Goal: Task Accomplishment & Management: Manage account settings

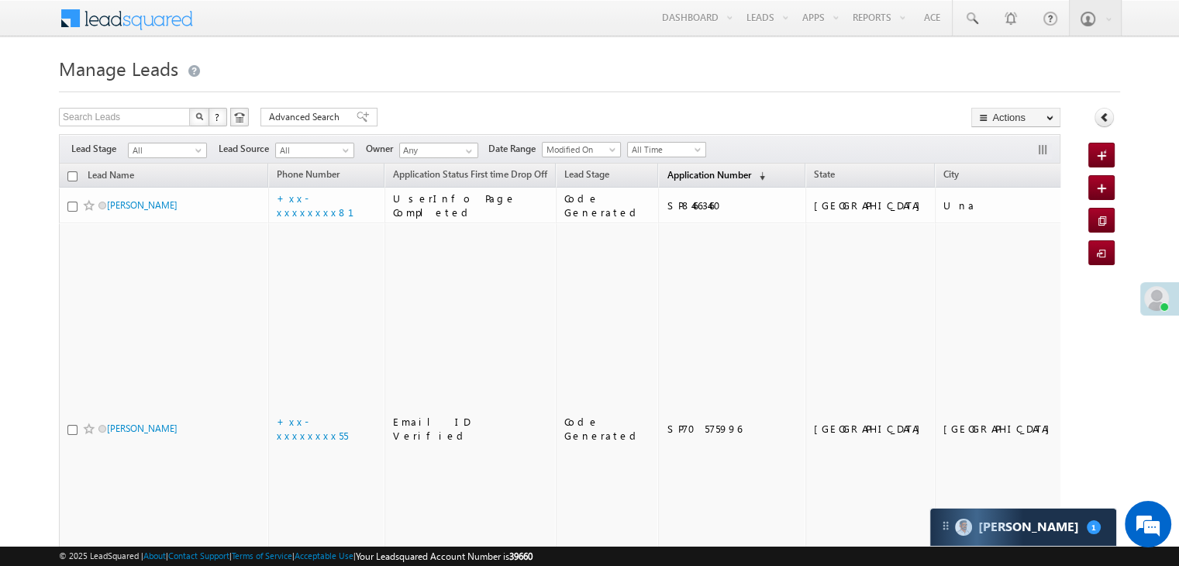
click at [667, 178] on span "Application Number" at bounding box center [709, 175] width 84 height 12
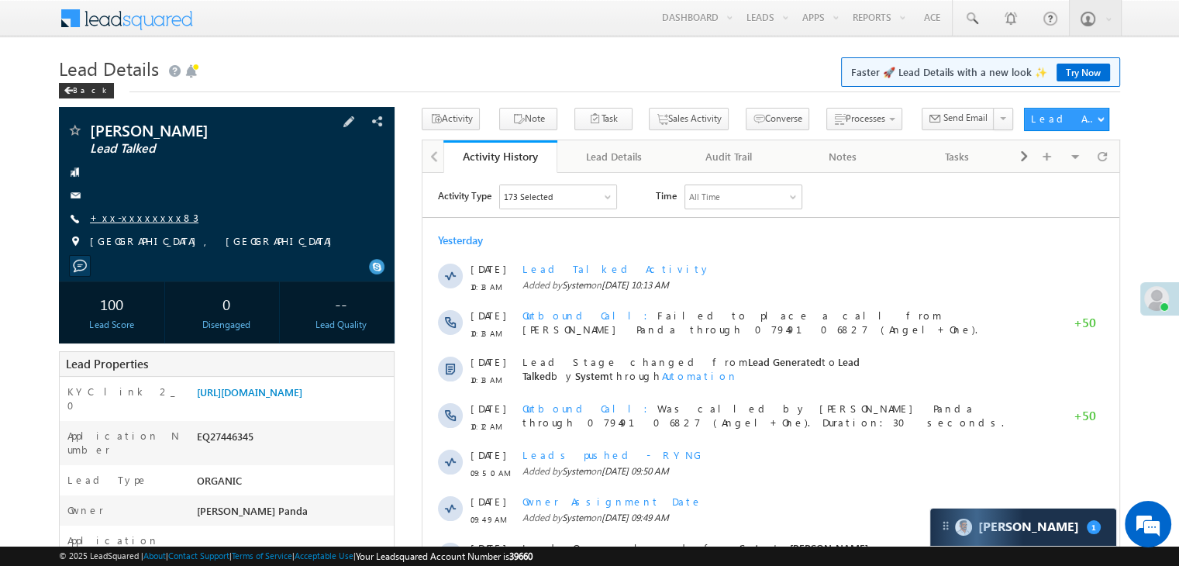
click at [144, 216] on link "+xx-xxxxxxxx83" at bounding box center [144, 217] width 109 height 13
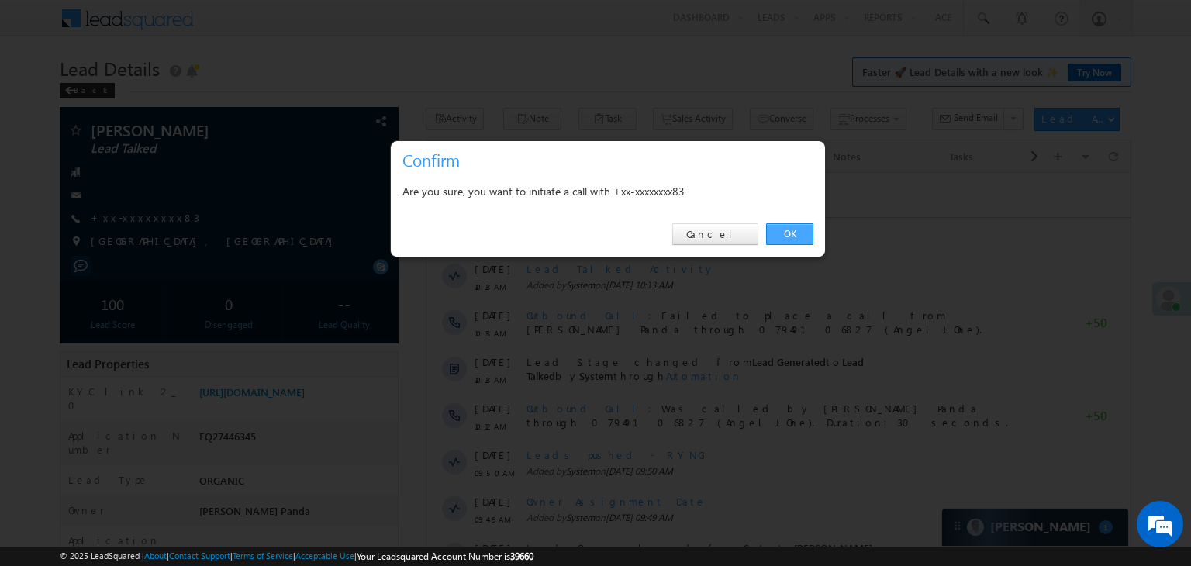
click at [793, 229] on link "OK" at bounding box center [789, 234] width 47 height 22
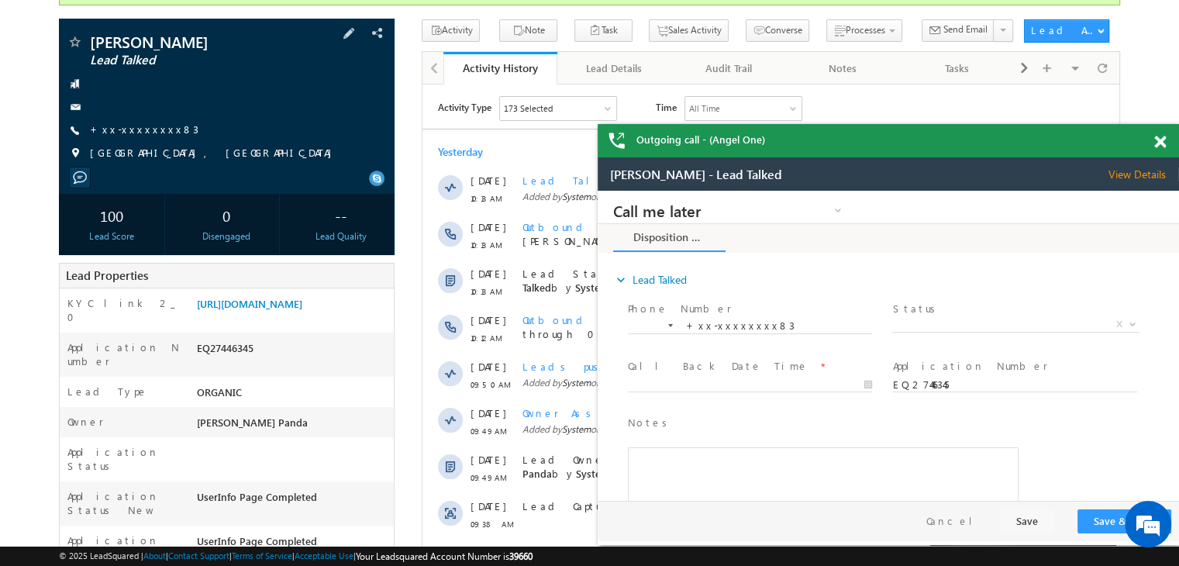
scroll to position [310, 0]
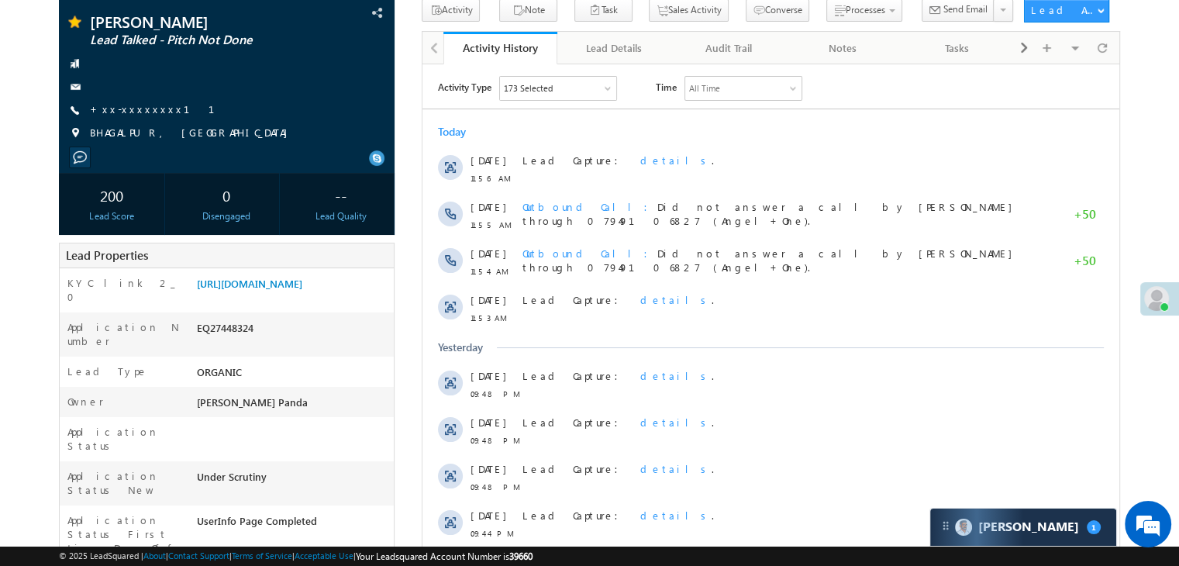
scroll to position [155, 0]
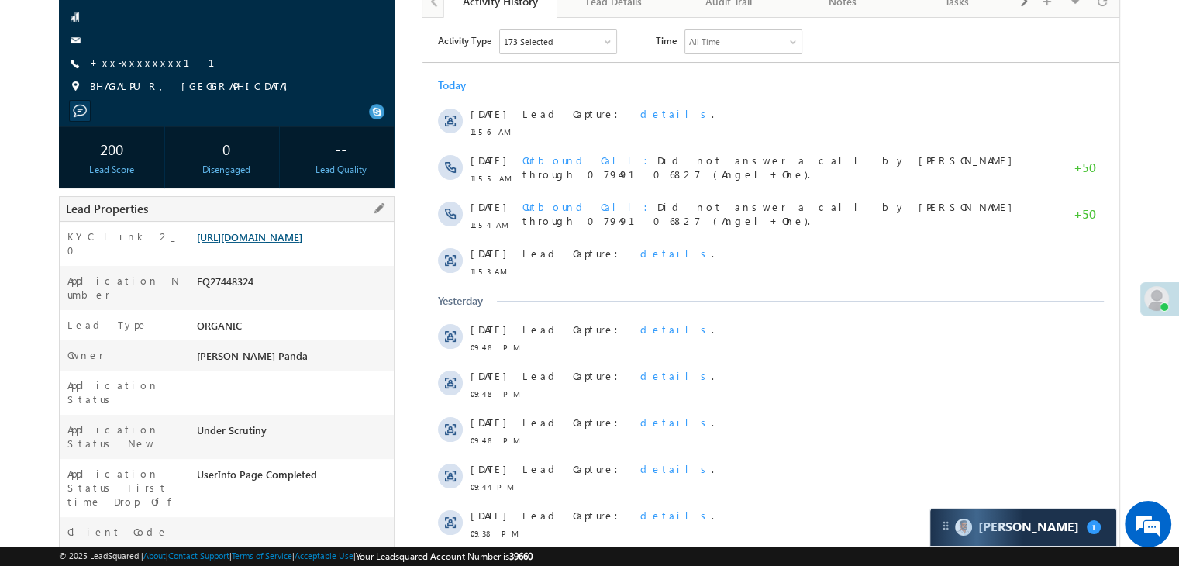
click at [284, 243] on link "[URL][DOMAIN_NAME]" at bounding box center [249, 236] width 105 height 13
click at [124, 64] on link "+xx-xxxxxxxx11" at bounding box center [161, 62] width 143 height 13
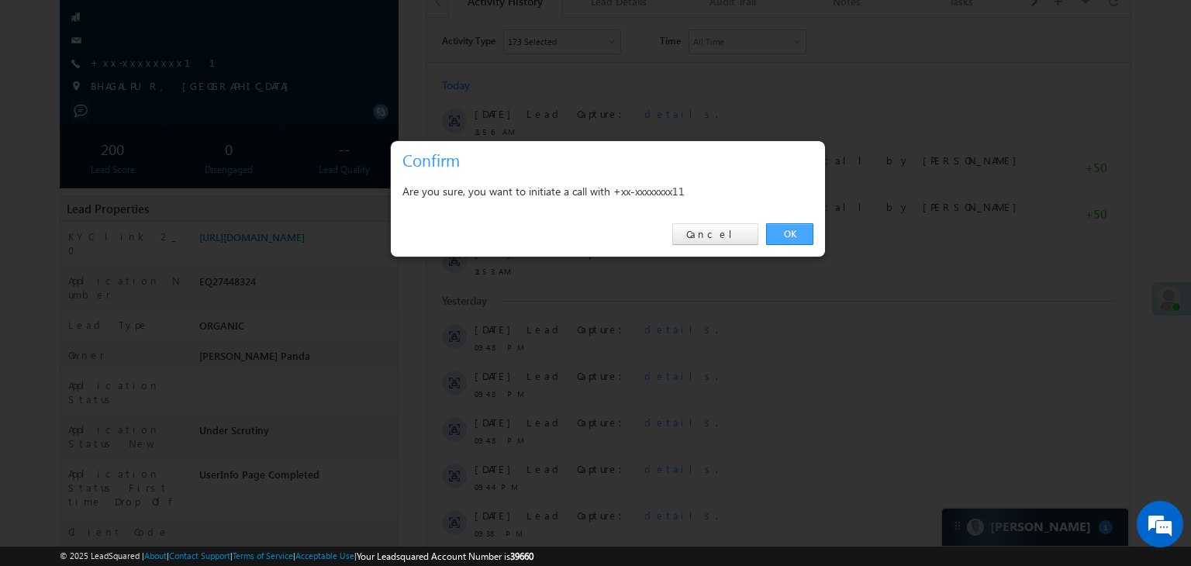
click at [788, 236] on link "OK" at bounding box center [789, 234] width 47 height 22
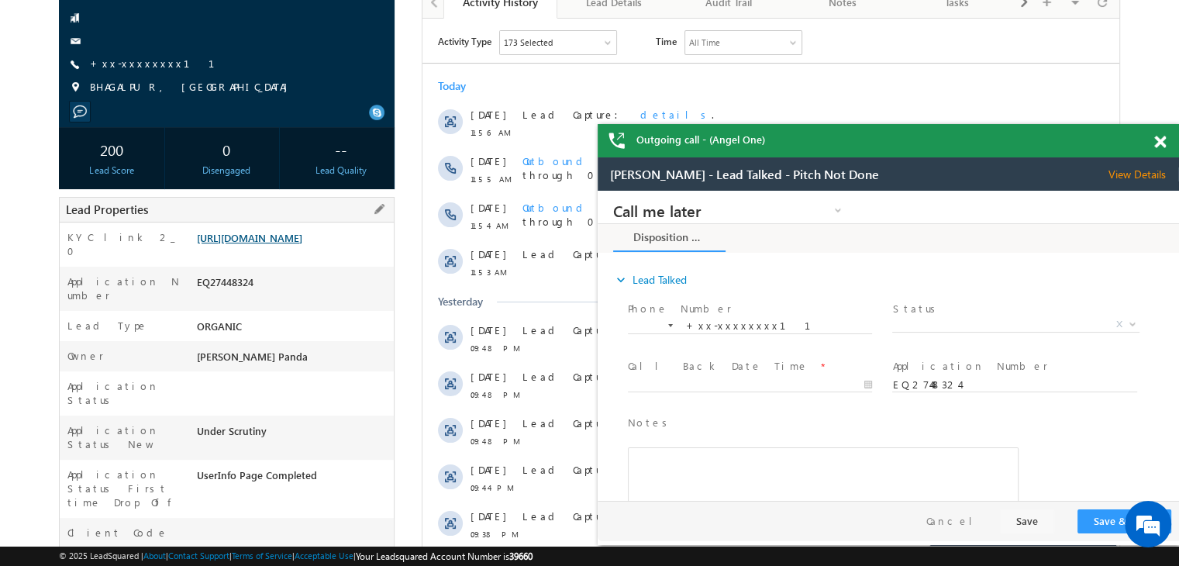
click at [302, 244] on link "https://angelbroking1-pk3em7sa.customui-test.leadsquared.com?leadId=6e1f6250-98…" at bounding box center [249, 237] width 105 height 13
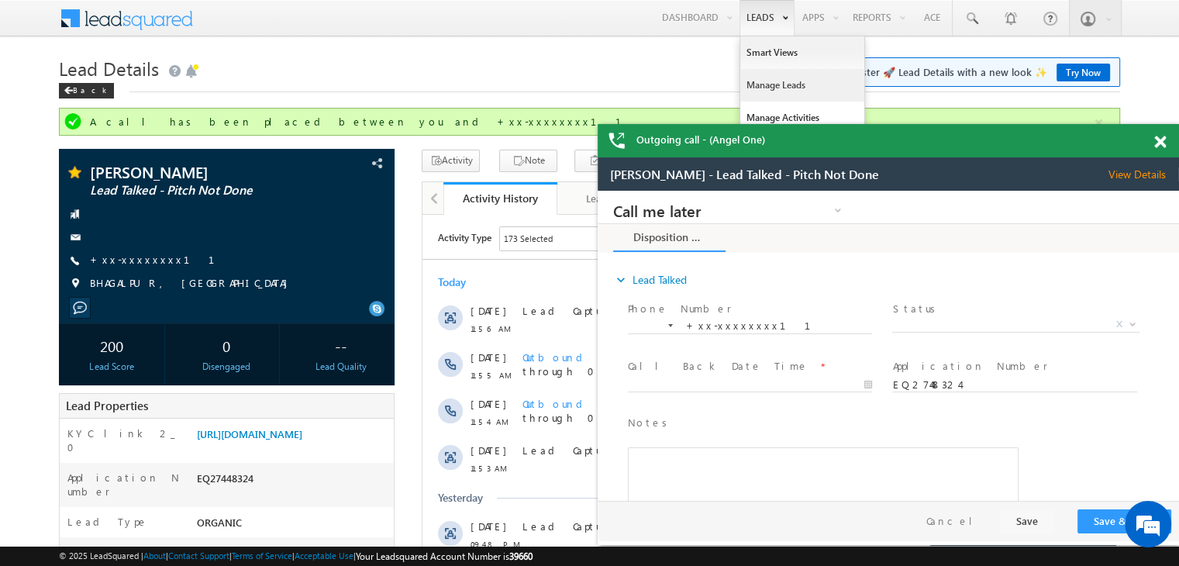
click at [765, 85] on link "Manage Leads" at bounding box center [802, 85] width 124 height 33
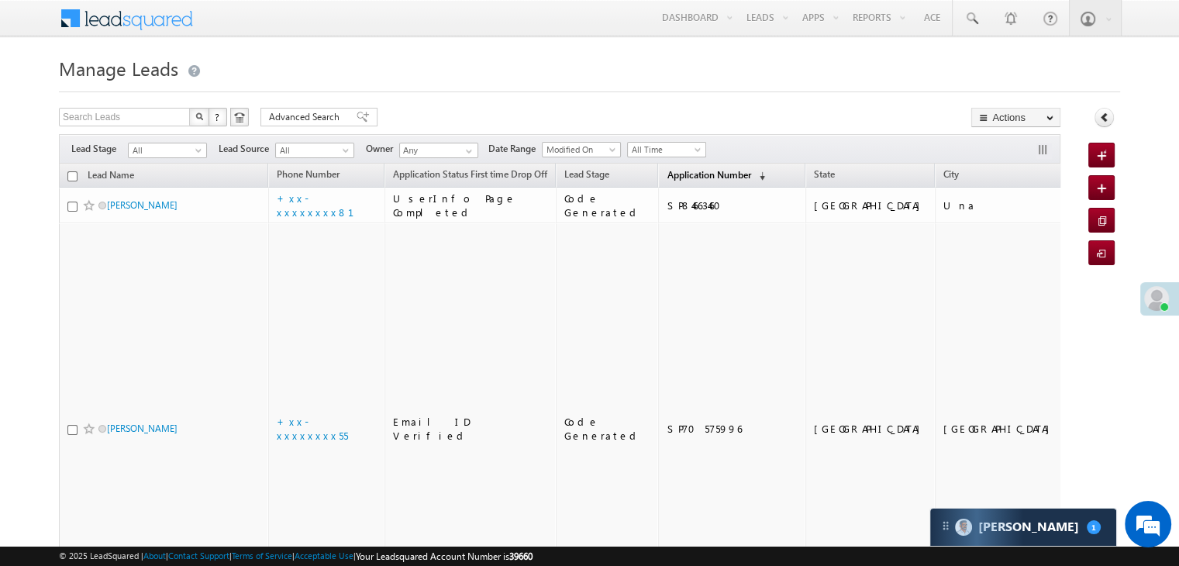
click at [673, 170] on span "Application Number" at bounding box center [709, 175] width 84 height 12
click at [667, 178] on span "Application Number" at bounding box center [709, 175] width 84 height 12
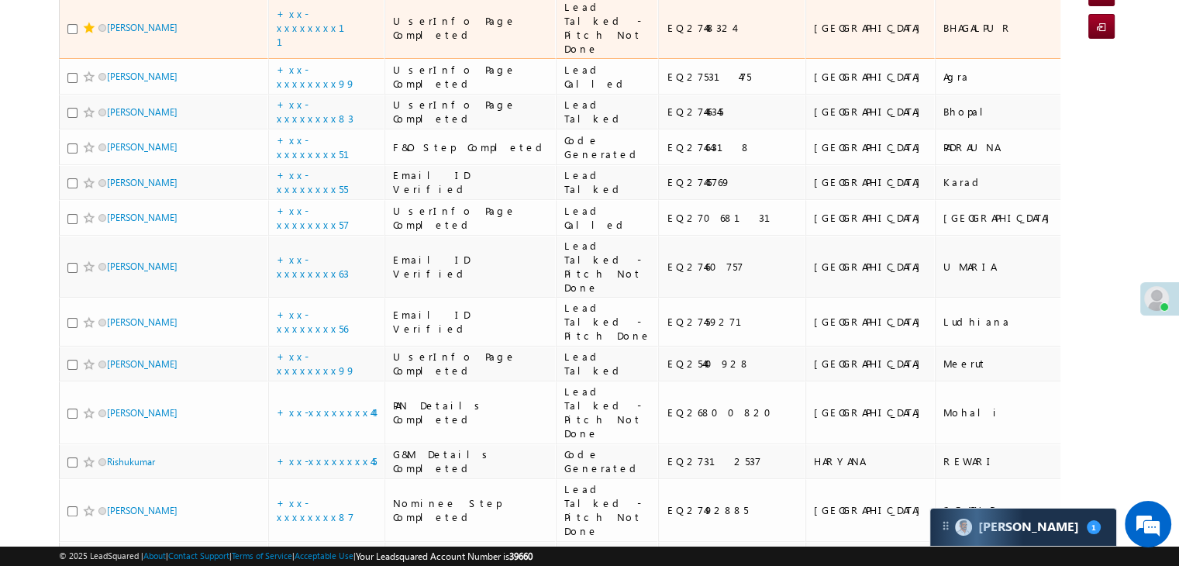
scroll to position [233, 0]
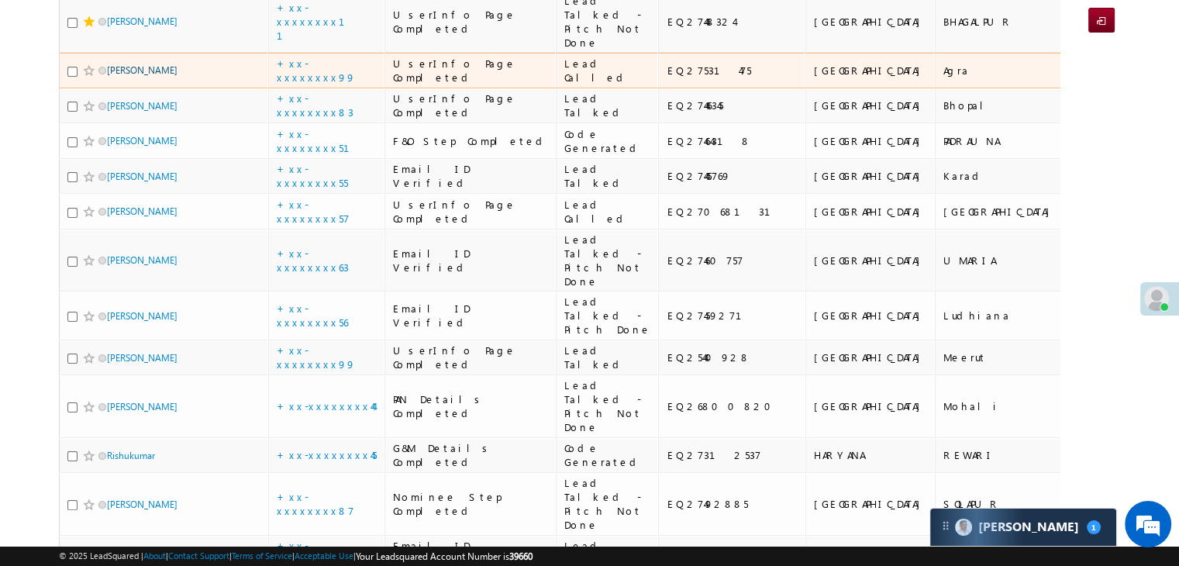
click at [132, 76] on link "[PERSON_NAME]" at bounding box center [142, 70] width 71 height 12
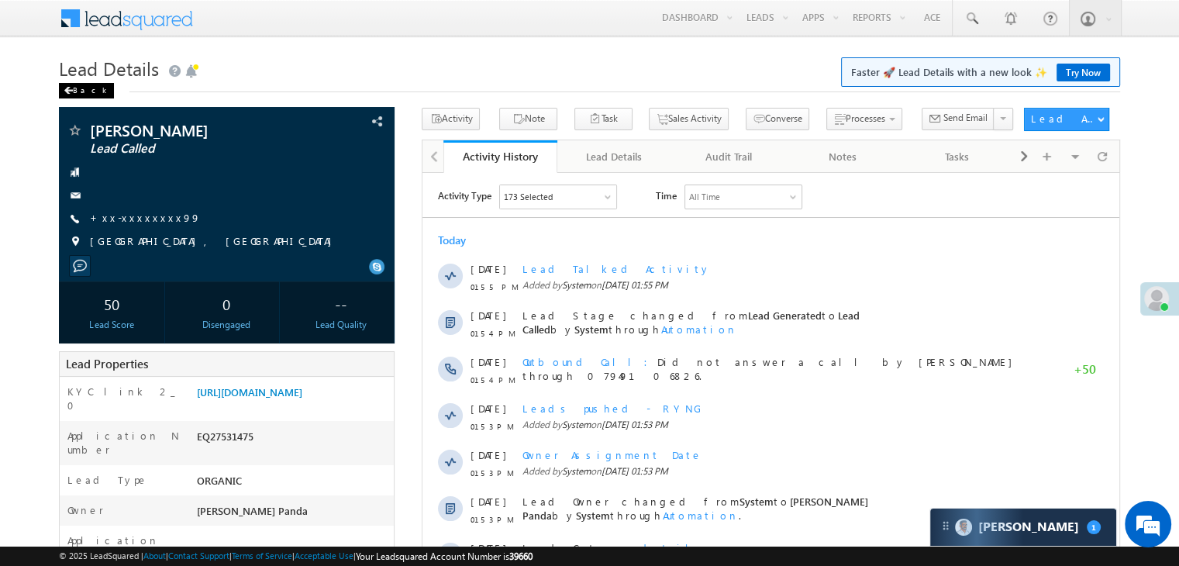
click at [67, 88] on span at bounding box center [68, 91] width 9 height 8
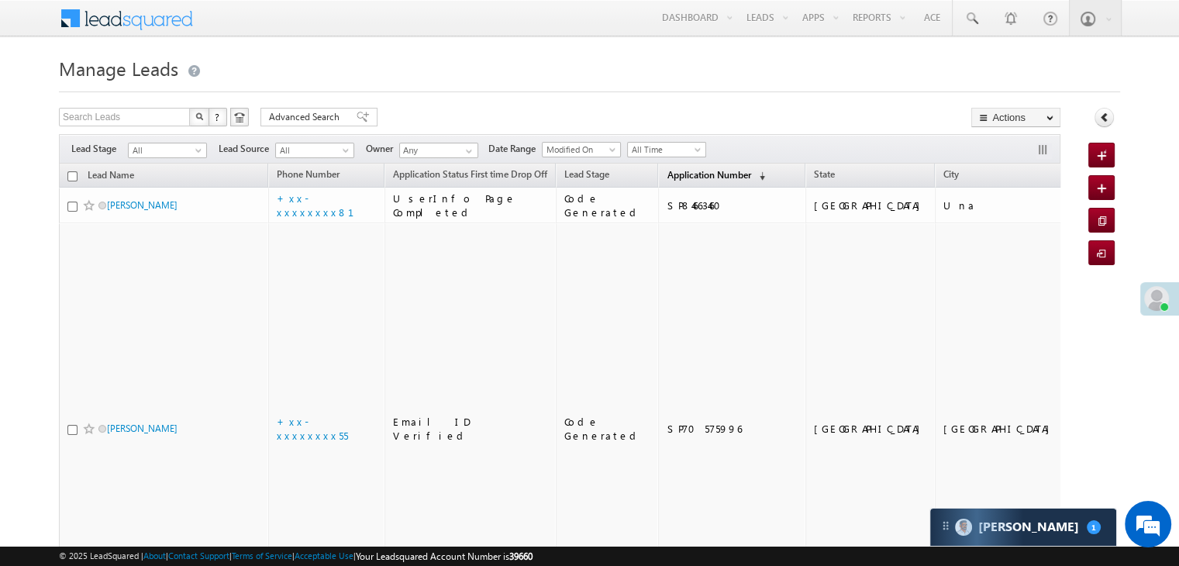
click at [680, 171] on span "Application Number" at bounding box center [709, 175] width 84 height 12
click at [676, 174] on span "Application Number" at bounding box center [709, 175] width 84 height 12
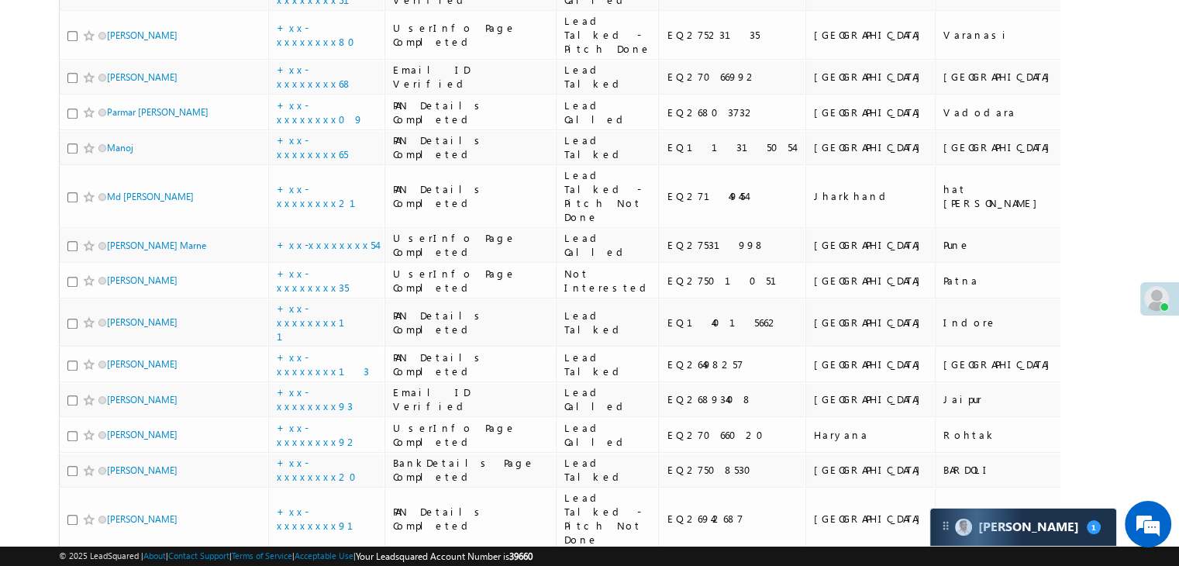
scroll to position [1085, 0]
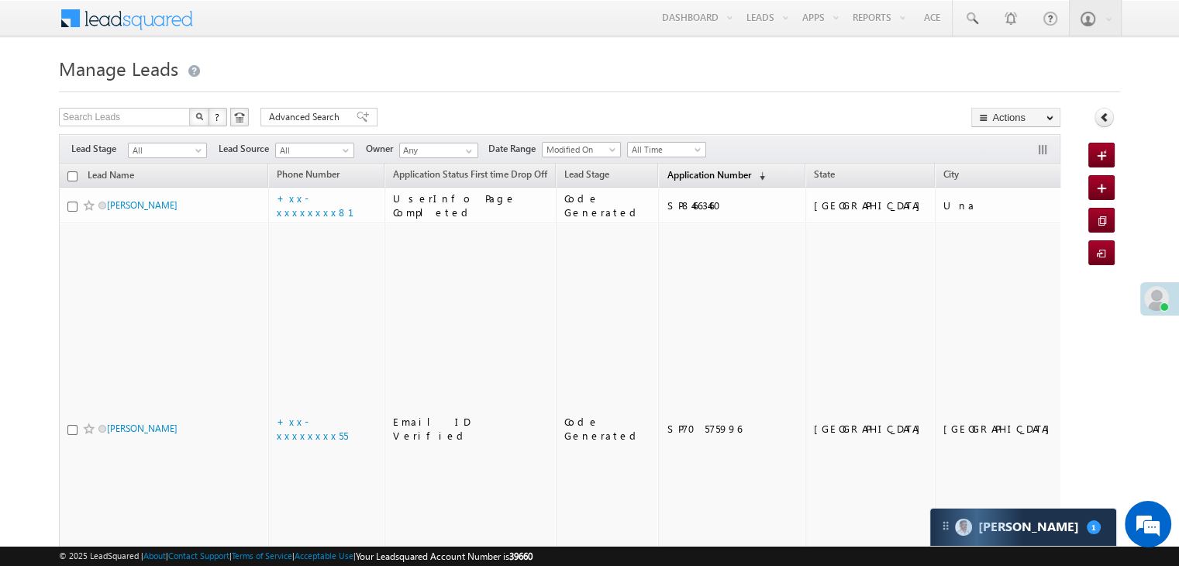
click at [667, 174] on span "Application Number" at bounding box center [709, 175] width 84 height 12
click at [668, 173] on span "Application Number" at bounding box center [709, 175] width 84 height 12
click at [667, 178] on span "Application Number" at bounding box center [709, 175] width 84 height 12
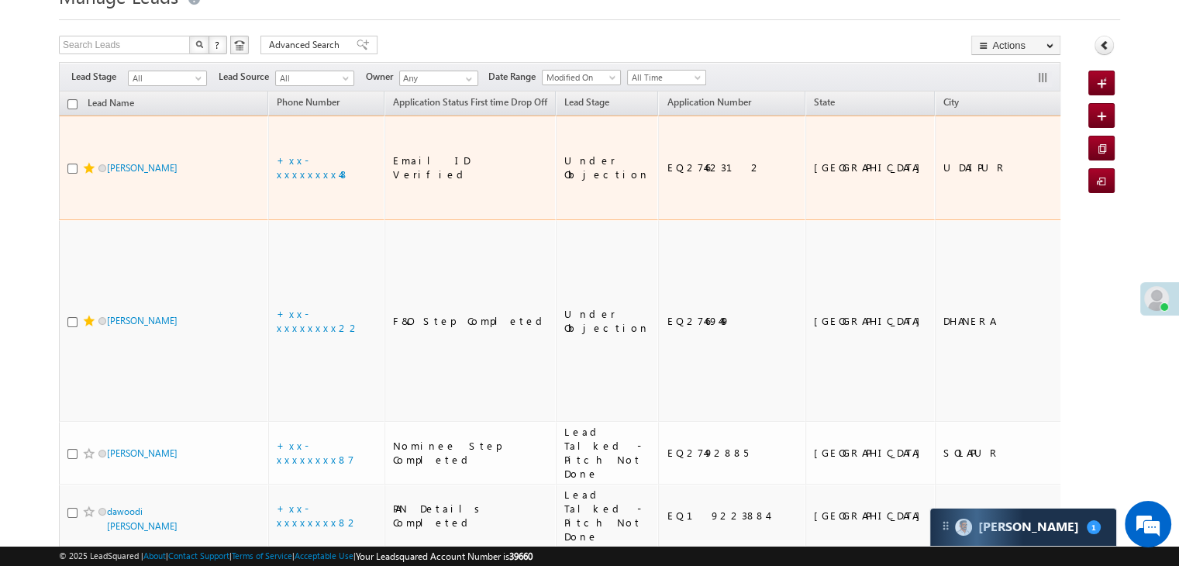
scroll to position [155, 0]
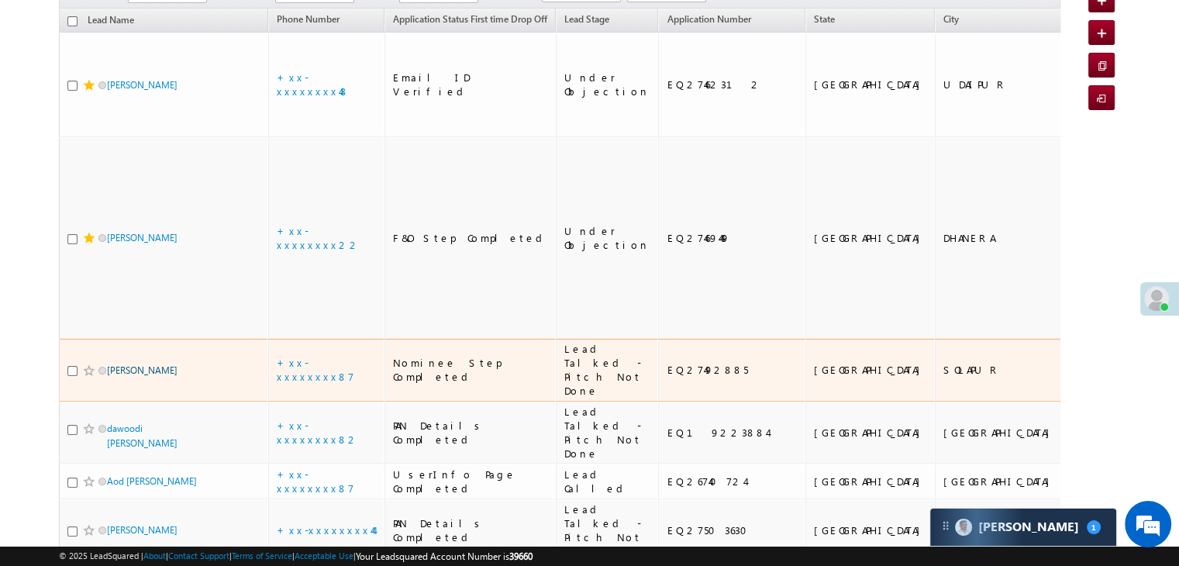
click at [154, 364] on link "Priya Shankar Kawade" at bounding box center [142, 370] width 71 height 12
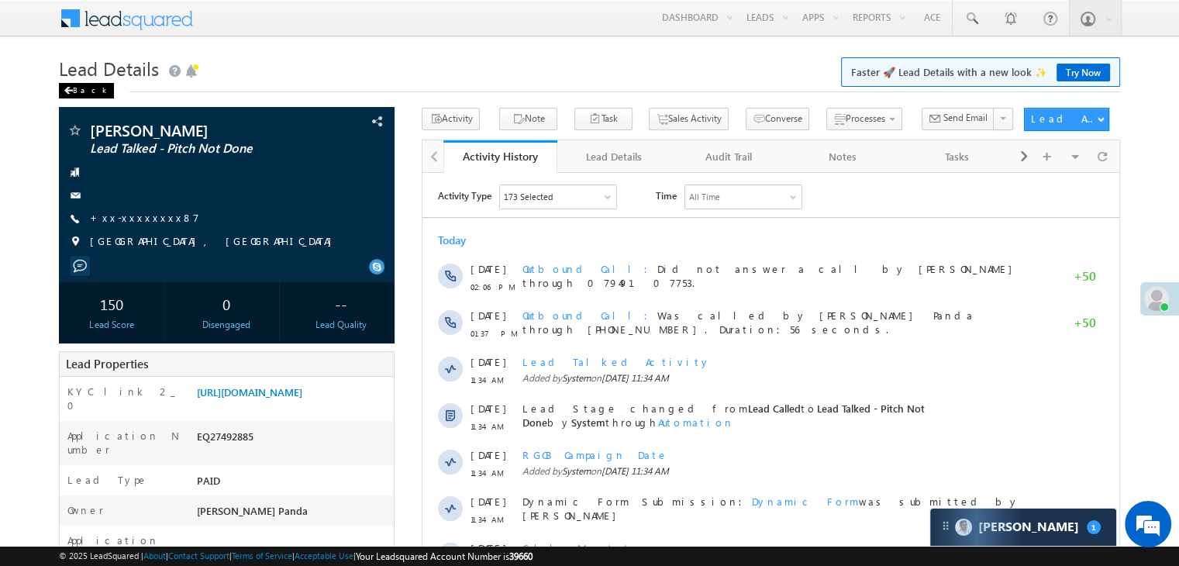
click at [71, 93] on span at bounding box center [68, 91] width 9 height 8
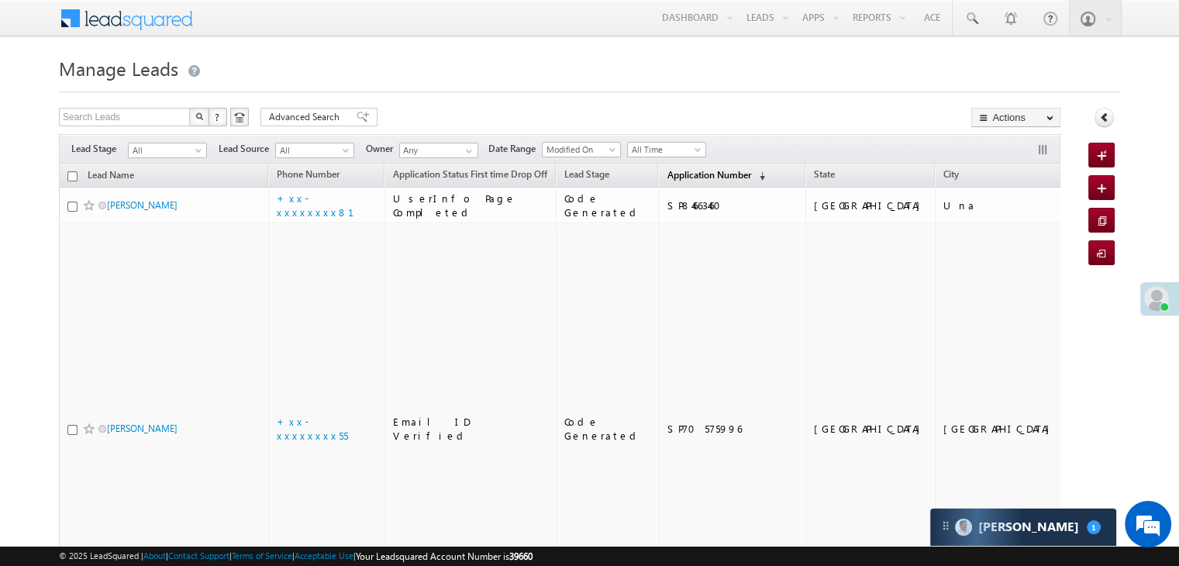
click at [668, 175] on span "Application Number" at bounding box center [709, 175] width 84 height 12
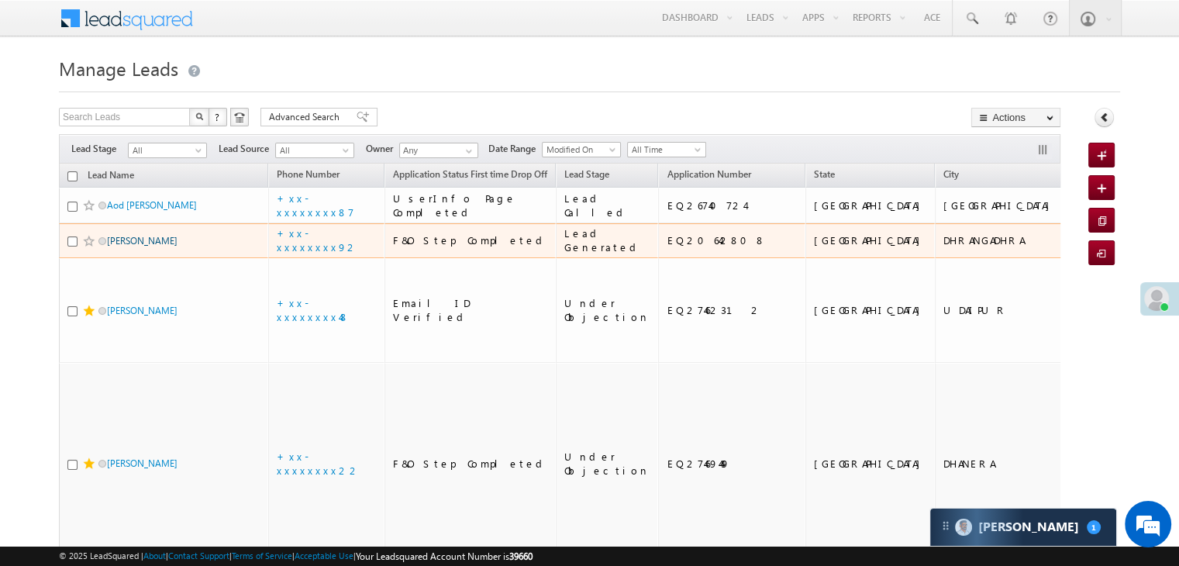
click at [147, 247] on link "[PERSON_NAME]" at bounding box center [142, 241] width 71 height 12
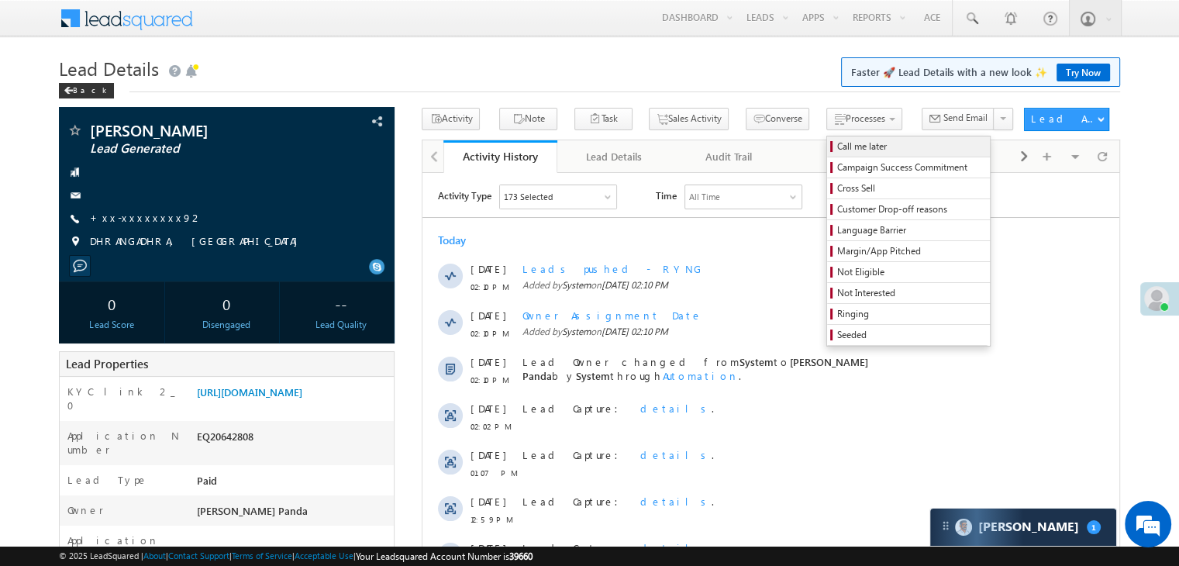
click at [837, 147] on span "Call me later" at bounding box center [910, 147] width 147 height 14
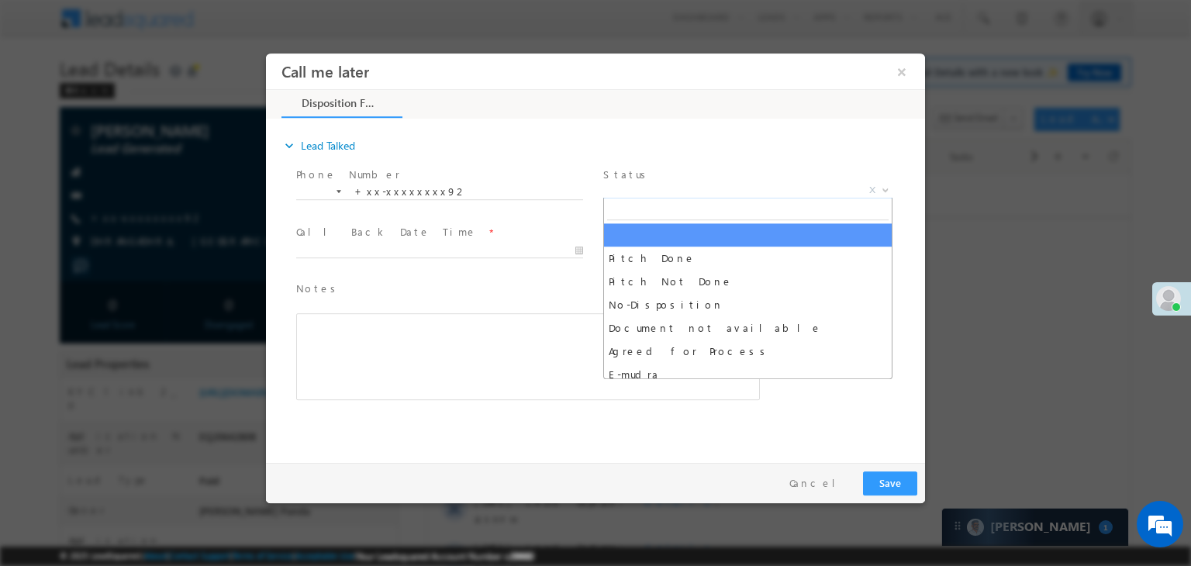
click at [764, 192] on span "X" at bounding box center [747, 191] width 289 height 16
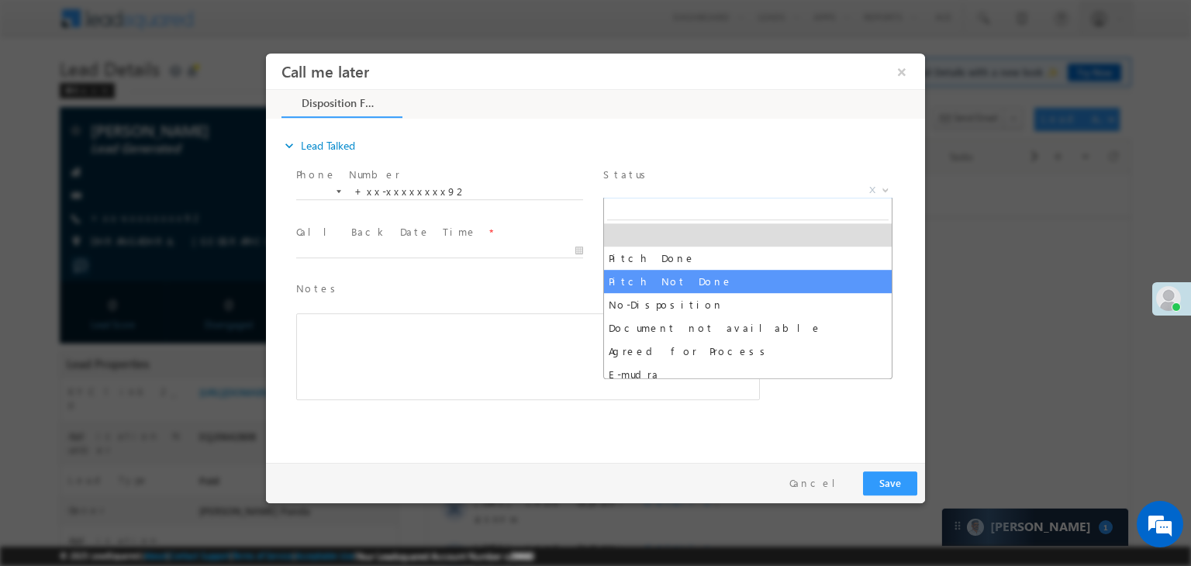
select select "Pitch Not Done"
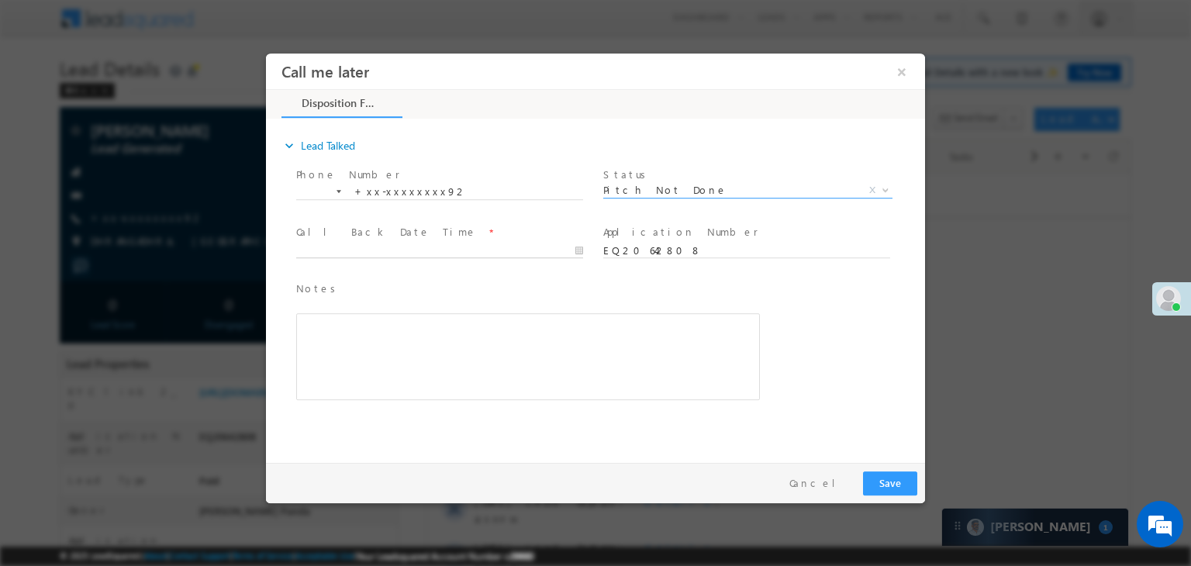
type input "08/21/25 2:11 PM"
click at [544, 245] on input "08/21/25 2:11 PM" at bounding box center [439, 251] width 287 height 16
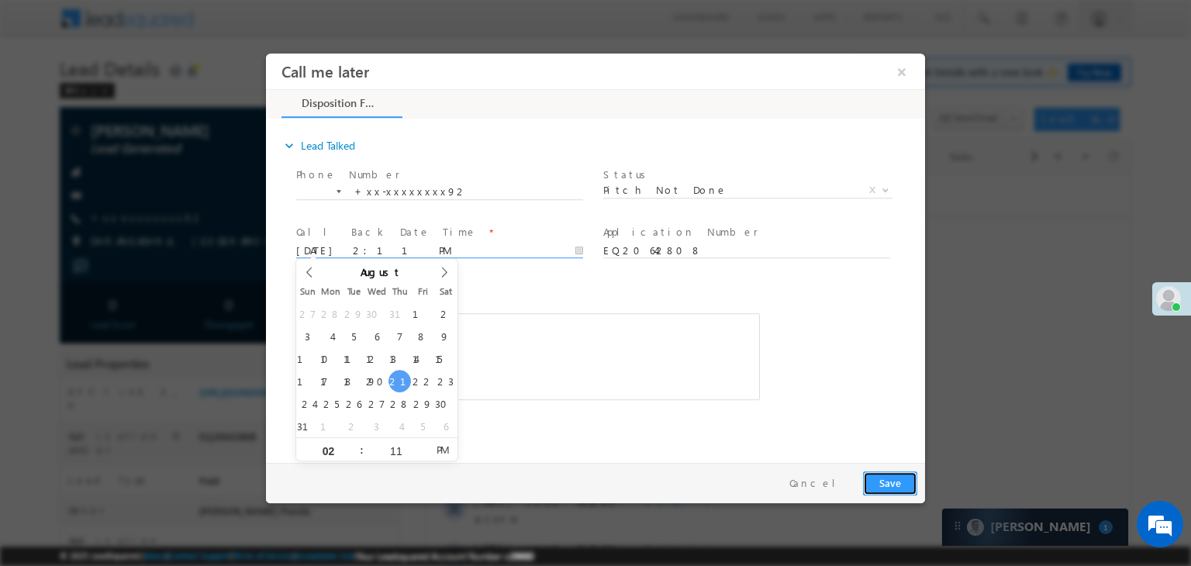
click at [892, 480] on button "Save" at bounding box center [890, 483] width 54 height 24
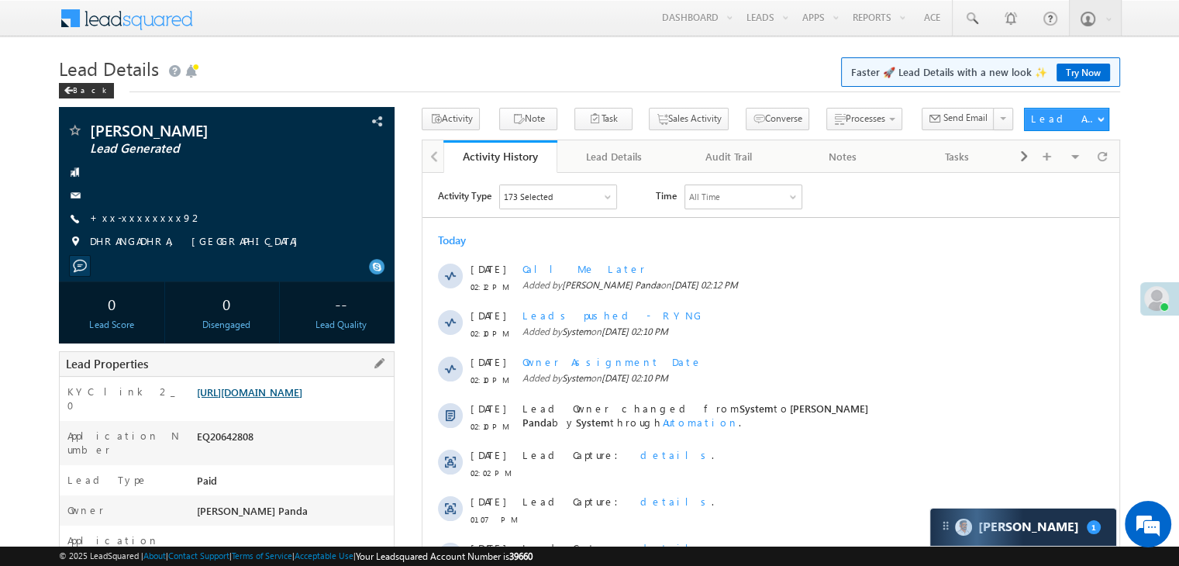
click at [302, 398] on link "[URL][DOMAIN_NAME]" at bounding box center [249, 391] width 105 height 13
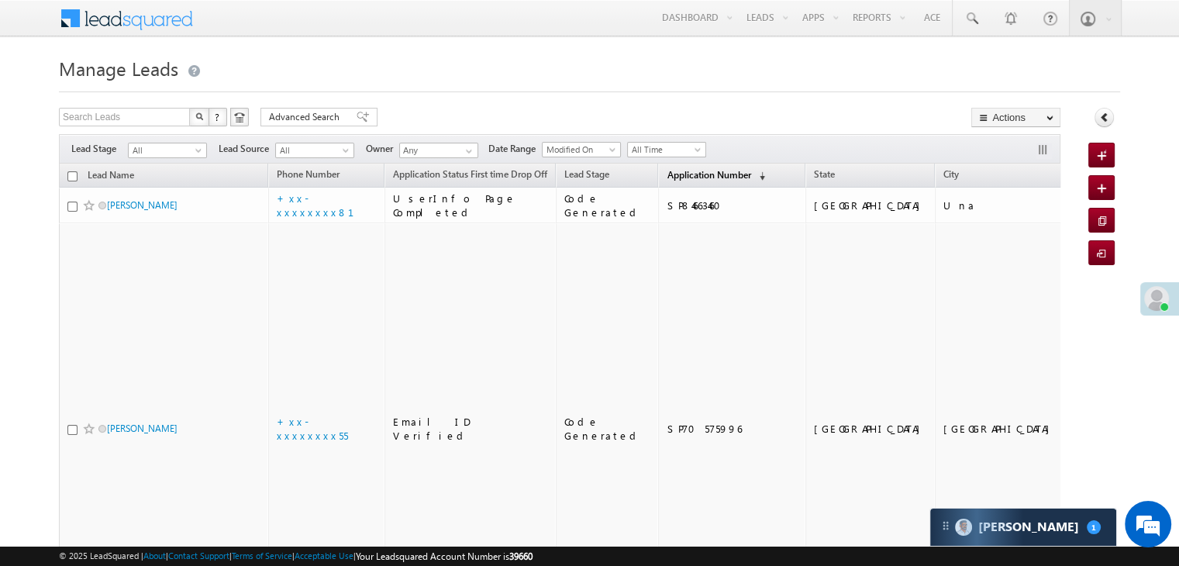
click at [679, 166] on link "Application Number (sorted descending)" at bounding box center [716, 176] width 114 height 20
click at [682, 175] on span "Application Number" at bounding box center [709, 175] width 84 height 12
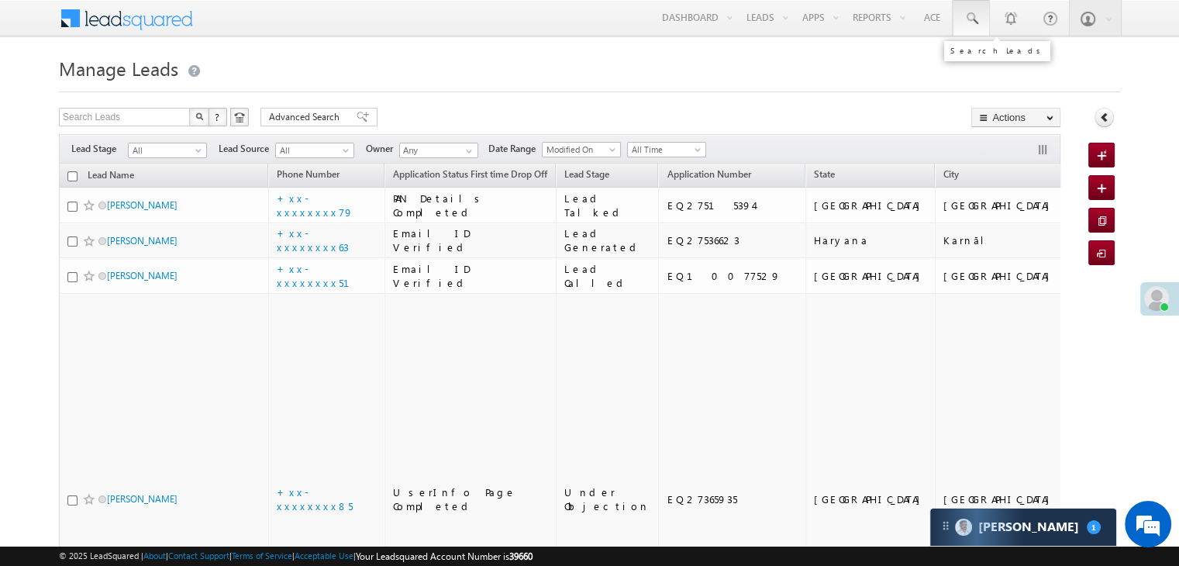
click at [968, 20] on span at bounding box center [972, 19] width 16 height 16
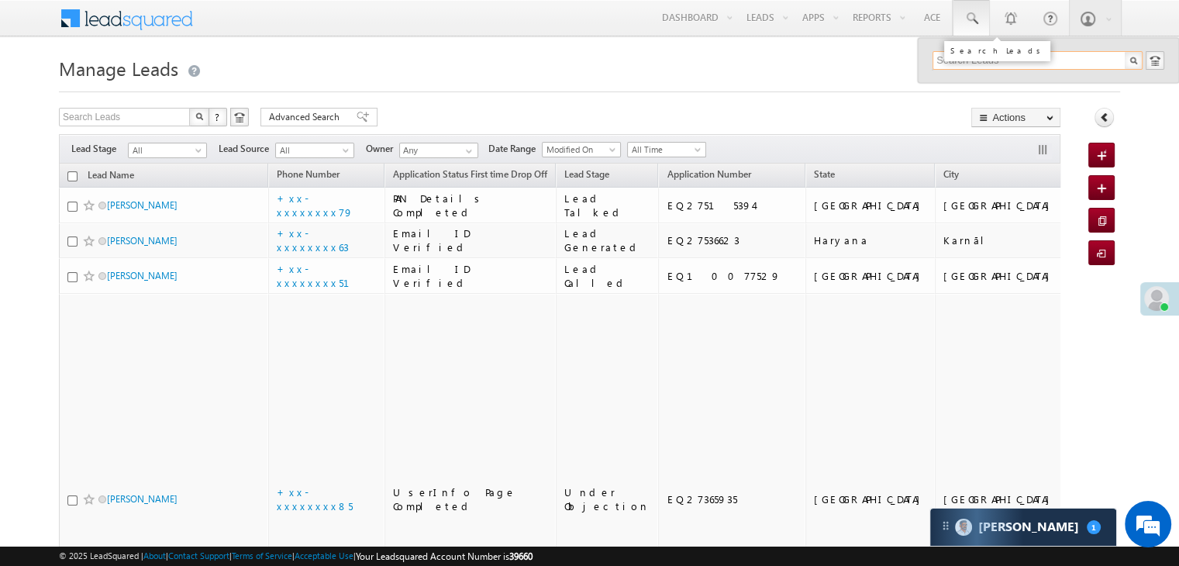
paste input "9898317182"
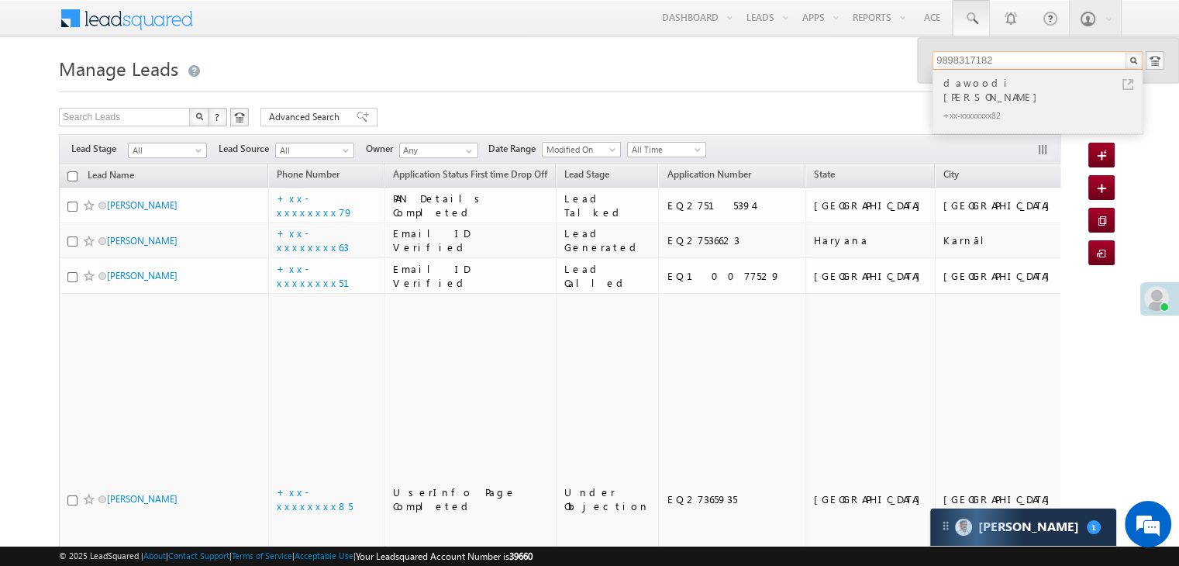
type input "9898317182"
click at [958, 85] on div "dawoodi [PERSON_NAME]" at bounding box center [1044, 89] width 208 height 31
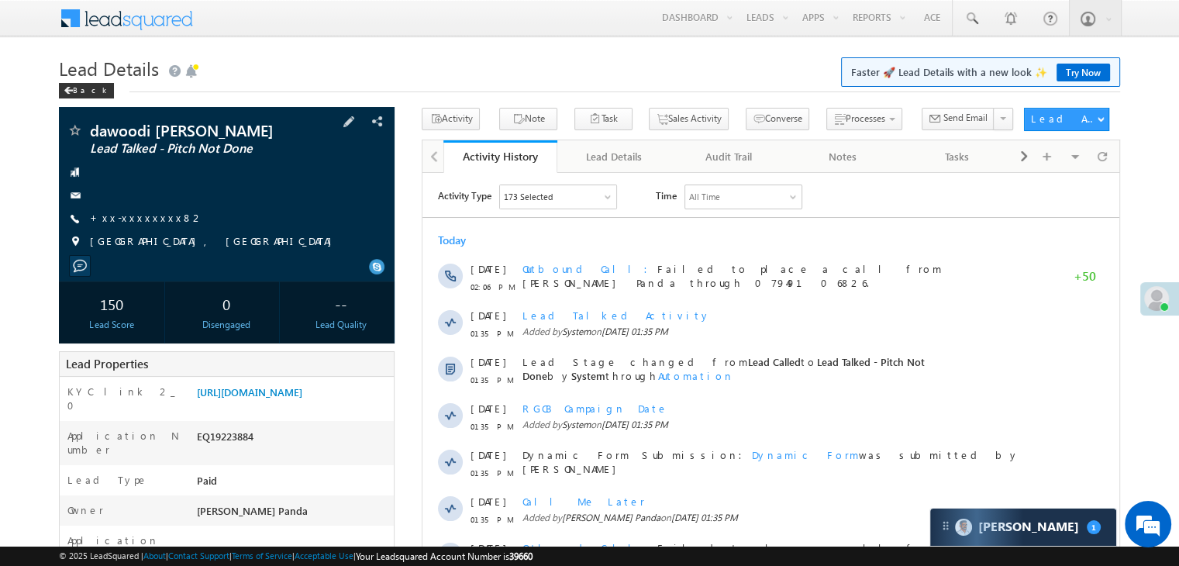
scroll to position [155, 0]
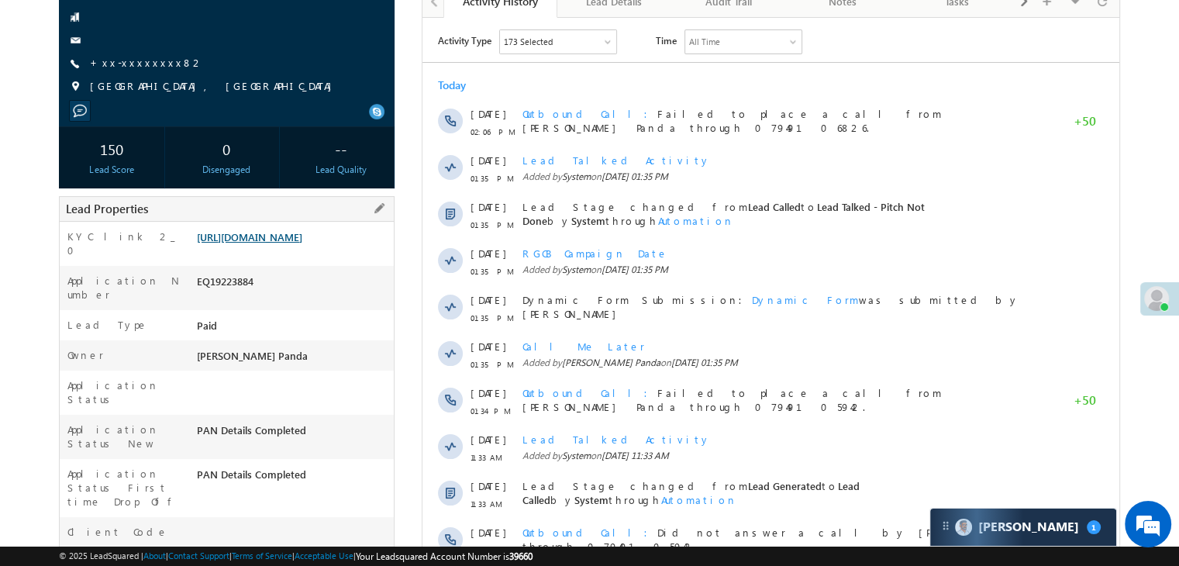
click at [285, 233] on link "[URL][DOMAIN_NAME]" at bounding box center [249, 236] width 105 height 13
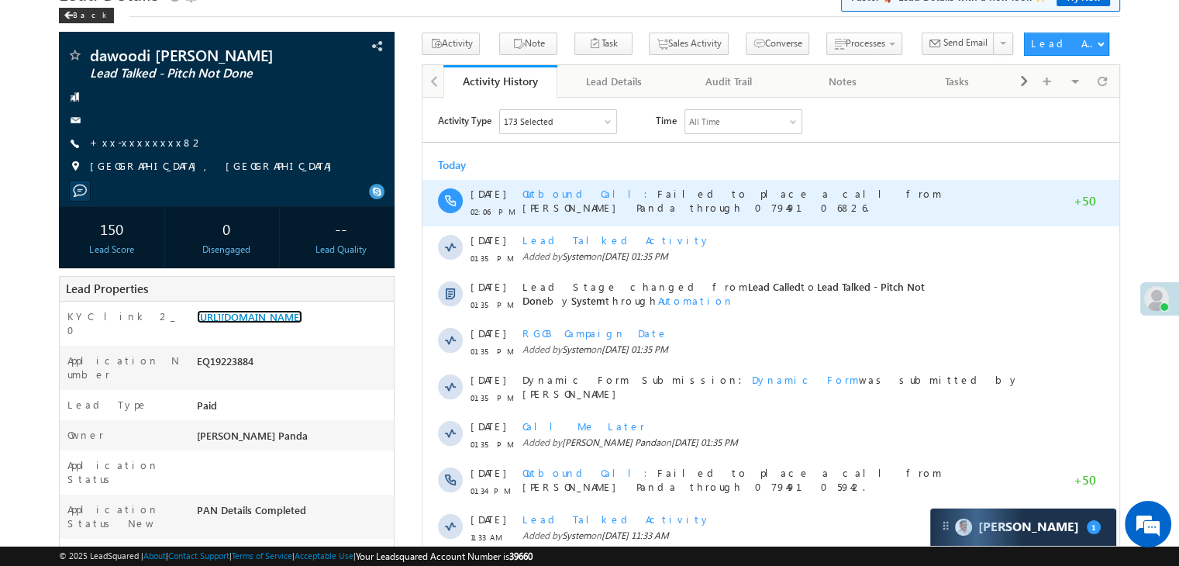
scroll to position [0, 0]
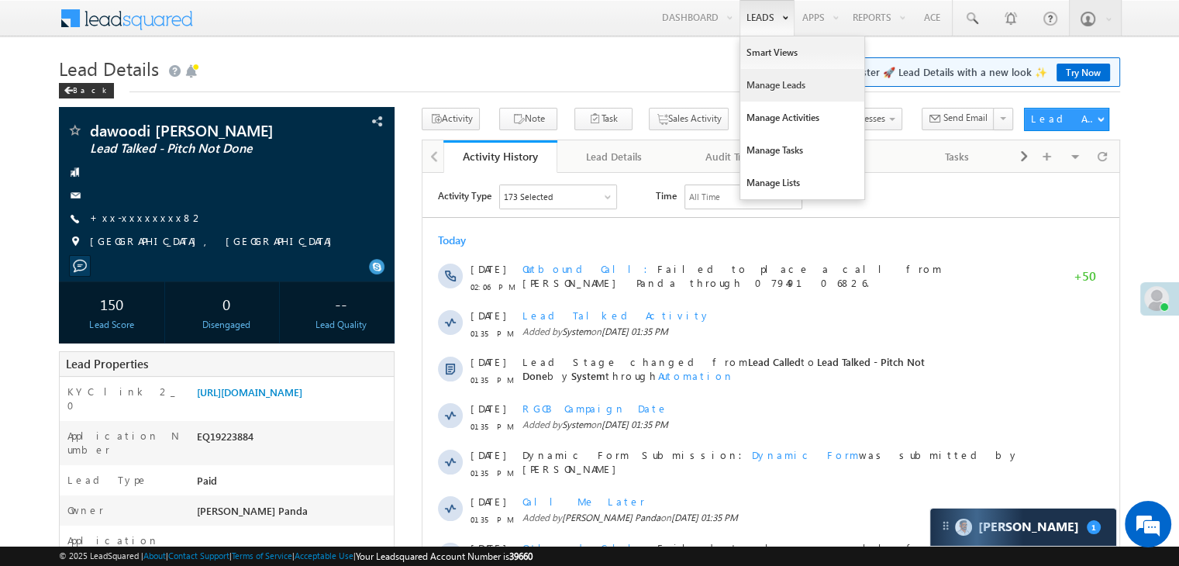
click at [763, 78] on link "Manage Leads" at bounding box center [802, 85] width 124 height 33
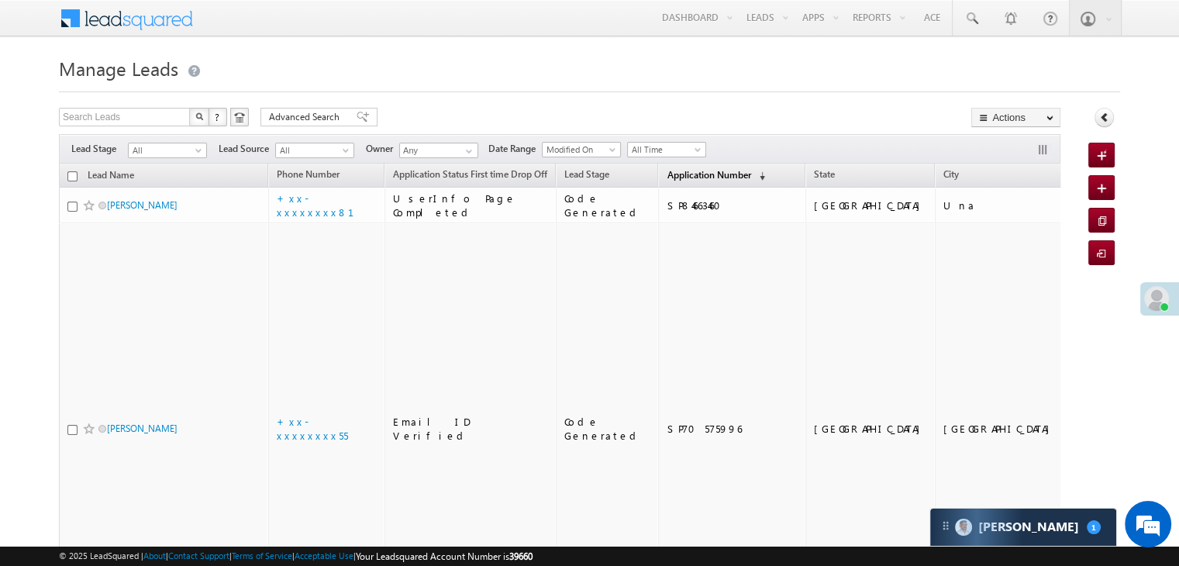
click at [684, 173] on span "Application Number" at bounding box center [709, 175] width 84 height 12
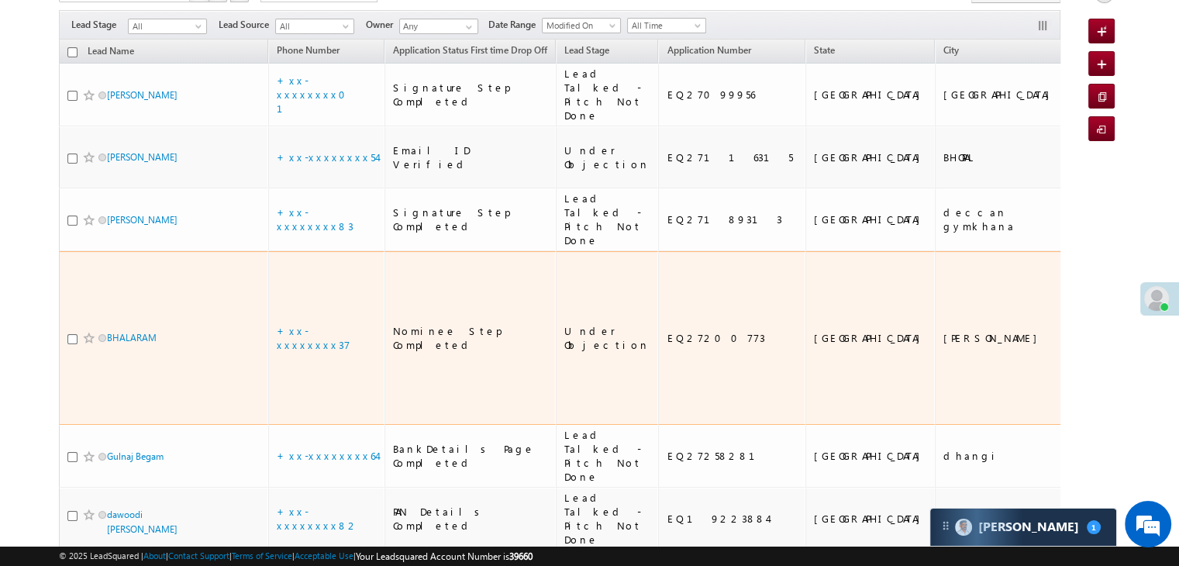
scroll to position [78, 0]
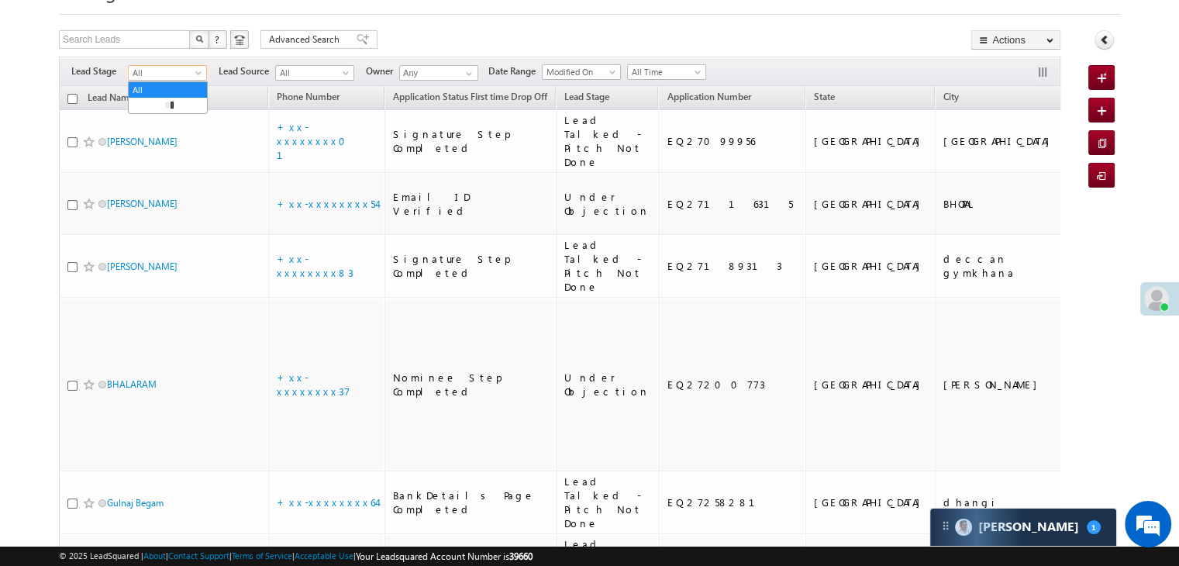
click at [197, 72] on span at bounding box center [200, 76] width 12 height 12
click at [181, 112] on link "Lead Generated" at bounding box center [168, 105] width 78 height 14
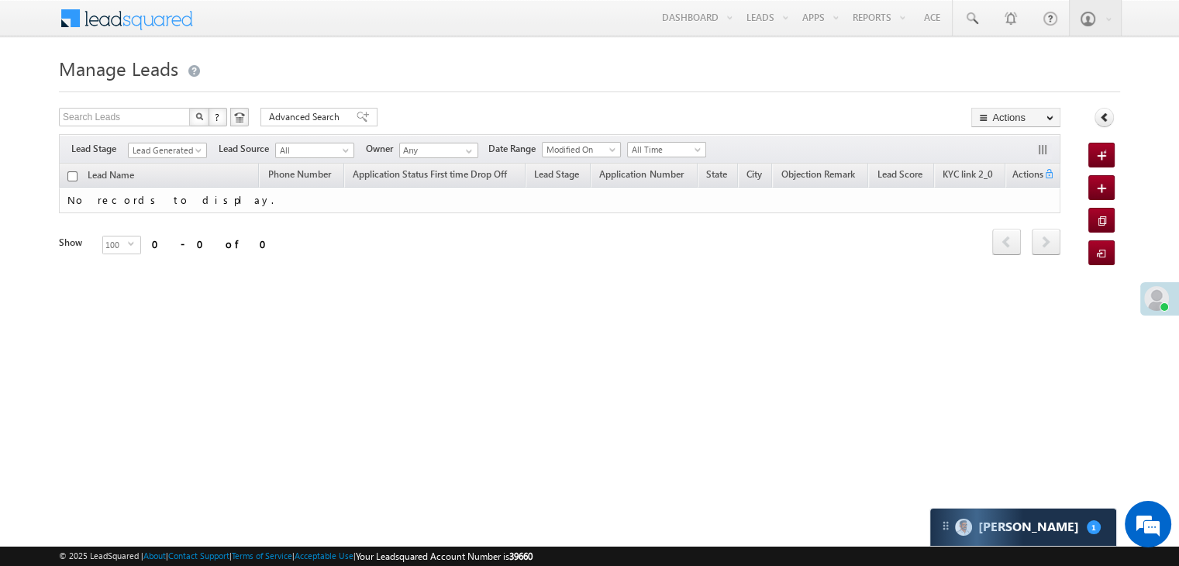
scroll to position [0, 0]
click at [201, 147] on span at bounding box center [201, 153] width 12 height 12
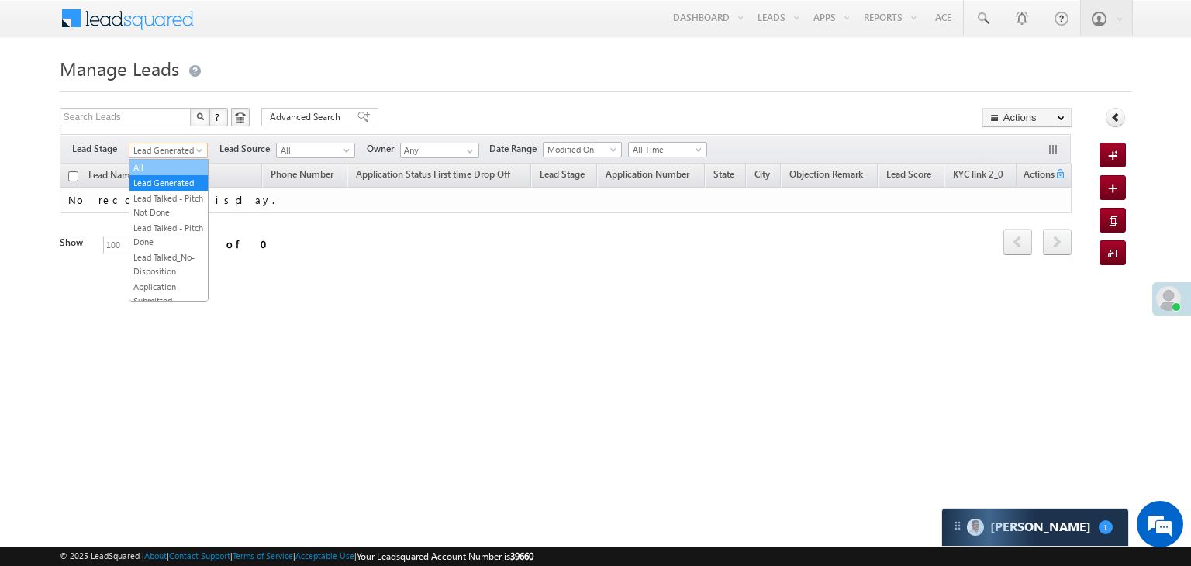
click at [171, 160] on link "All" at bounding box center [168, 167] width 78 height 14
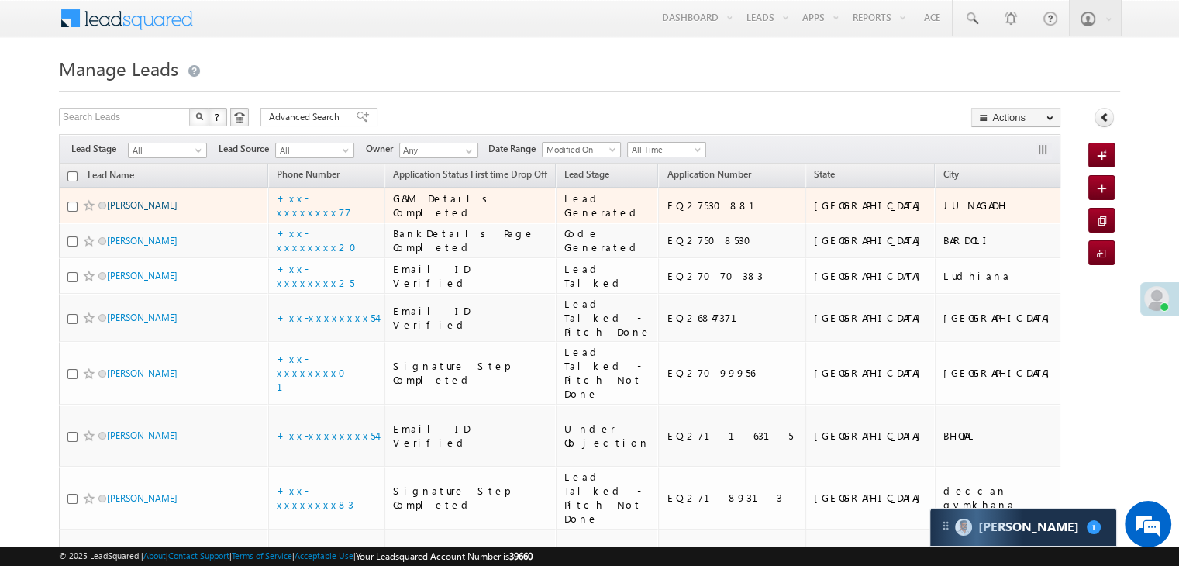
click at [150, 211] on link "Karan Kodiyatar" at bounding box center [142, 205] width 71 height 12
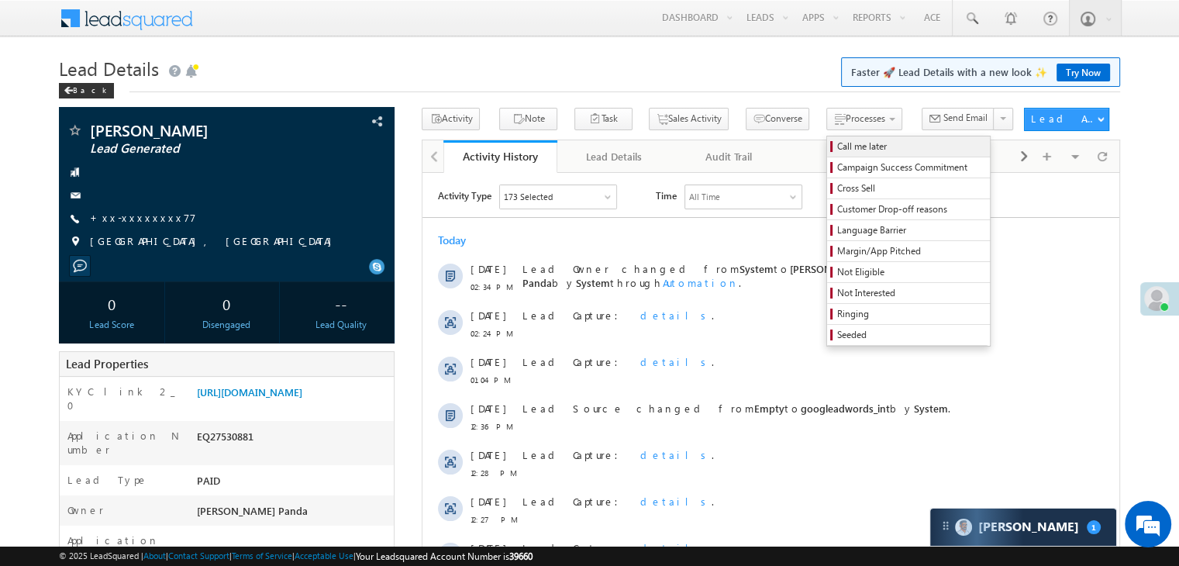
click at [837, 151] on span "Call me later" at bounding box center [910, 147] width 147 height 14
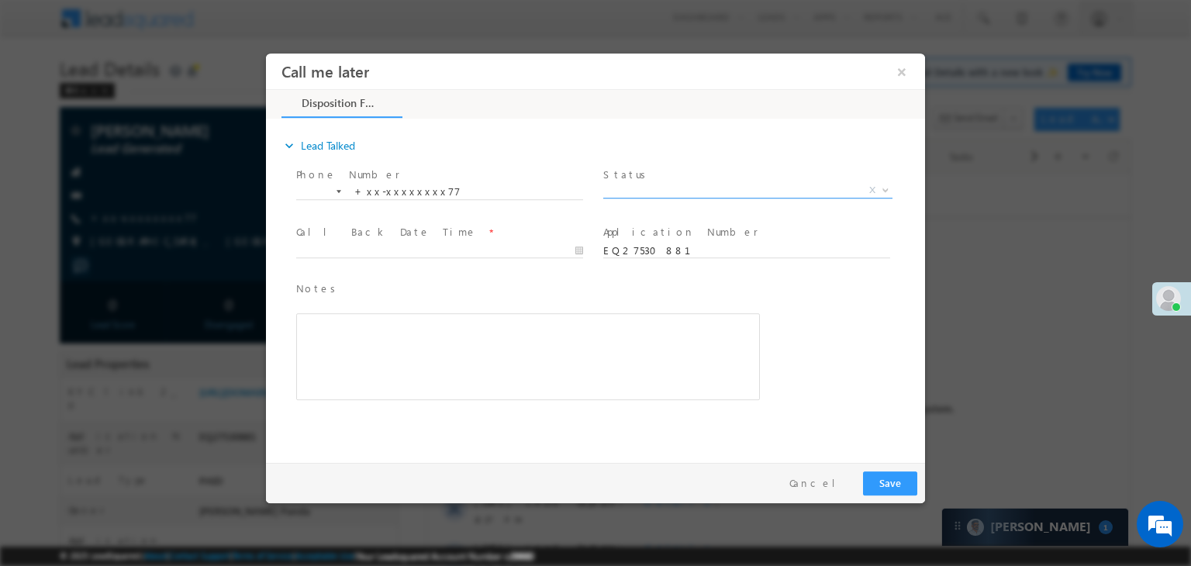
click at [731, 191] on span "X" at bounding box center [747, 191] width 289 height 16
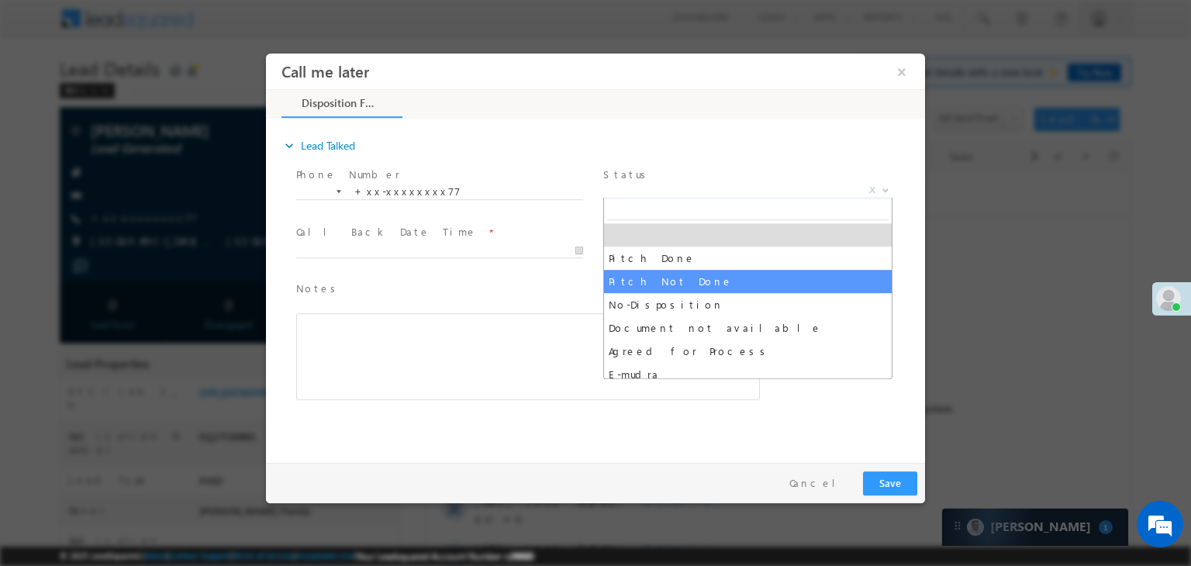
select select "Pitch Not Done"
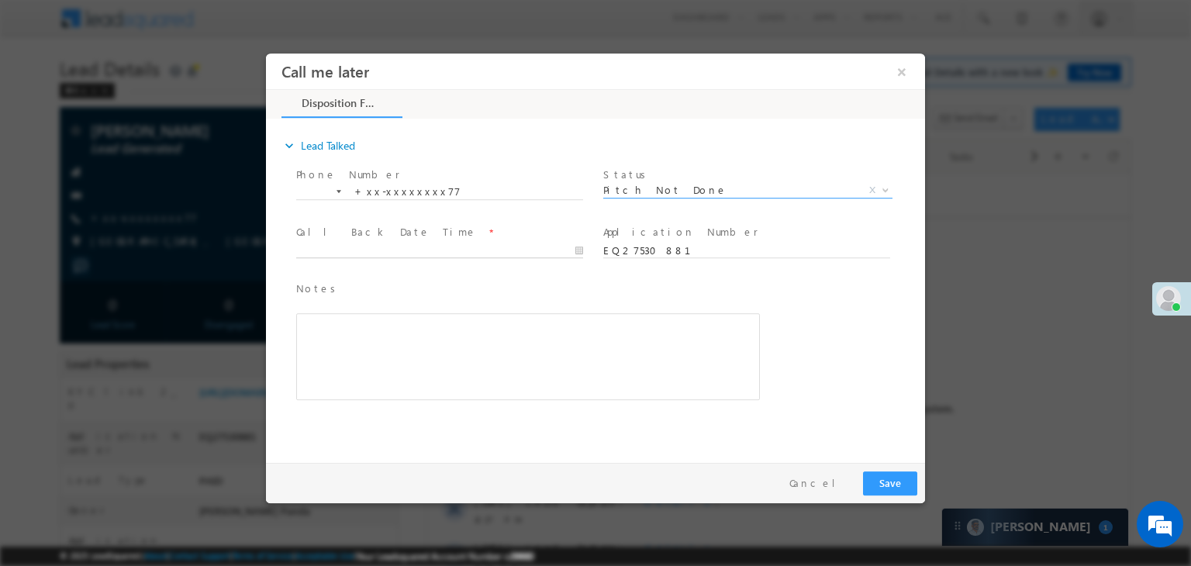
type input "08/21/25 2:35 PM"
click at [537, 253] on input "08/21/25 2:35 PM" at bounding box center [439, 251] width 287 height 16
click at [899, 484] on button "Save" at bounding box center [890, 483] width 54 height 24
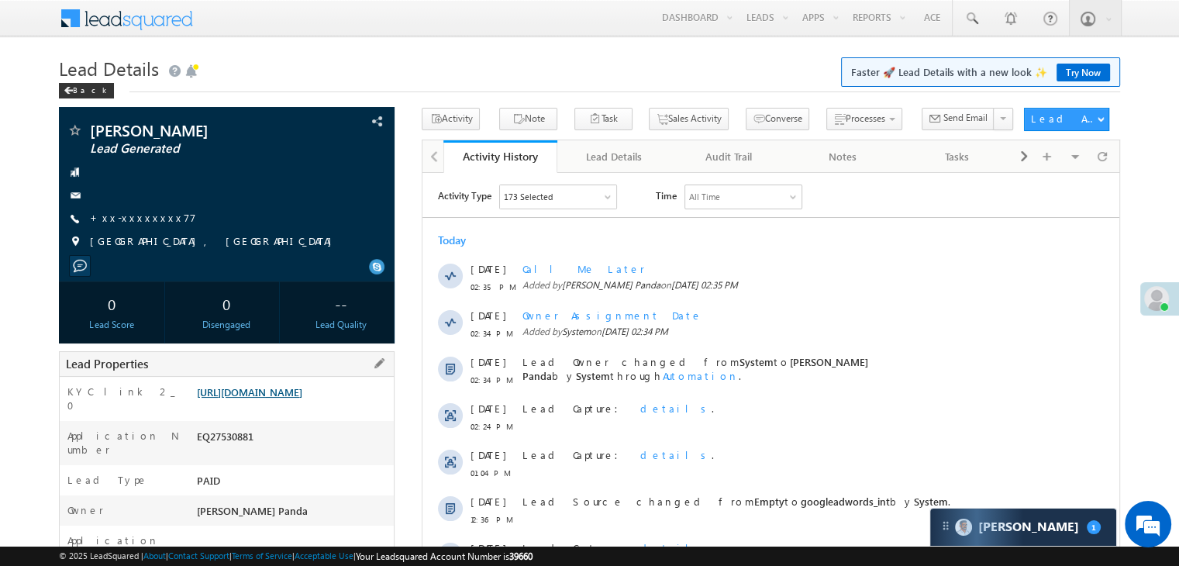
click at [284, 398] on link "https://angelbroking1-pk3em7sa.customui-test.leadsquared.com?leadId=91408009-4e…" at bounding box center [249, 391] width 105 height 13
click at [292, 398] on link "https://angelbroking1-pk3em7sa.customui-test.leadsquared.com?leadId=91408009-4e…" at bounding box center [249, 391] width 105 height 13
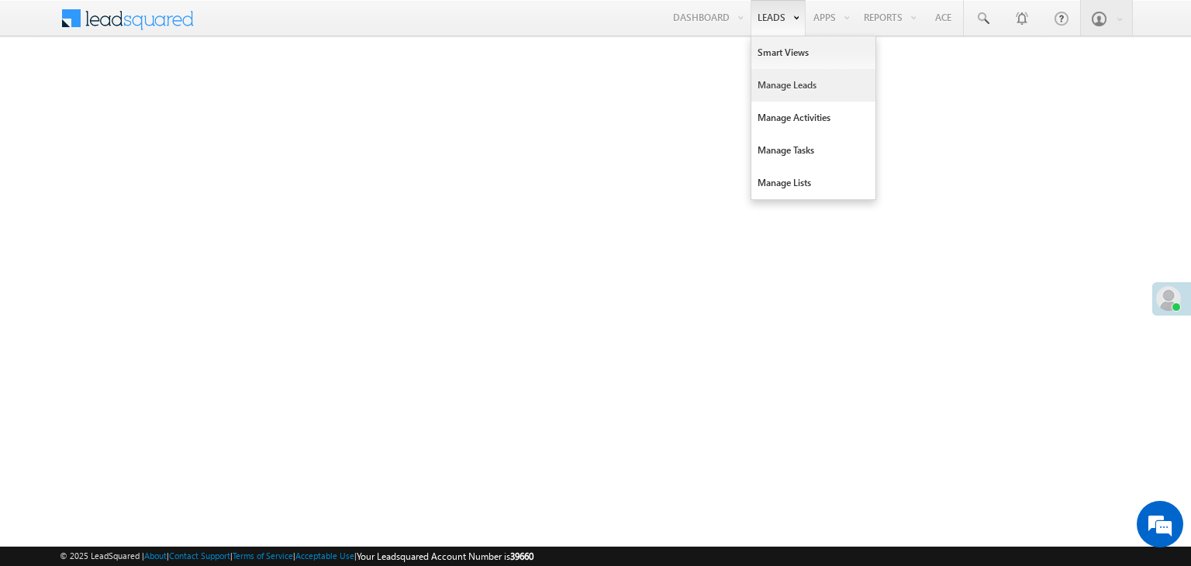
click at [781, 81] on link "Manage Leads" at bounding box center [813, 85] width 124 height 33
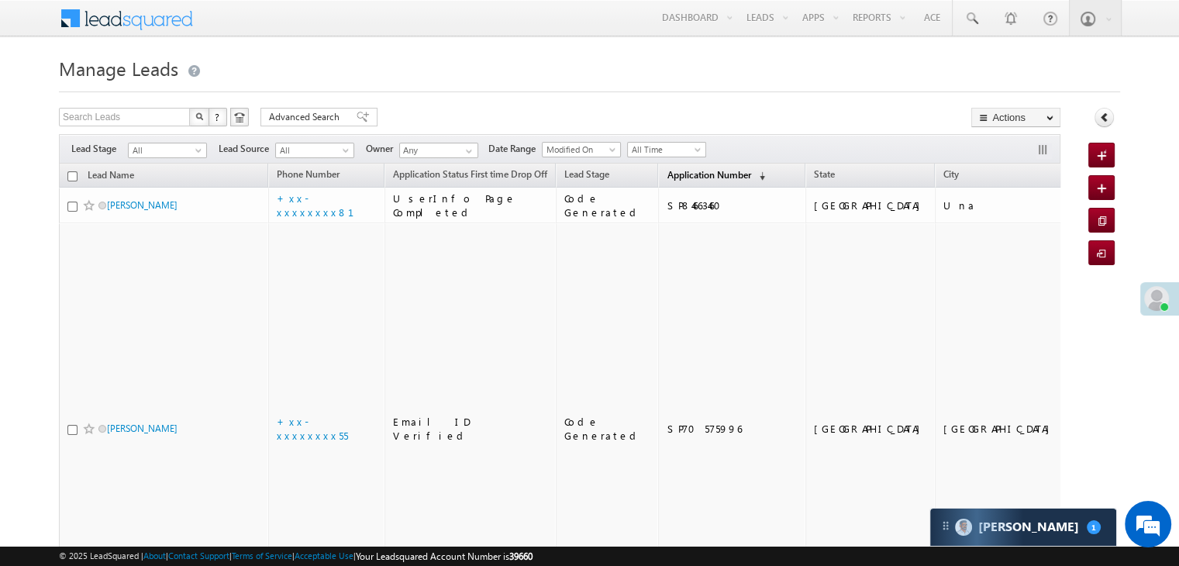
click at [675, 174] on span "Application Number" at bounding box center [709, 175] width 84 height 12
click at [679, 172] on span "Application Number" at bounding box center [709, 175] width 84 height 12
click at [685, 174] on span "Application Number" at bounding box center [709, 175] width 84 height 12
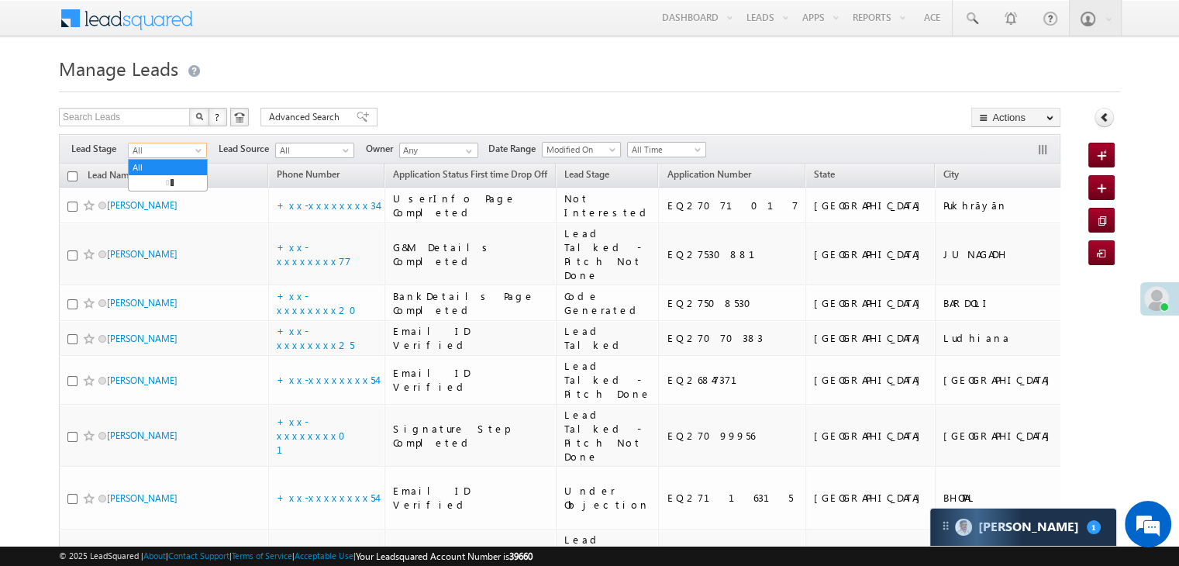
click at [198, 153] on span at bounding box center [200, 153] width 12 height 12
click at [177, 188] on link "Lead Generated" at bounding box center [168, 183] width 78 height 14
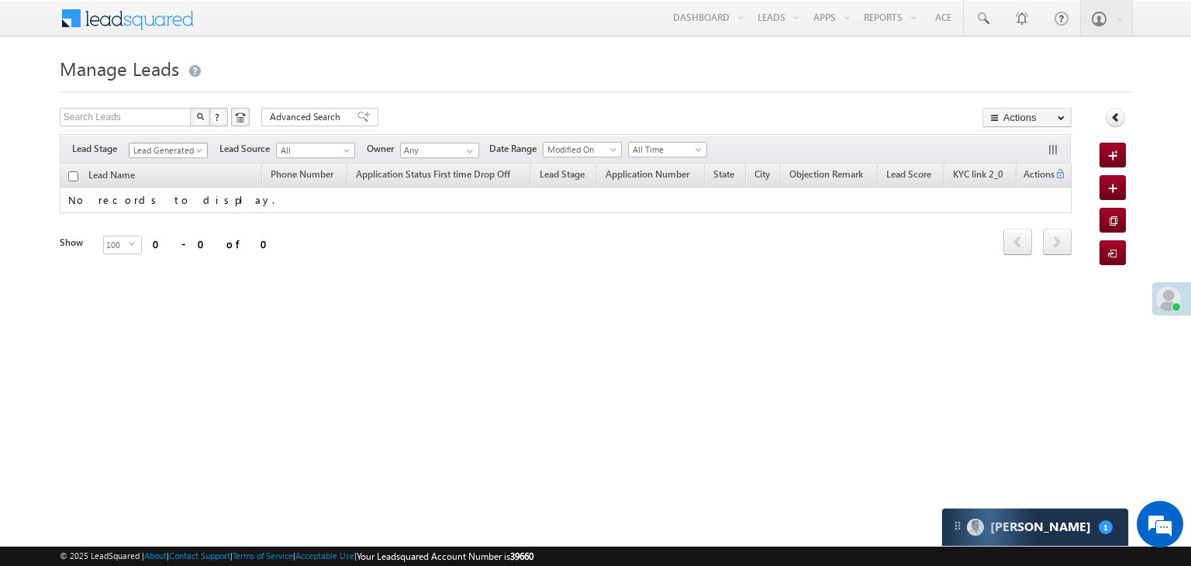
click at [202, 152] on span at bounding box center [201, 153] width 12 height 12
click at [177, 163] on link "All" at bounding box center [168, 167] width 78 height 14
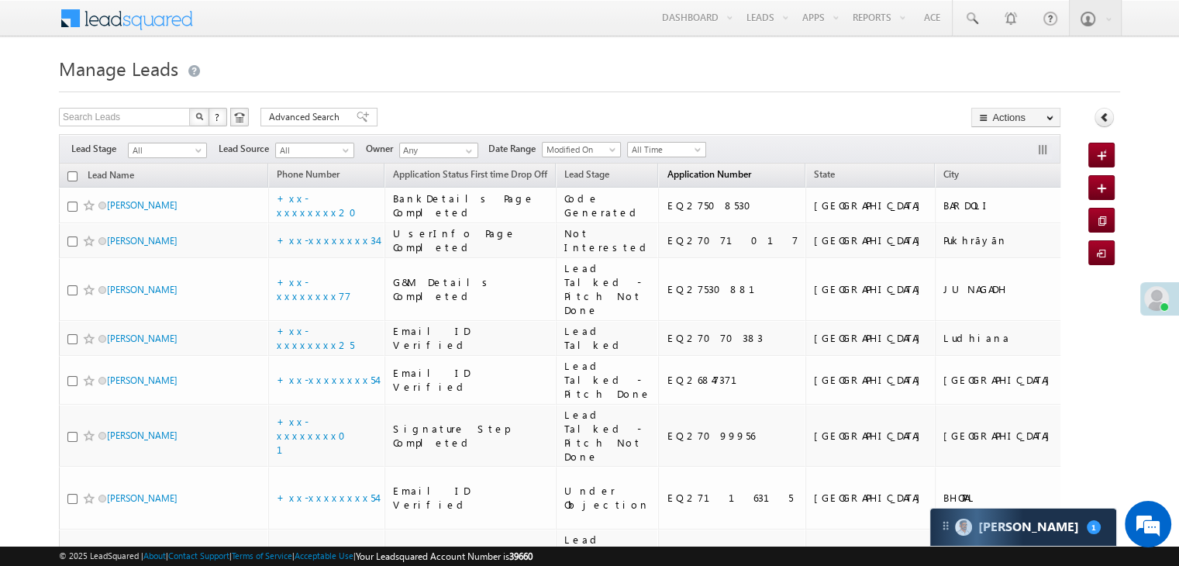
click at [671, 173] on span "Application Number" at bounding box center [709, 174] width 84 height 12
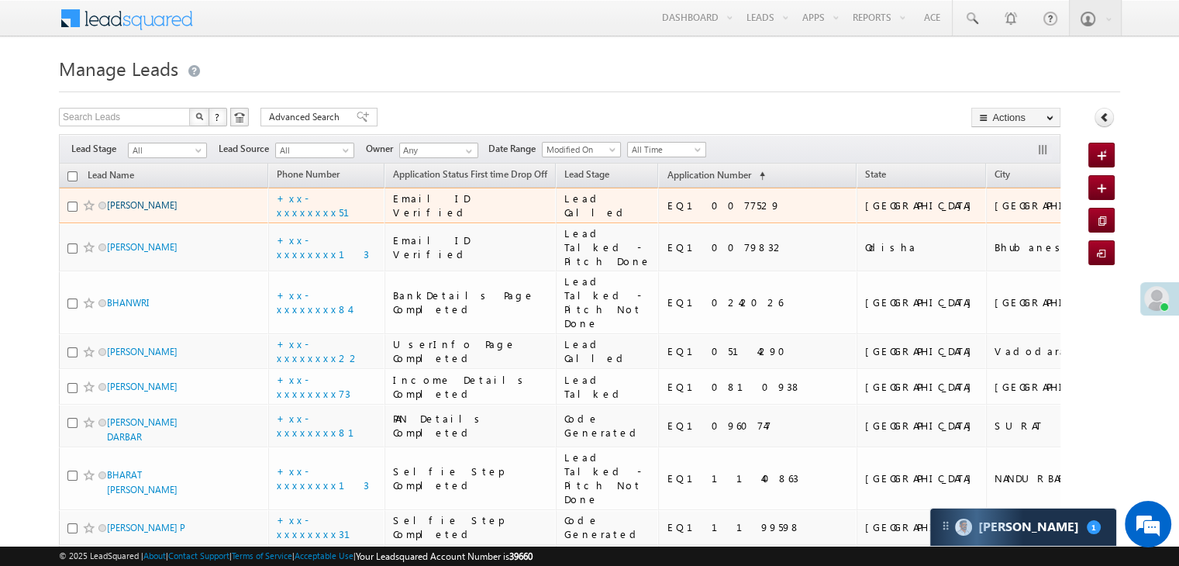
click at [139, 211] on link "Abhijit Nath" at bounding box center [142, 205] width 71 height 12
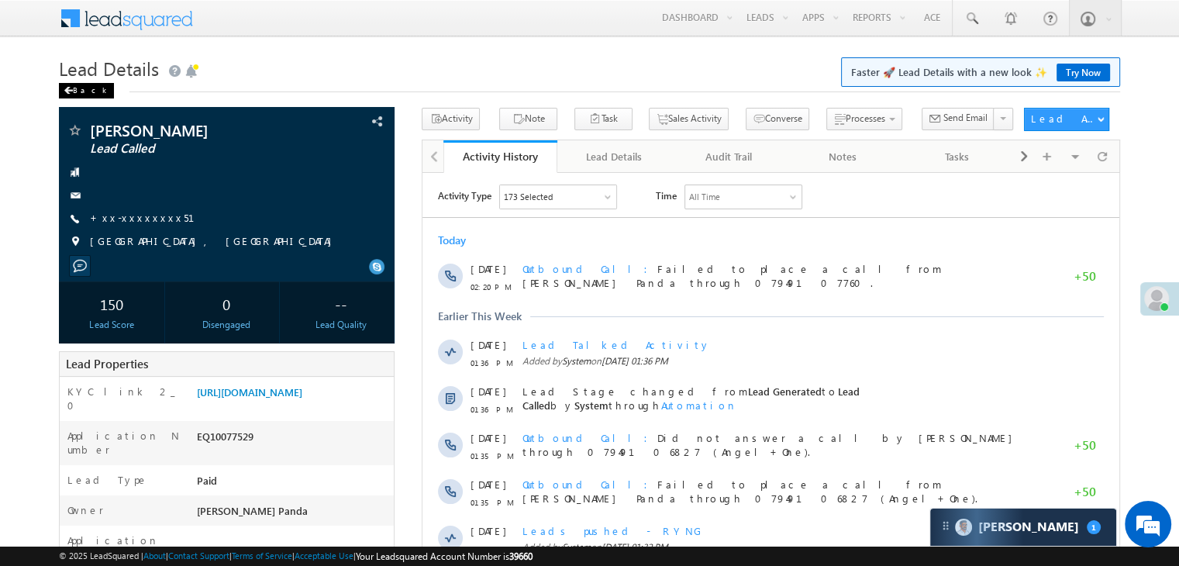
click at [78, 90] on div "Back" at bounding box center [86, 91] width 55 height 16
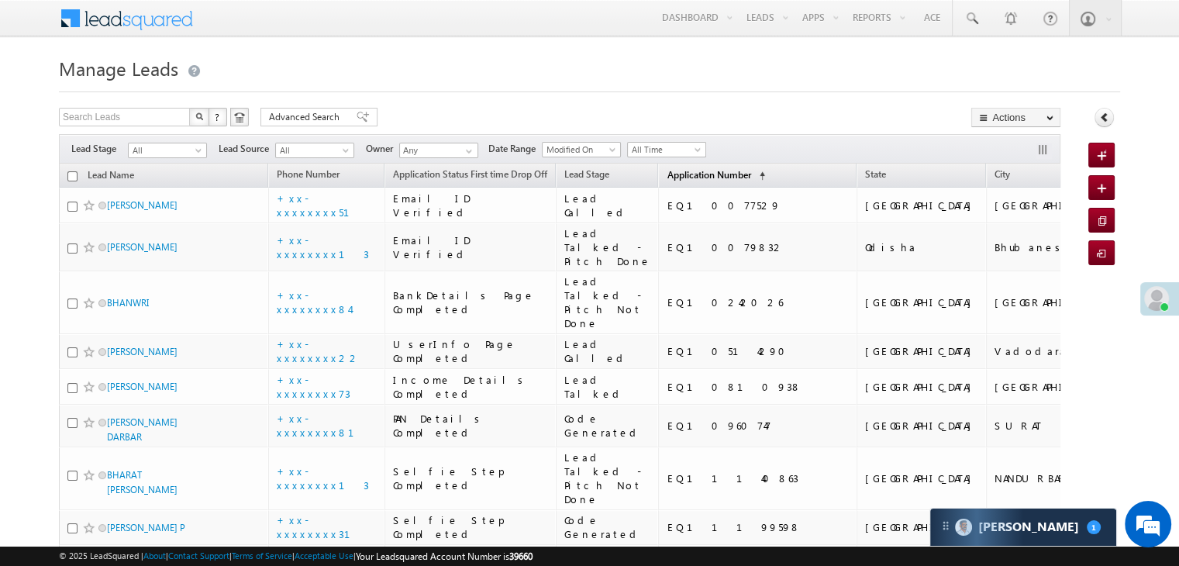
click at [671, 169] on span "Application Number" at bounding box center [709, 175] width 84 height 12
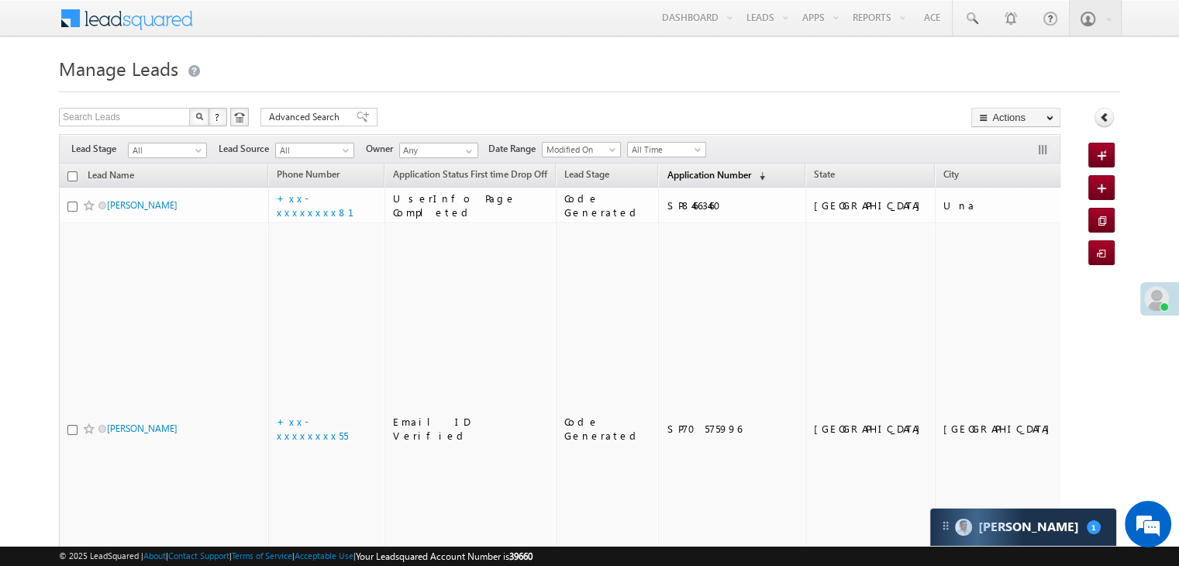
click at [671, 169] on span "Application Number" at bounding box center [709, 175] width 84 height 12
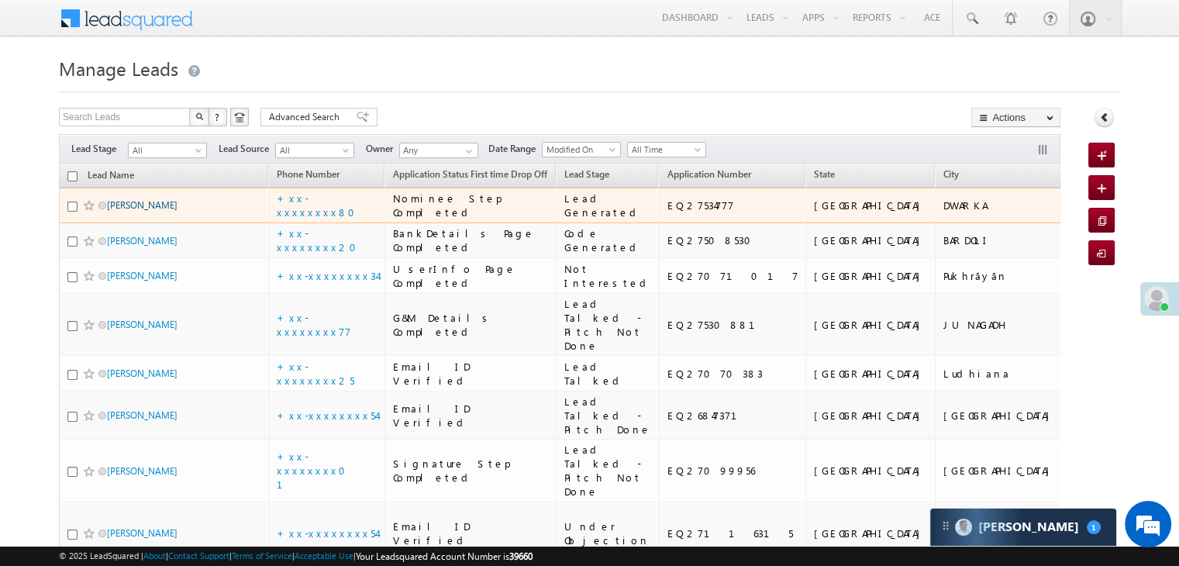
click at [160, 211] on link "[PERSON_NAME]" at bounding box center [142, 205] width 71 height 12
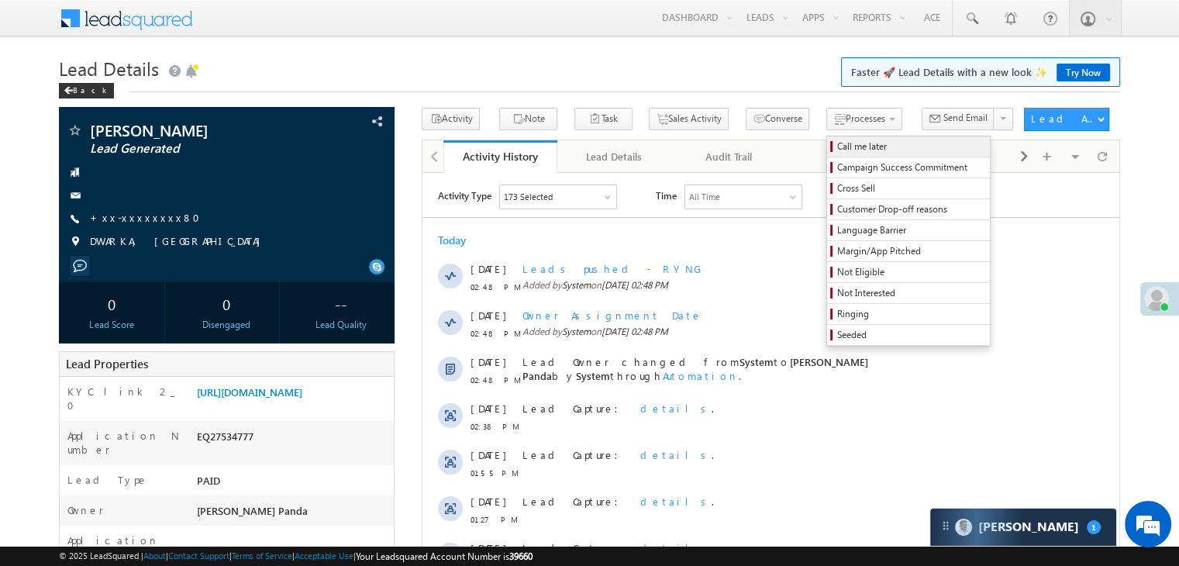
click at [837, 151] on span "Call me later" at bounding box center [910, 147] width 147 height 14
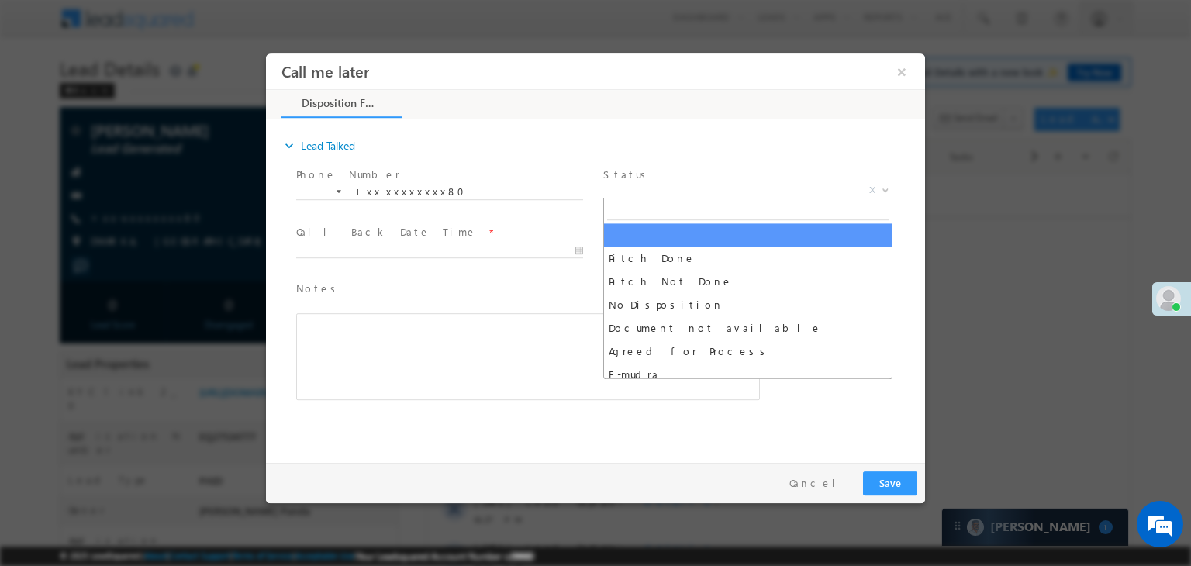
click at [709, 189] on span "X" at bounding box center [747, 191] width 289 height 16
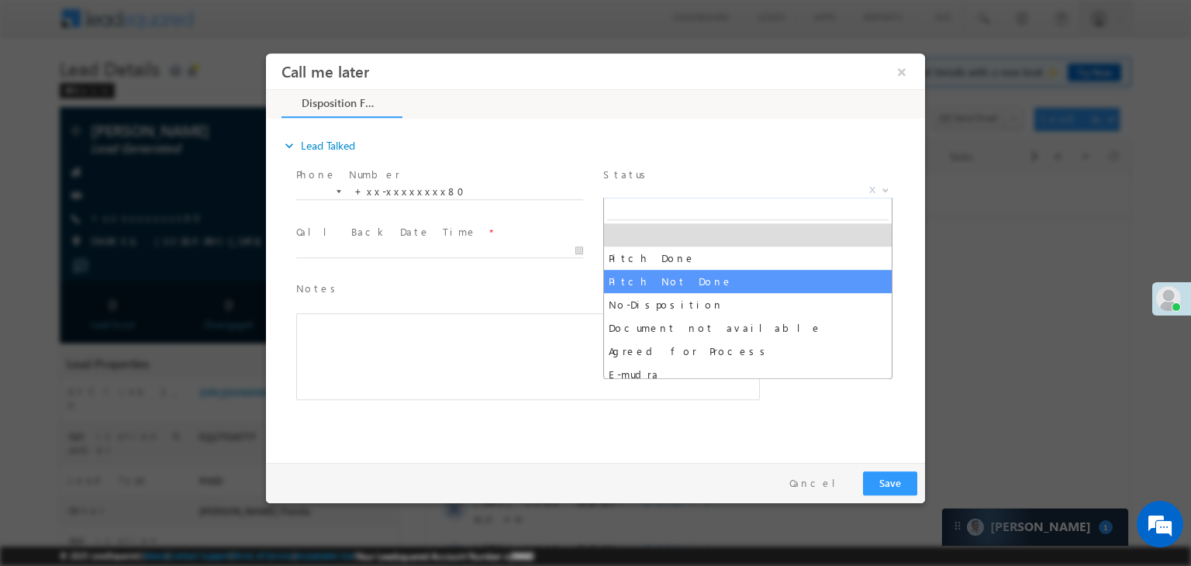
select select "Pitch Not Done"
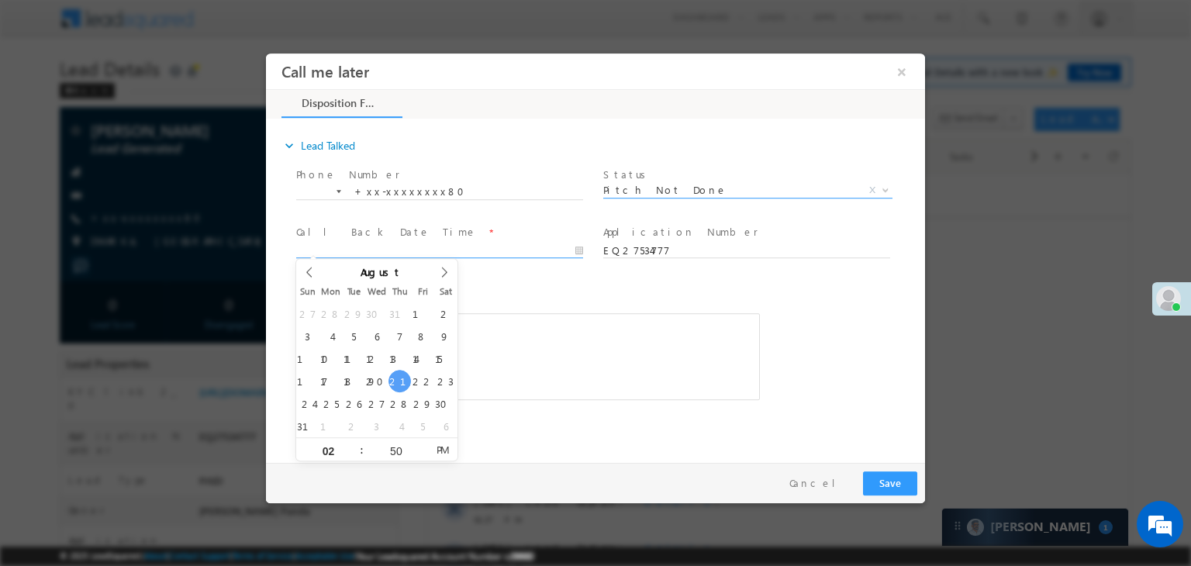
type input "08/21/25 2:50 PM"
click at [494, 248] on input "08/21/25 2:50 PM" at bounding box center [439, 251] width 287 height 16
click at [893, 480] on button "Save" at bounding box center [890, 483] width 54 height 24
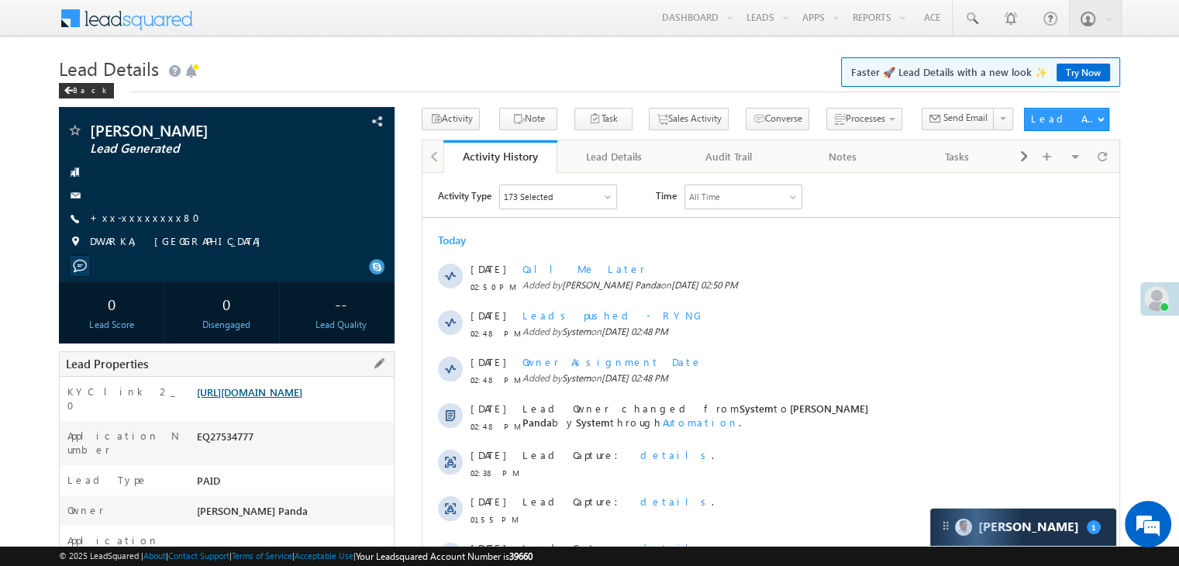
click at [289, 398] on link "[URL][DOMAIN_NAME]" at bounding box center [249, 391] width 105 height 13
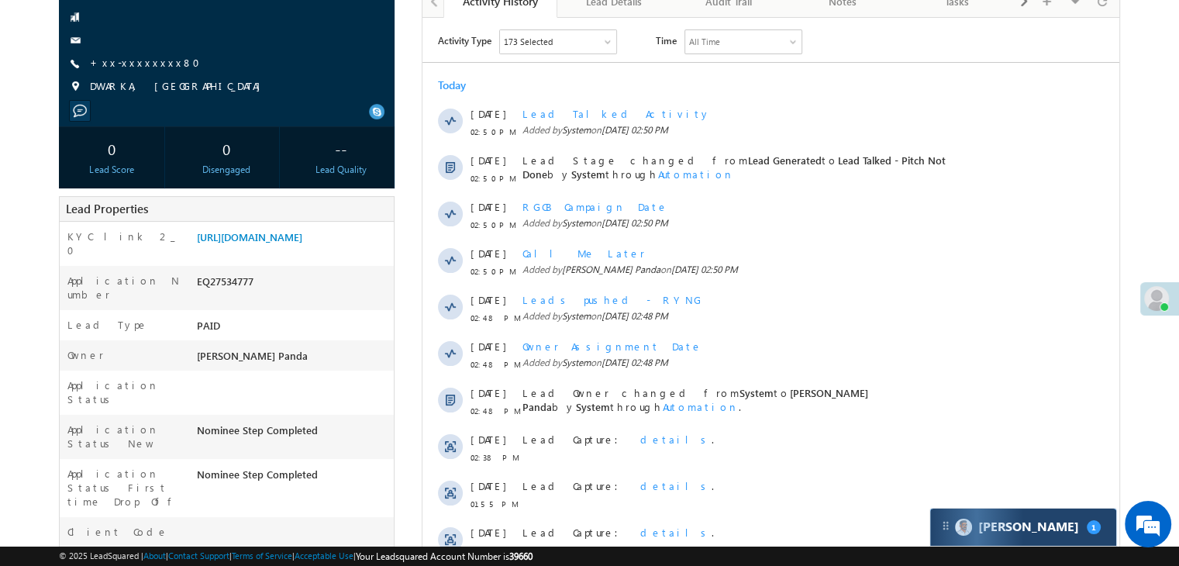
click at [1087, 530] on span "1" at bounding box center [1094, 527] width 14 height 14
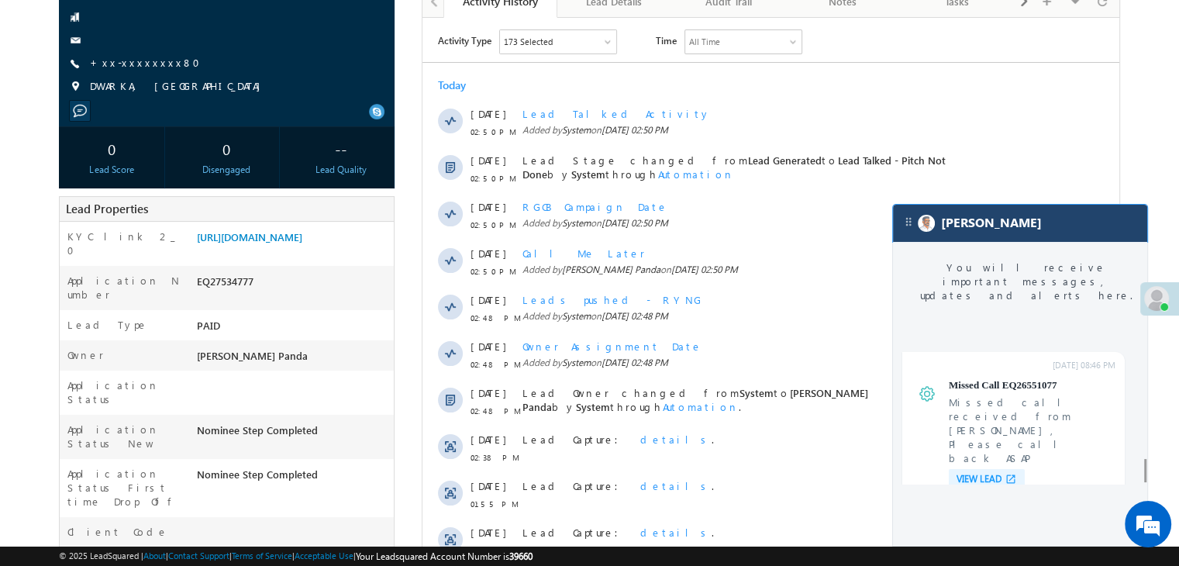
scroll to position [6167, 0]
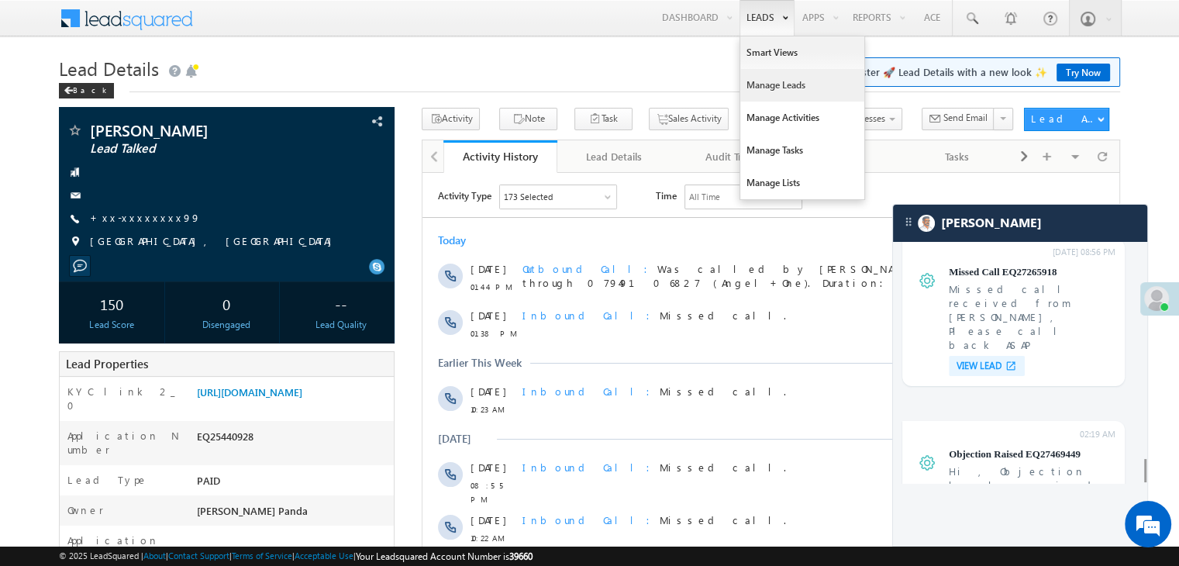
click at [771, 81] on link "Manage Leads" at bounding box center [802, 85] width 124 height 33
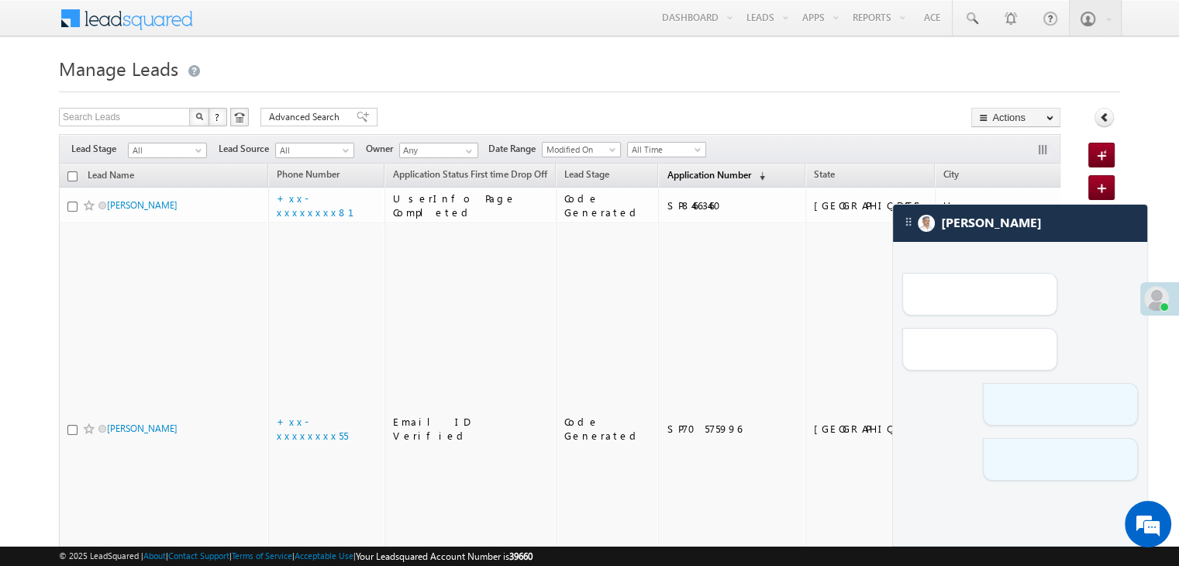
click at [672, 173] on span "Application Number" at bounding box center [709, 175] width 84 height 12
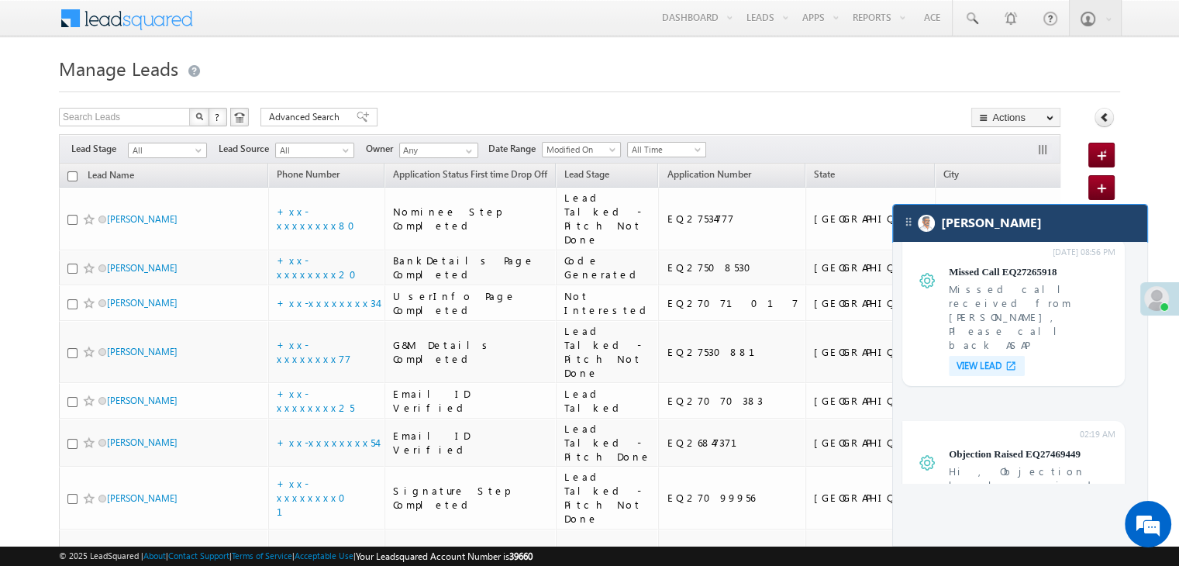
click at [1055, 233] on div "[PERSON_NAME]" at bounding box center [1020, 223] width 254 height 37
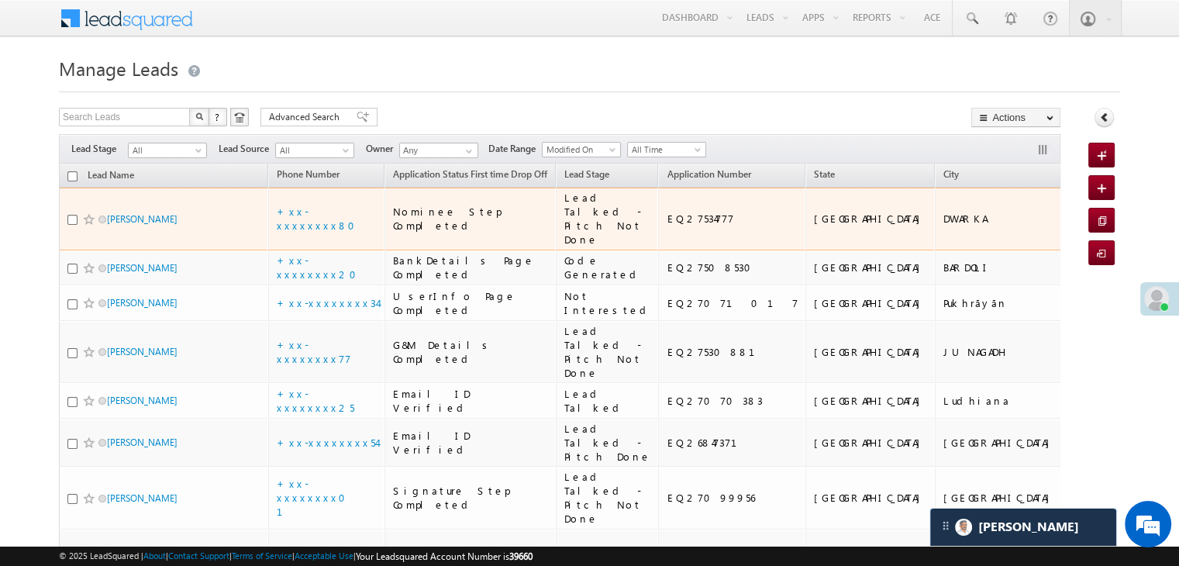
scroll to position [6128, 0]
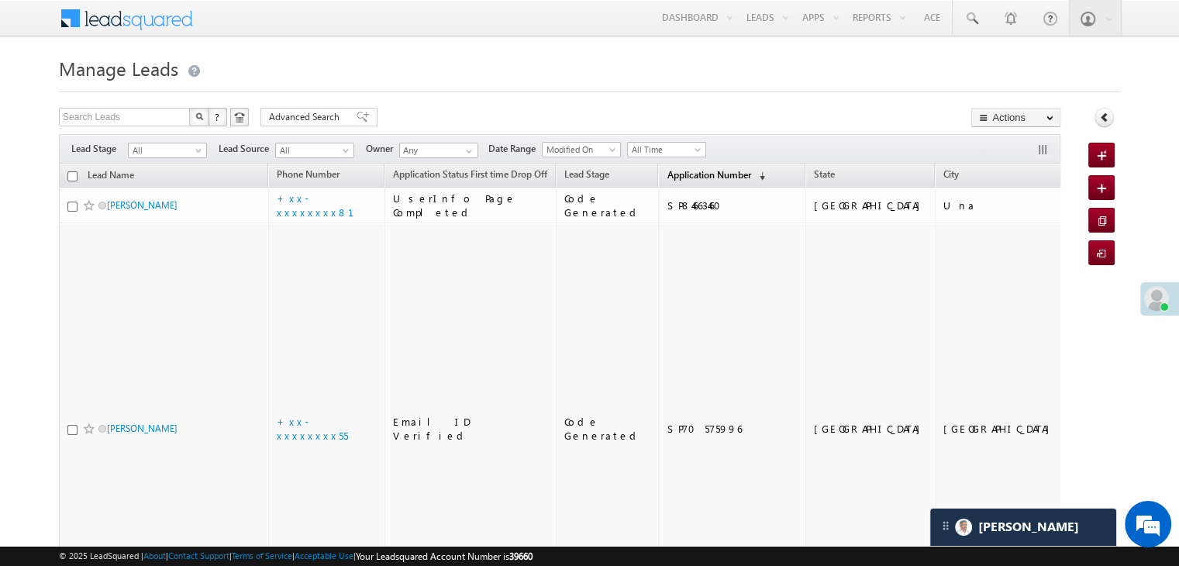
click at [667, 178] on span "Application Number" at bounding box center [709, 175] width 84 height 12
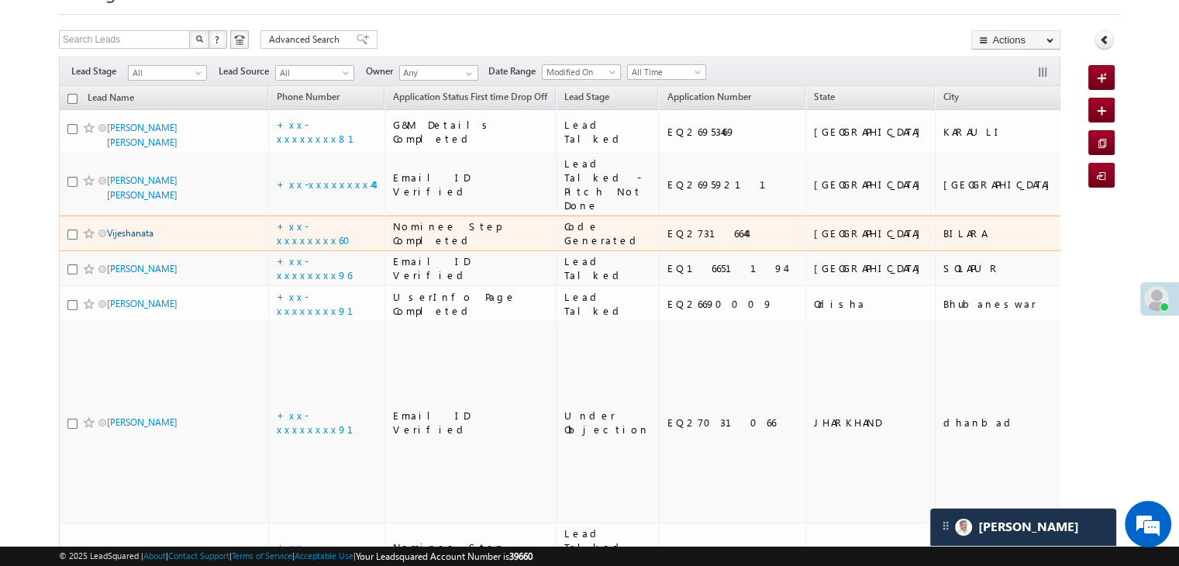
click at [144, 239] on link "Vijeshanata" at bounding box center [130, 233] width 47 height 12
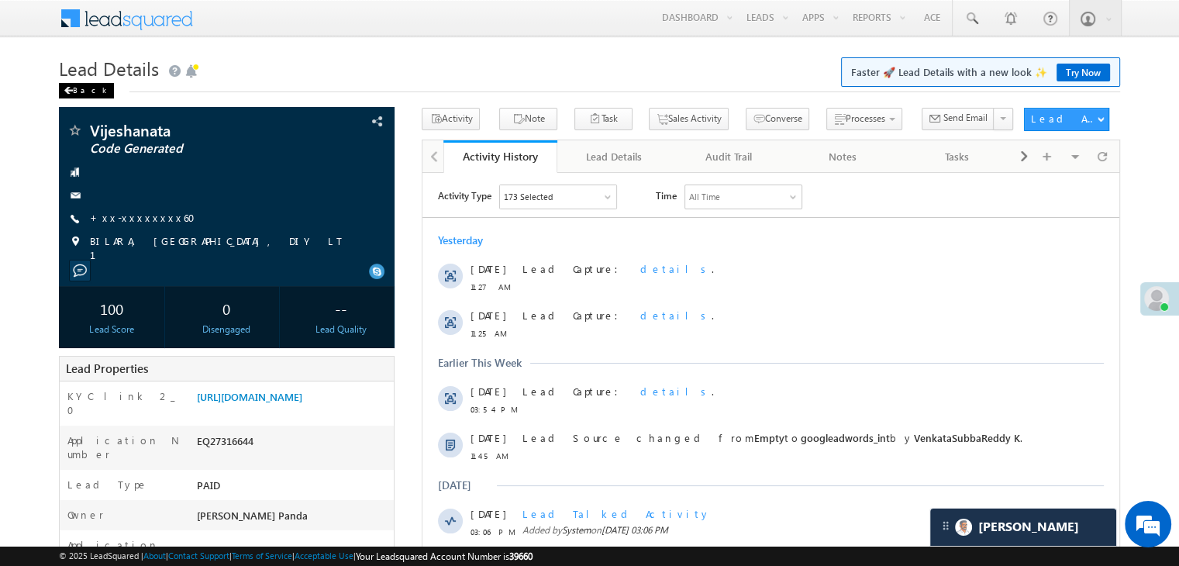
click at [67, 88] on span at bounding box center [68, 91] width 9 height 8
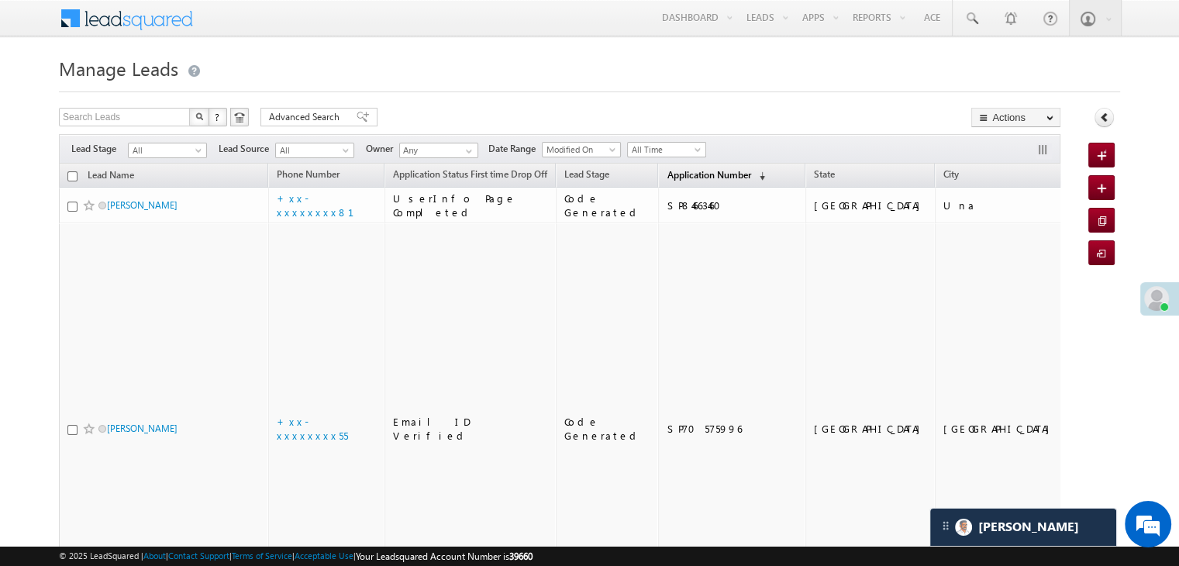
click at [668, 174] on span "Application Number" at bounding box center [709, 175] width 84 height 12
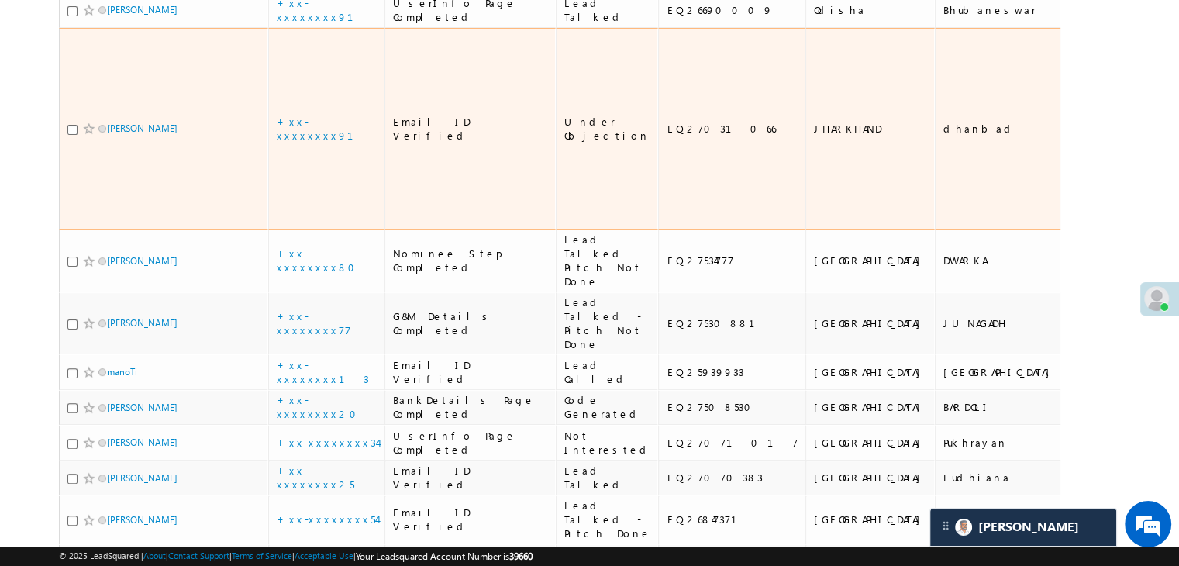
scroll to position [465, 0]
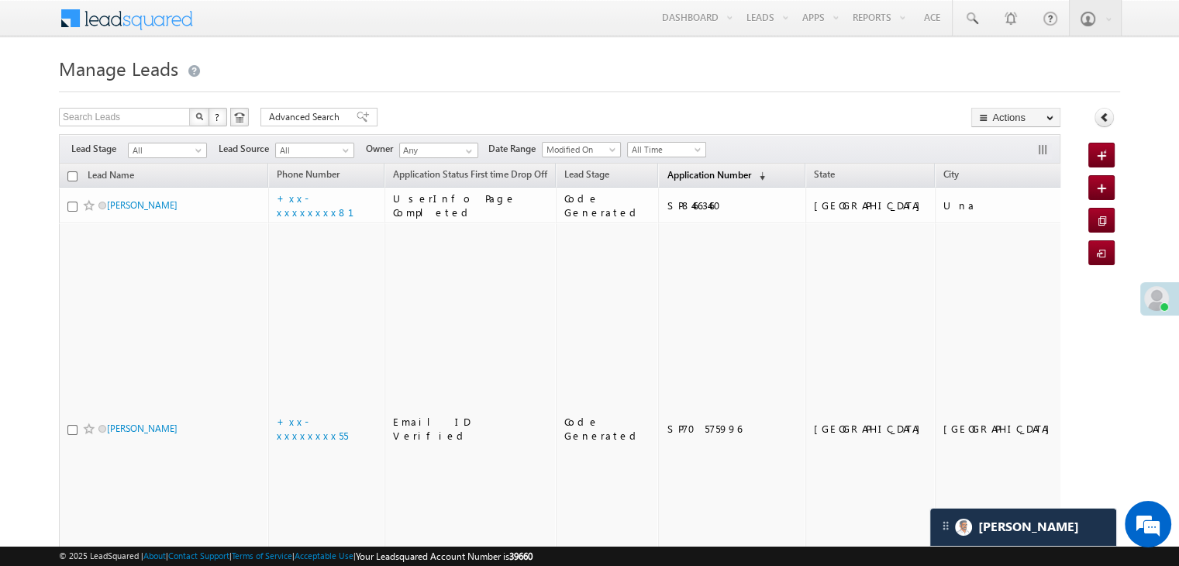
click at [676, 172] on span "Application Number" at bounding box center [709, 175] width 84 height 12
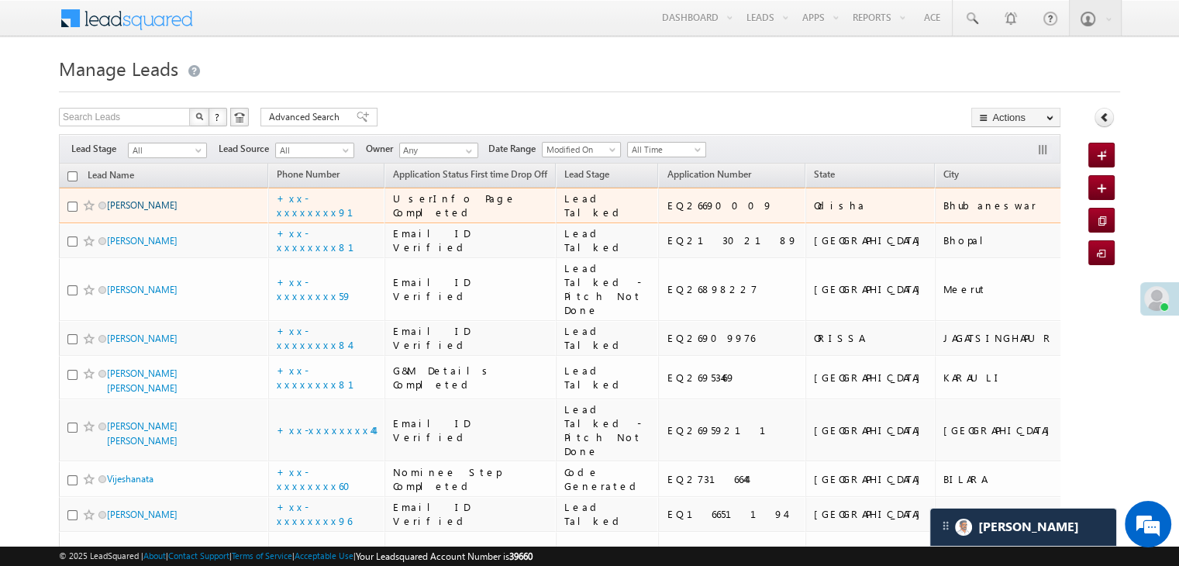
click at [132, 211] on link "Bhimsen kerai" at bounding box center [142, 205] width 71 height 12
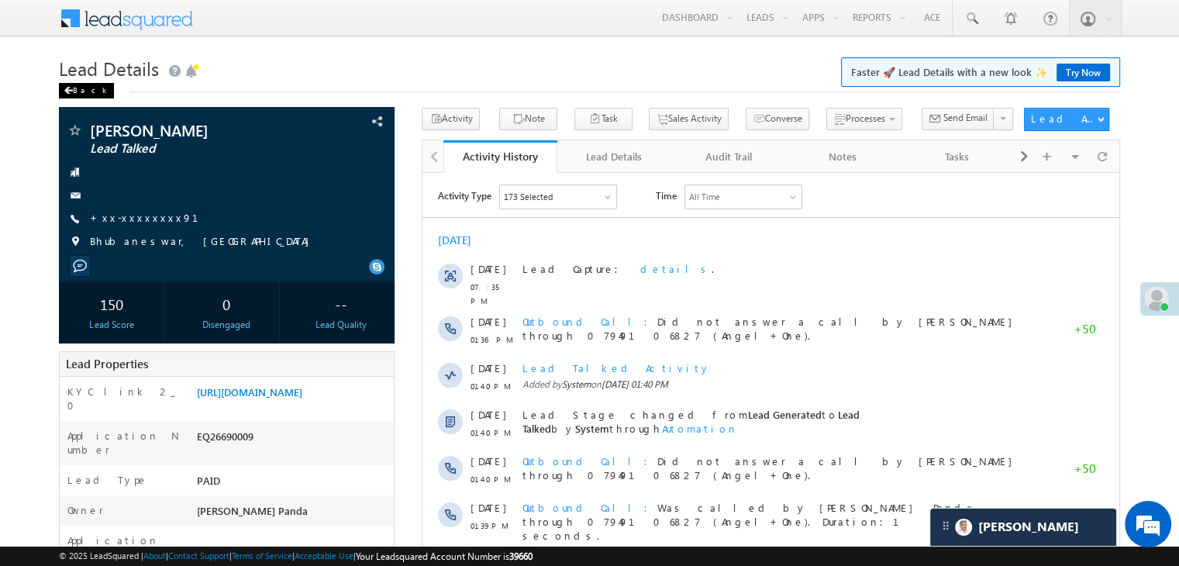
click at [78, 87] on div "Back" at bounding box center [86, 91] width 55 height 16
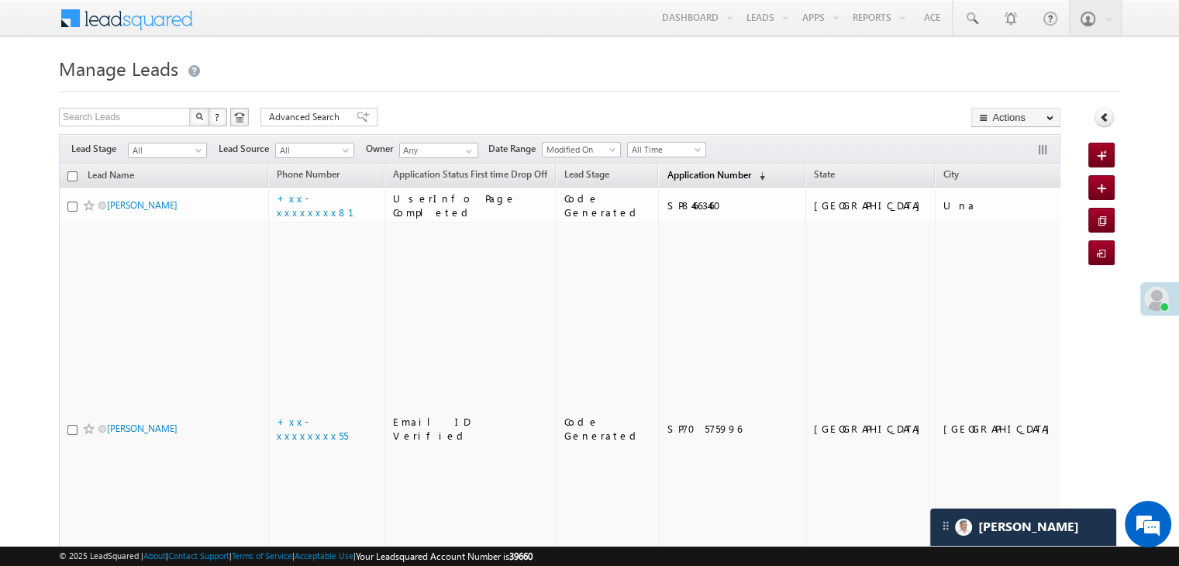
click at [667, 179] on span "Application Number" at bounding box center [709, 175] width 84 height 12
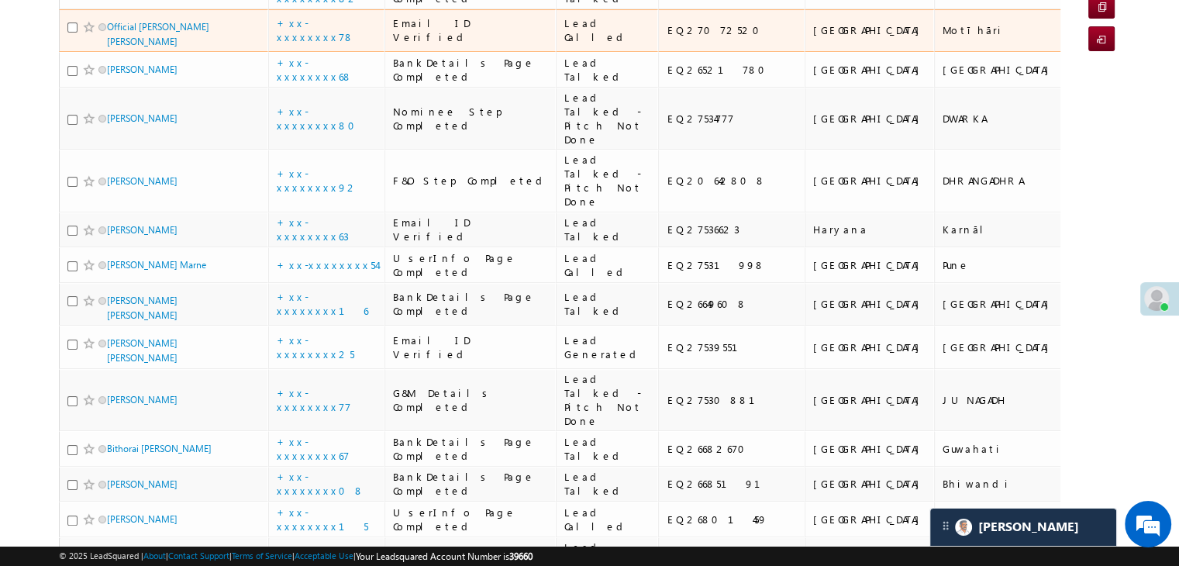
scroll to position [388, 0]
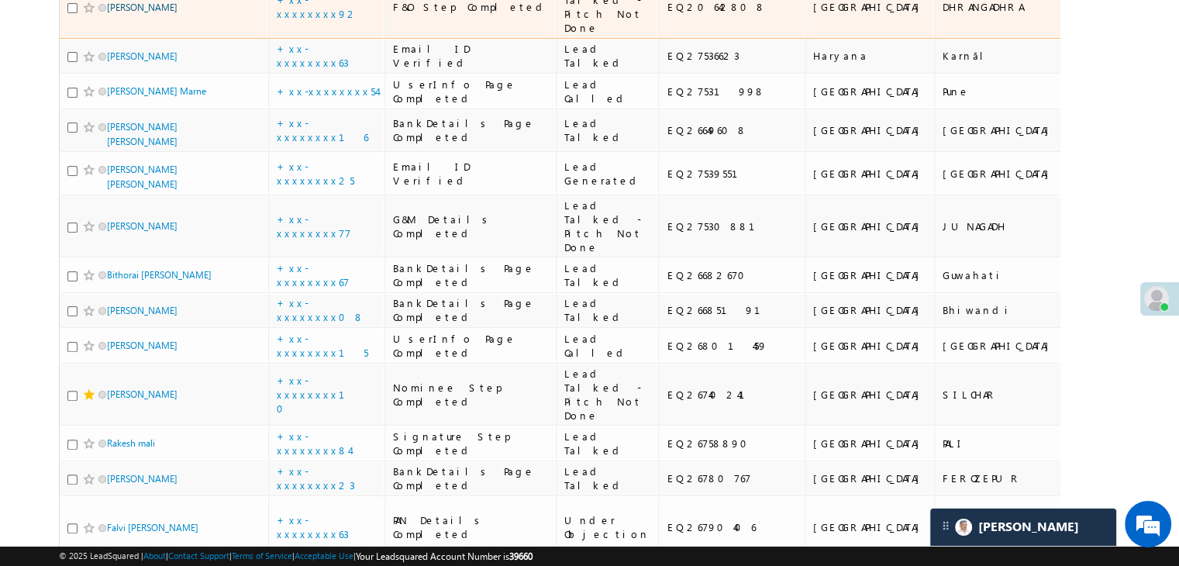
click at [143, 13] on link "[PERSON_NAME]" at bounding box center [142, 8] width 71 height 12
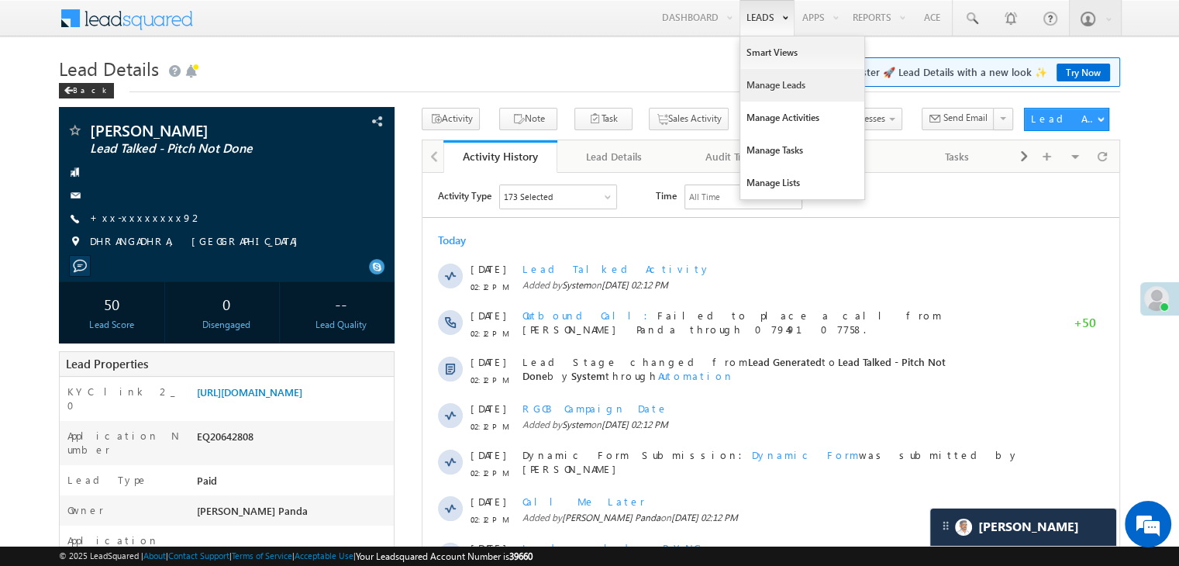
click at [768, 88] on link "Manage Leads" at bounding box center [802, 85] width 124 height 33
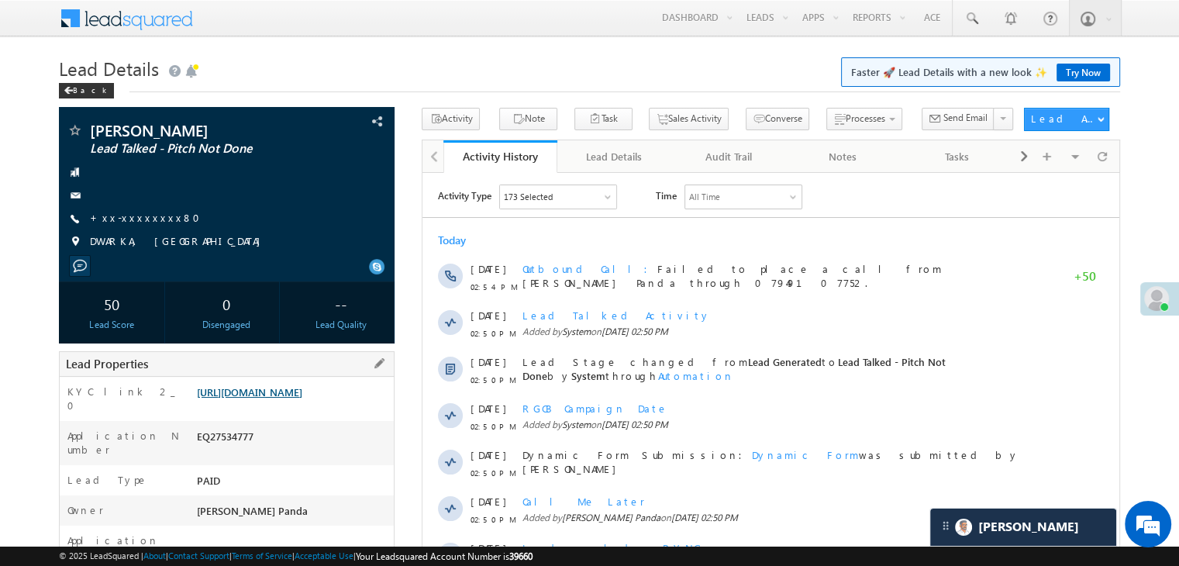
click at [279, 398] on link "https://angelbroking1-pk3em7sa.customui-test.leadsquared.com?leadId=cf89228b-4f…" at bounding box center [249, 391] width 105 height 13
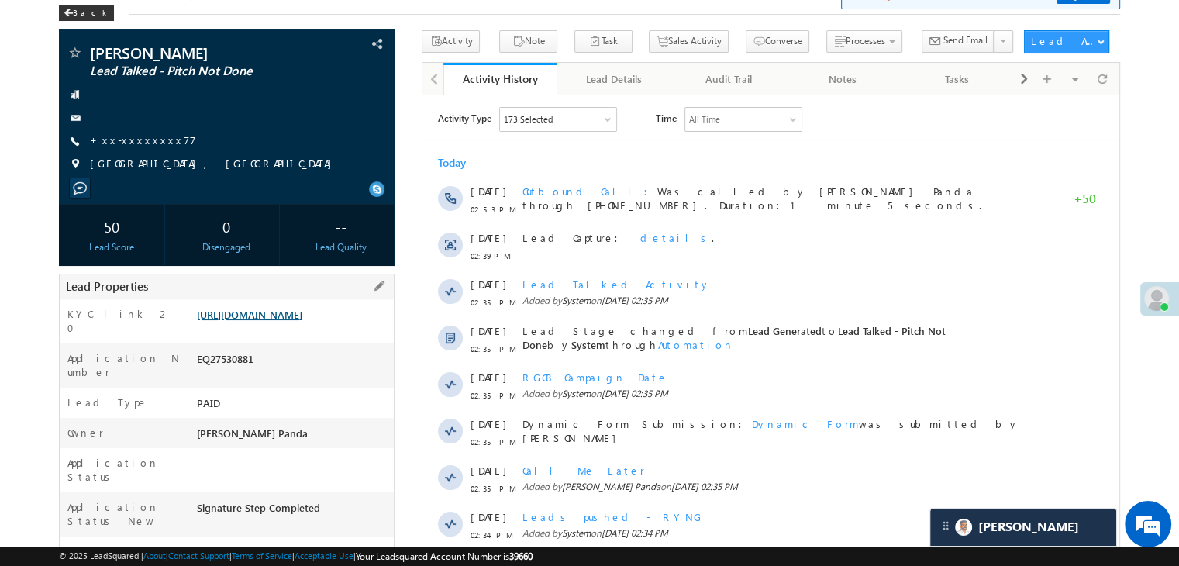
click at [302, 321] on link "[URL][DOMAIN_NAME]" at bounding box center [249, 314] width 105 height 13
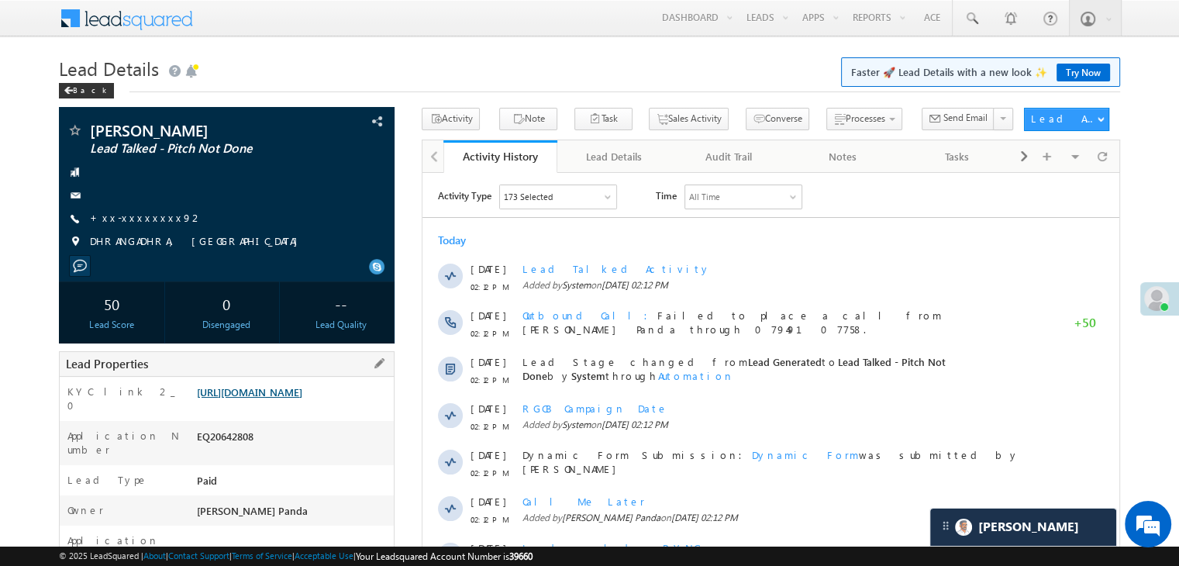
click at [278, 398] on link "[URL][DOMAIN_NAME]" at bounding box center [249, 391] width 105 height 13
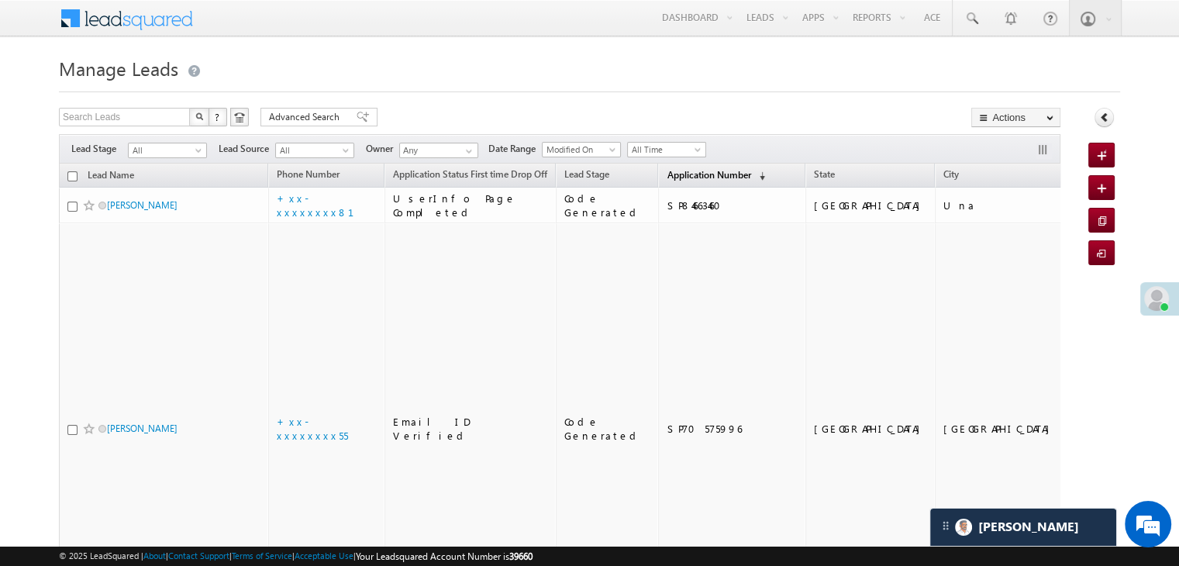
click at [685, 178] on span "Application Number" at bounding box center [709, 175] width 84 height 12
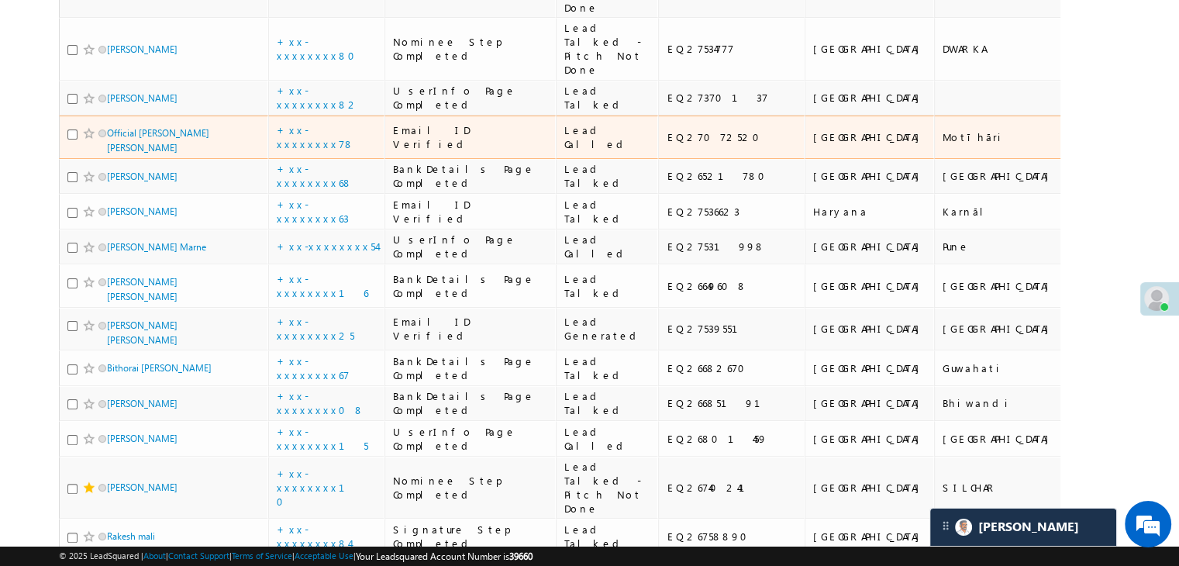
scroll to position [388, 0]
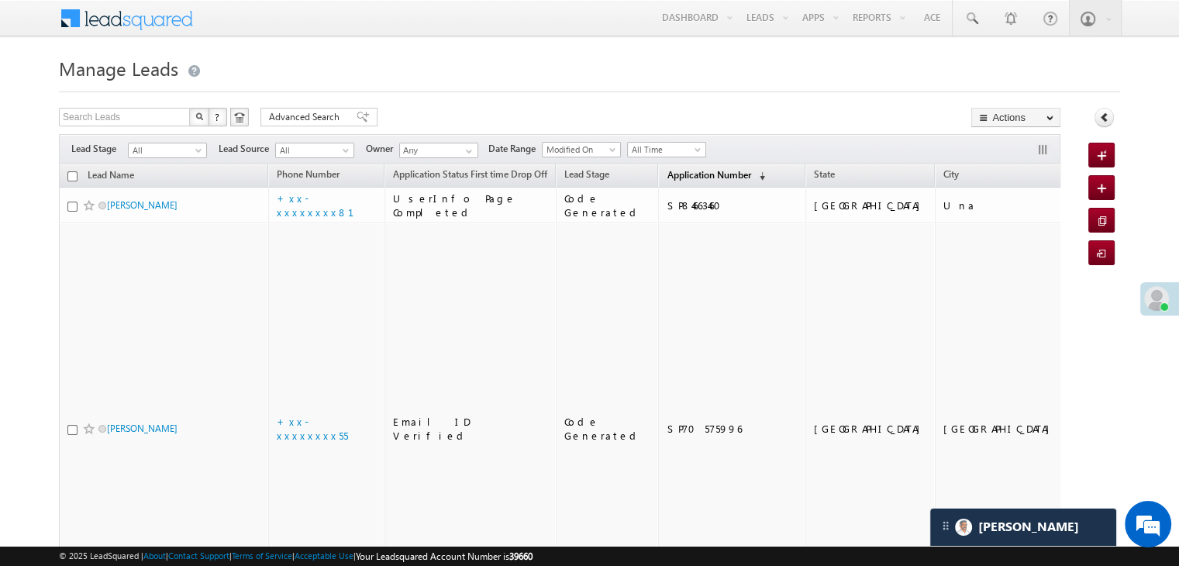
click at [672, 181] on link "Application Number (sorted descending)" at bounding box center [716, 176] width 114 height 20
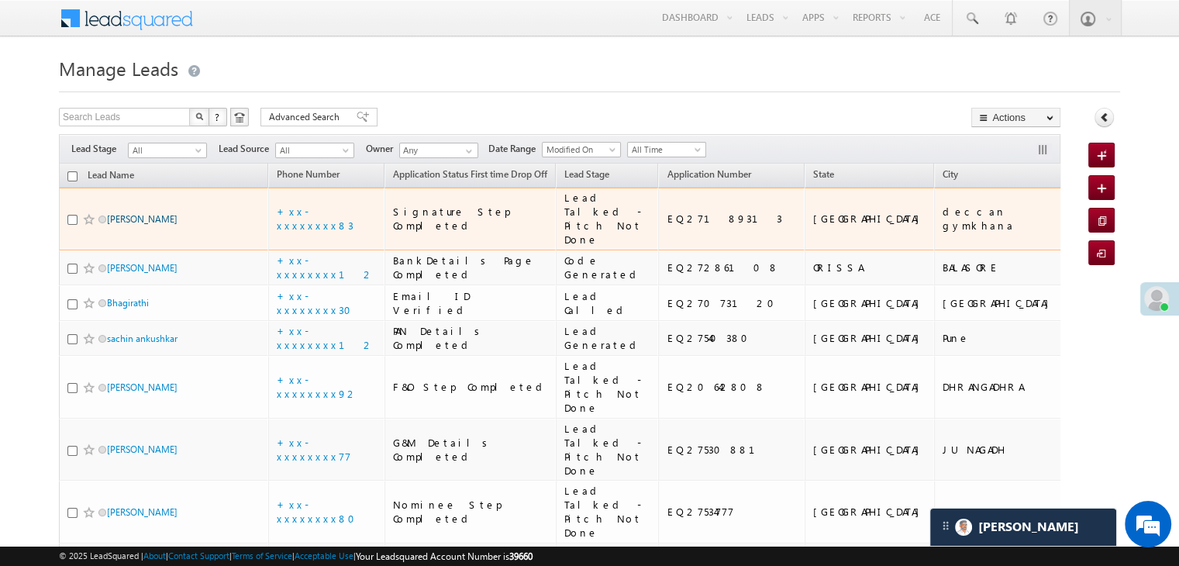
click at [138, 225] on link "[PERSON_NAME]" at bounding box center [142, 219] width 71 height 12
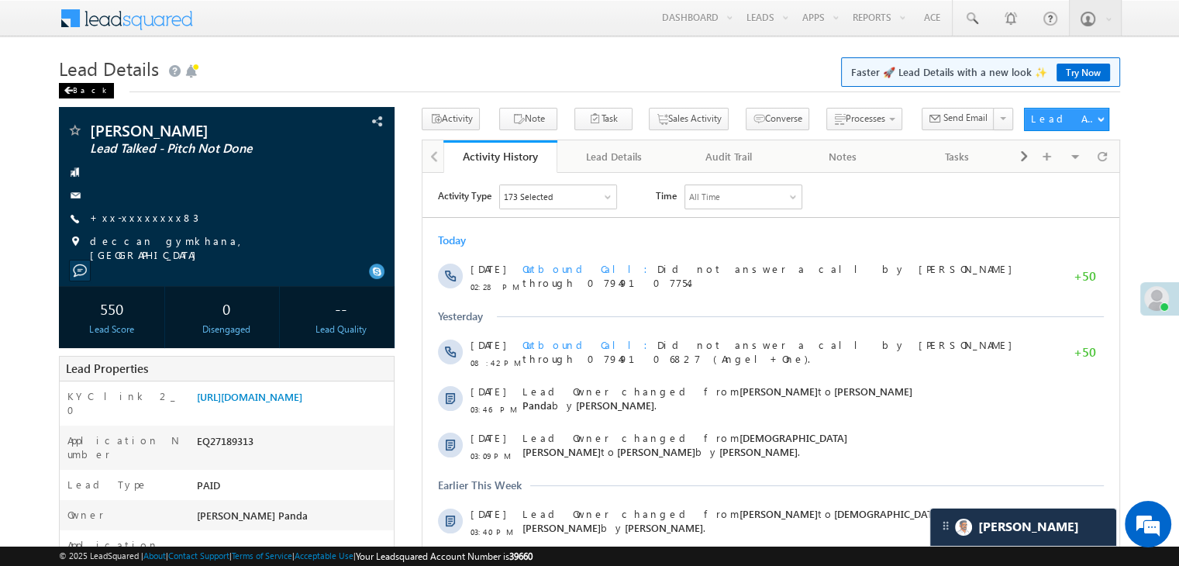
click at [68, 94] on span at bounding box center [68, 91] width 9 height 8
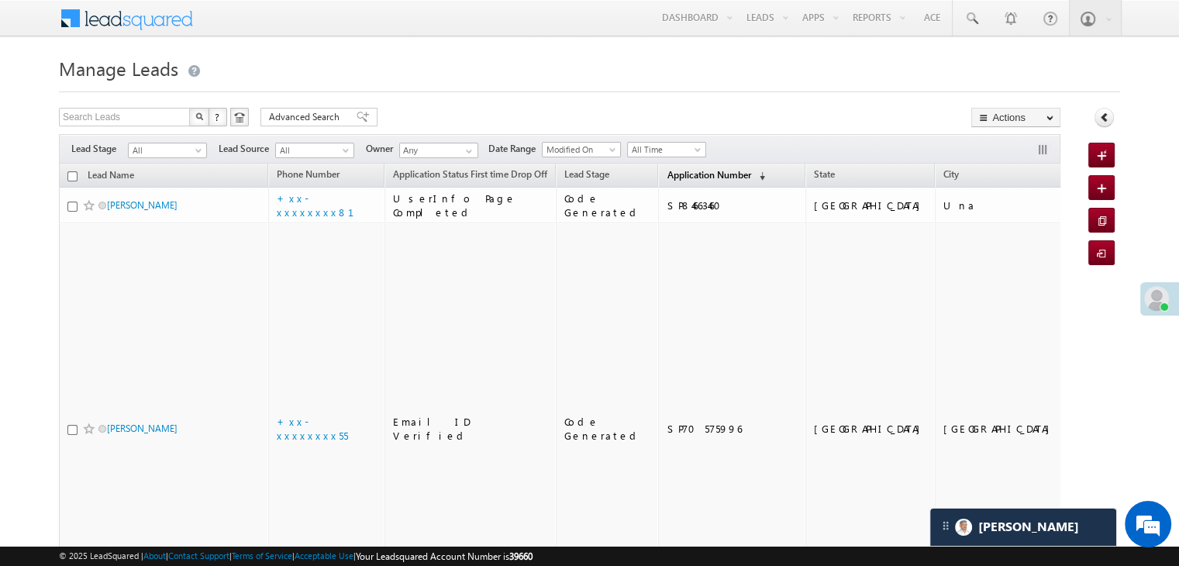
click at [688, 174] on span "Application Number" at bounding box center [709, 175] width 84 height 12
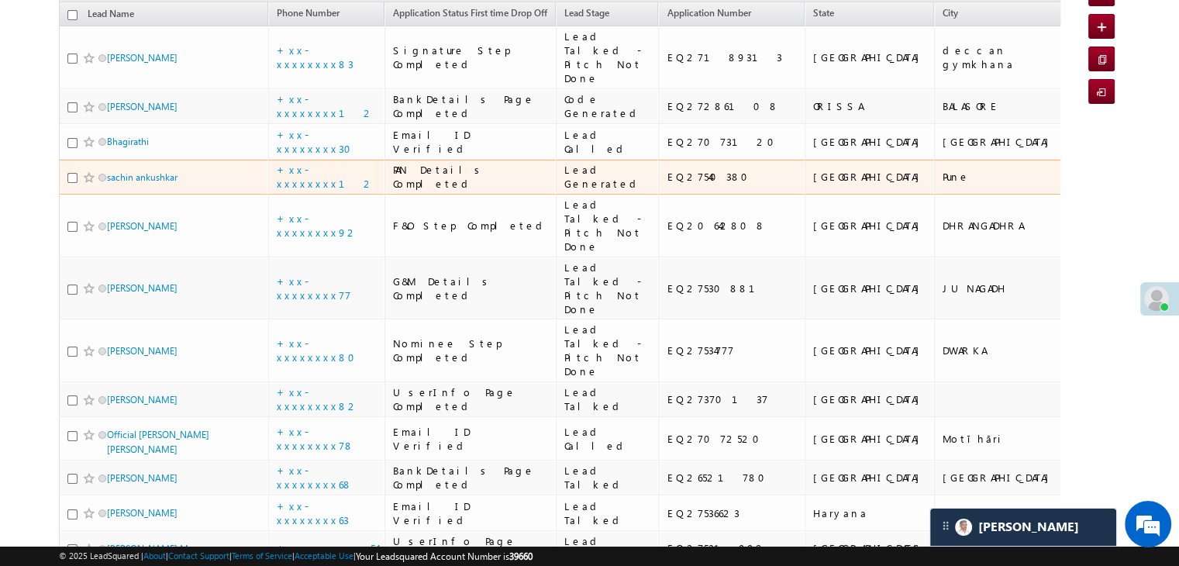
scroll to position [78, 0]
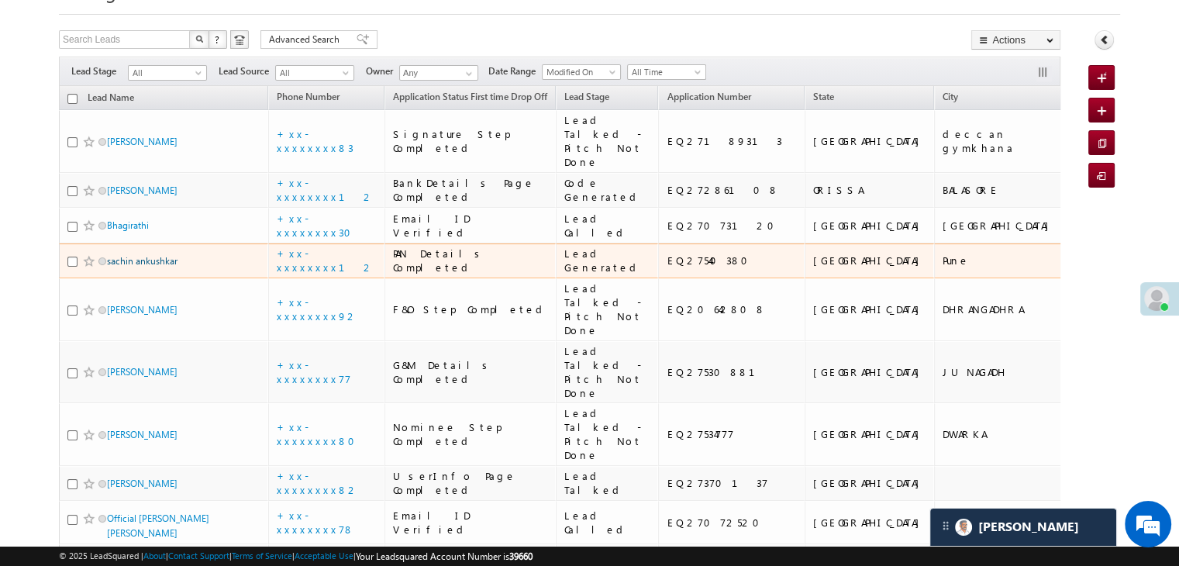
click at [148, 267] on link "sachin ankushkar" at bounding box center [142, 261] width 71 height 12
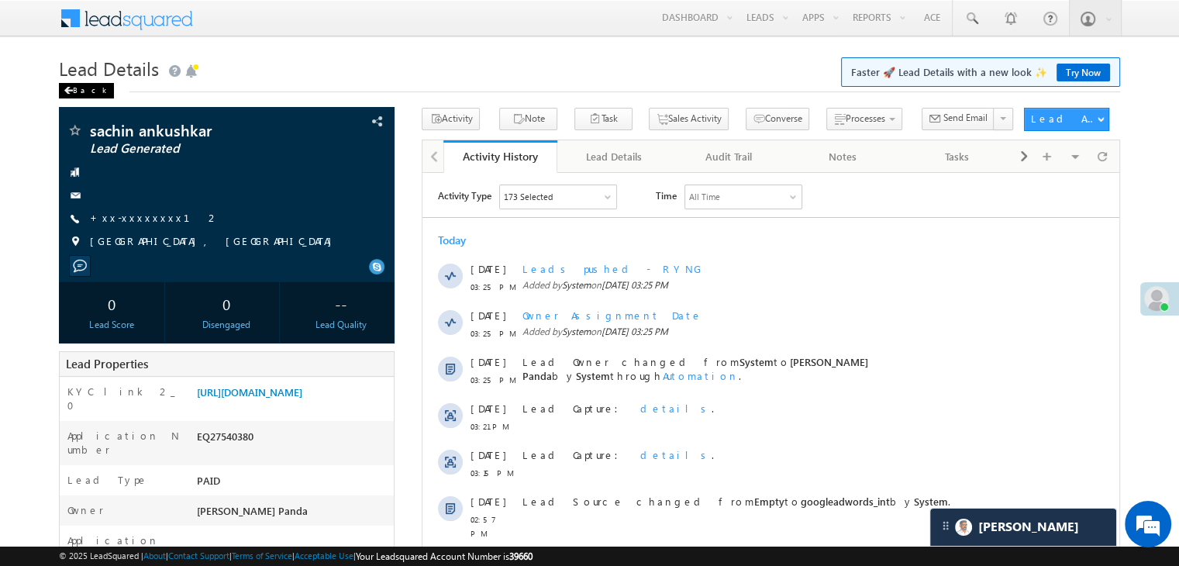
click at [71, 90] on span at bounding box center [68, 91] width 9 height 8
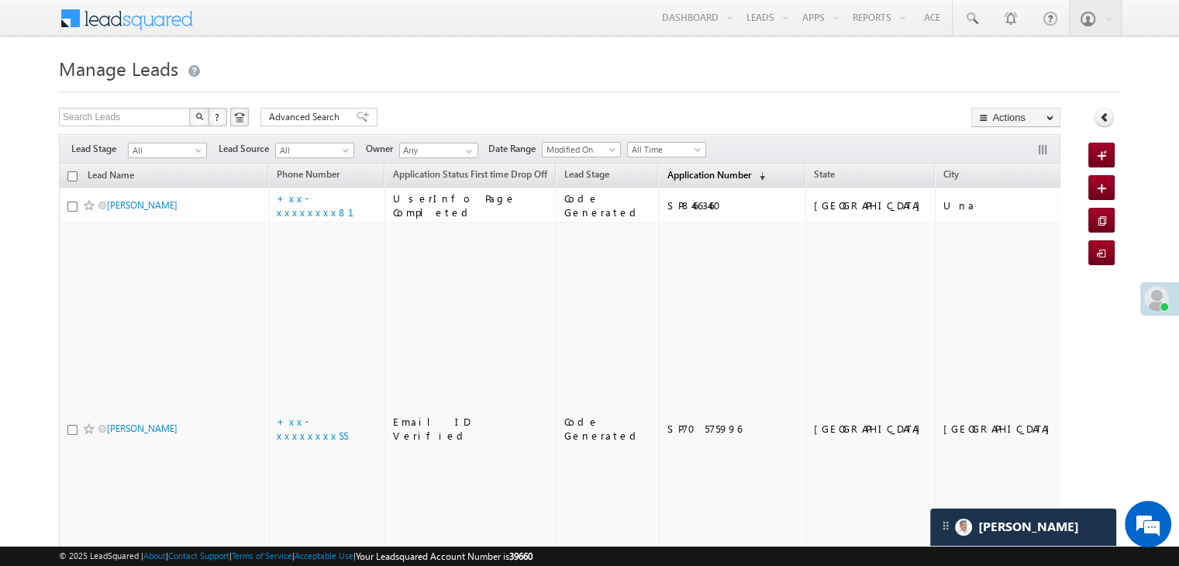
click at [695, 173] on span "Application Number" at bounding box center [709, 175] width 84 height 12
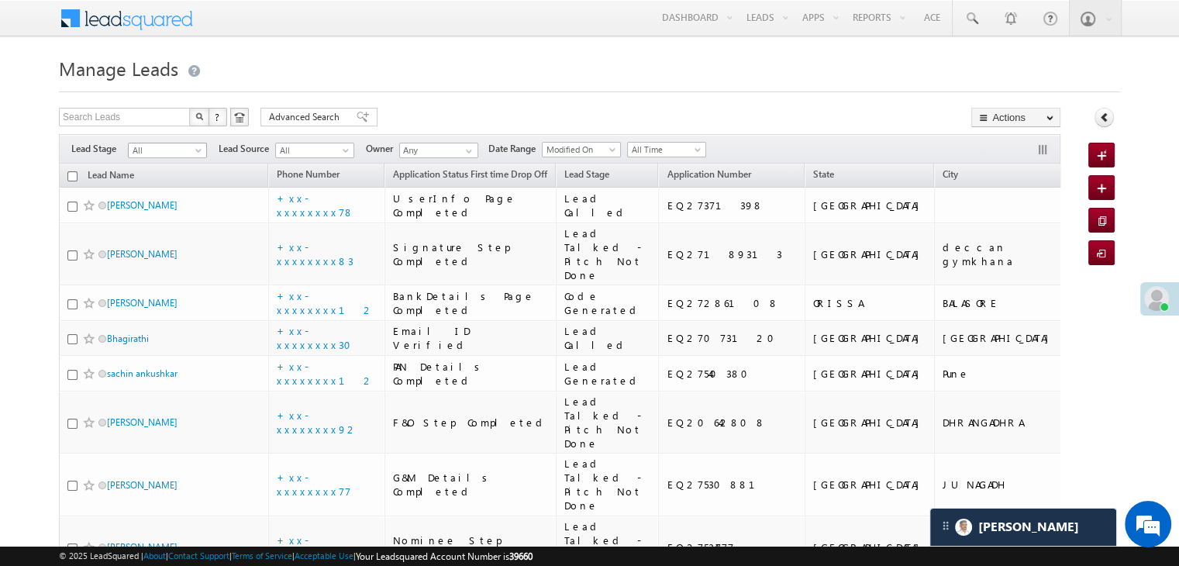
click at [194, 154] on span at bounding box center [200, 153] width 12 height 12
click at [179, 179] on link "Lead Generated" at bounding box center [168, 183] width 78 height 14
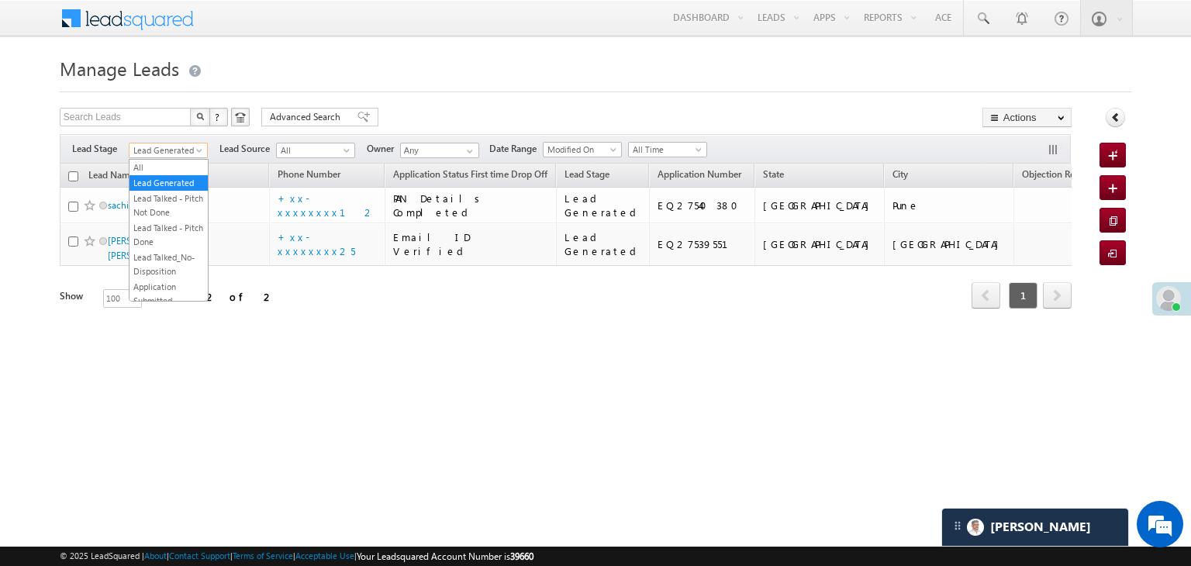
click at [195, 153] on span at bounding box center [201, 153] width 12 height 12
click at [160, 171] on link "All" at bounding box center [168, 167] width 78 height 14
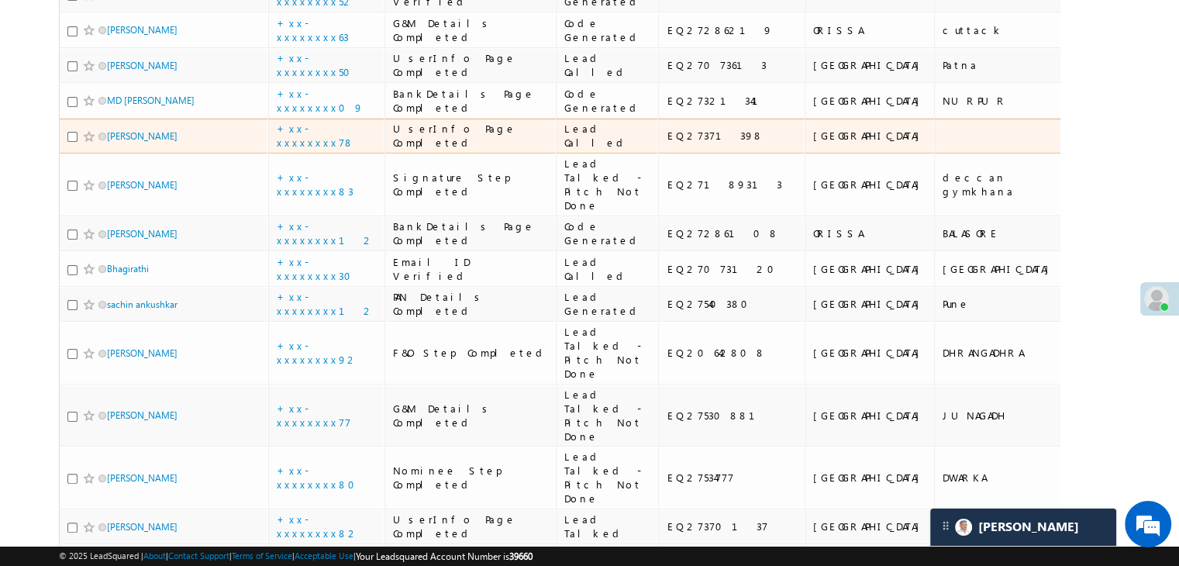
scroll to position [155, 0]
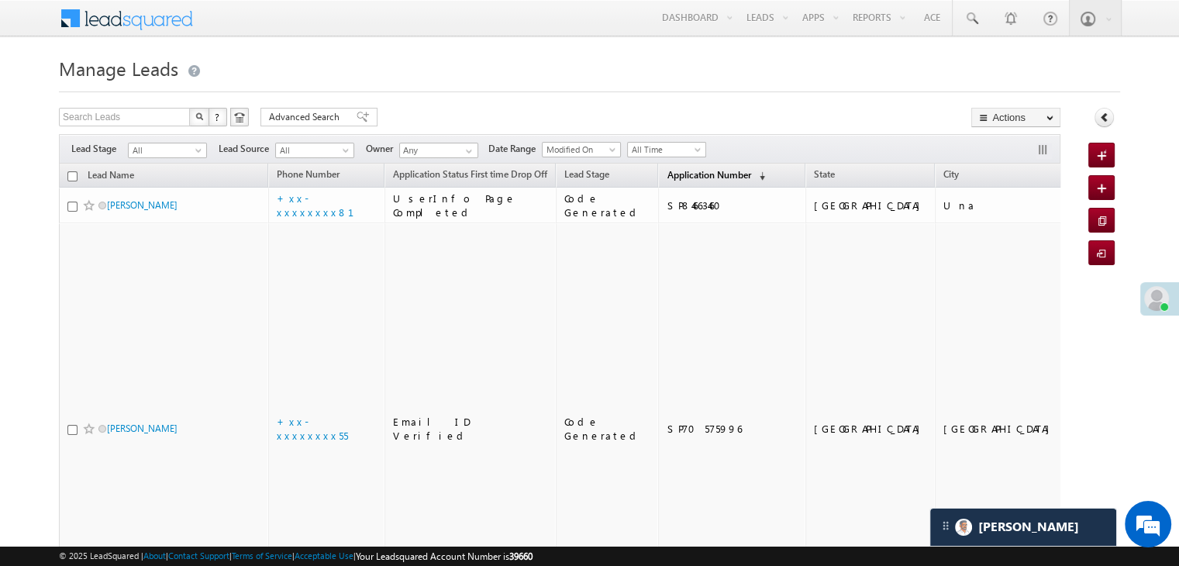
click at [667, 173] on span "Application Number" at bounding box center [709, 175] width 84 height 12
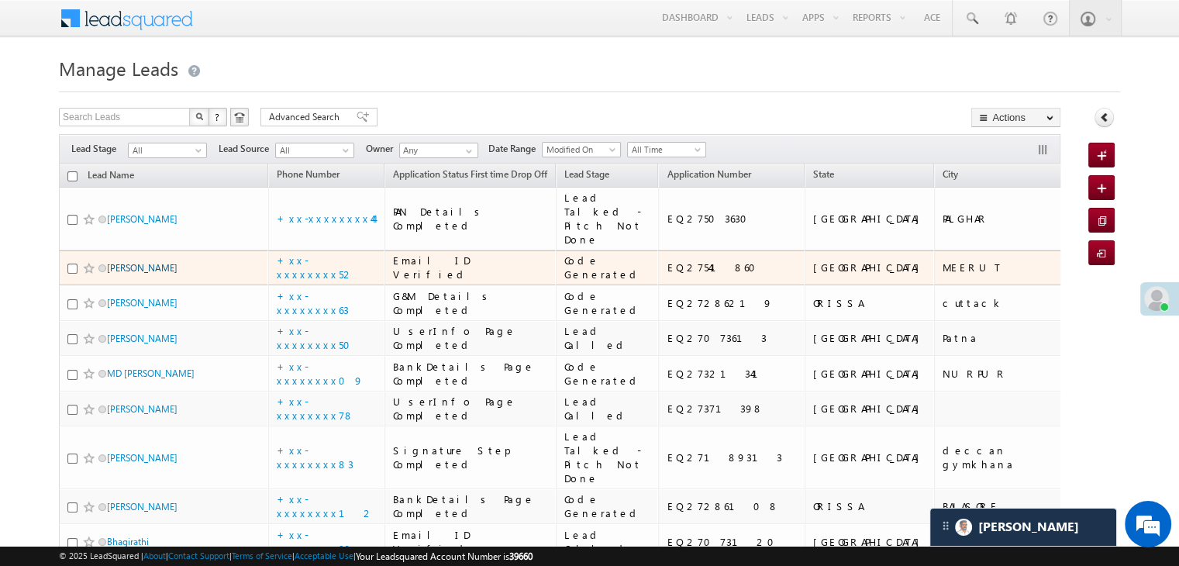
click at [132, 274] on link "[PERSON_NAME]" at bounding box center [142, 268] width 71 height 12
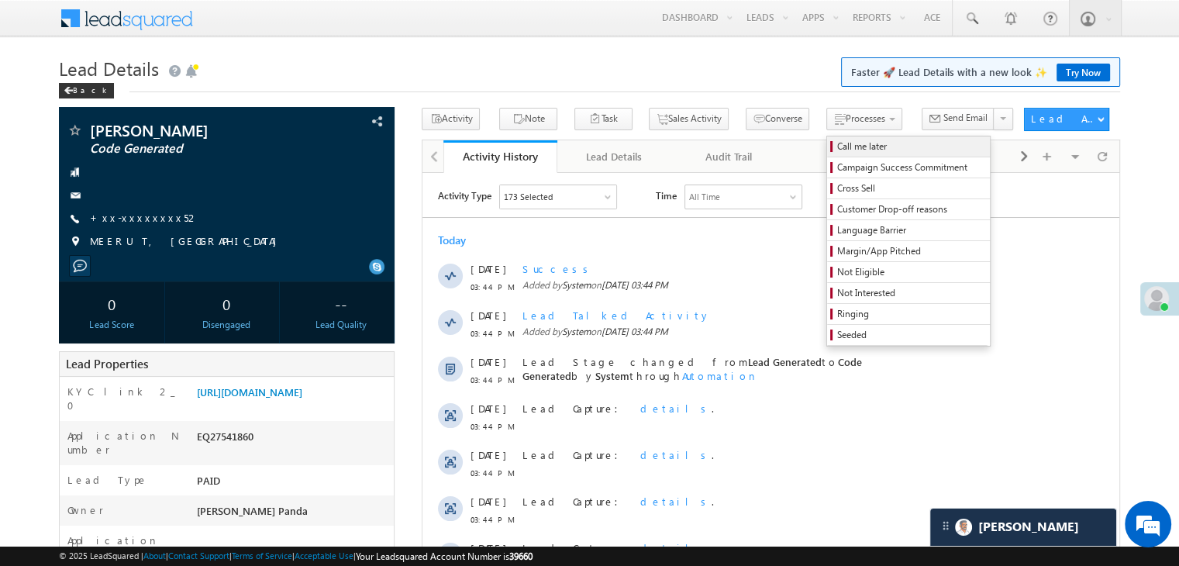
click at [837, 147] on span "Call me later" at bounding box center [910, 147] width 147 height 14
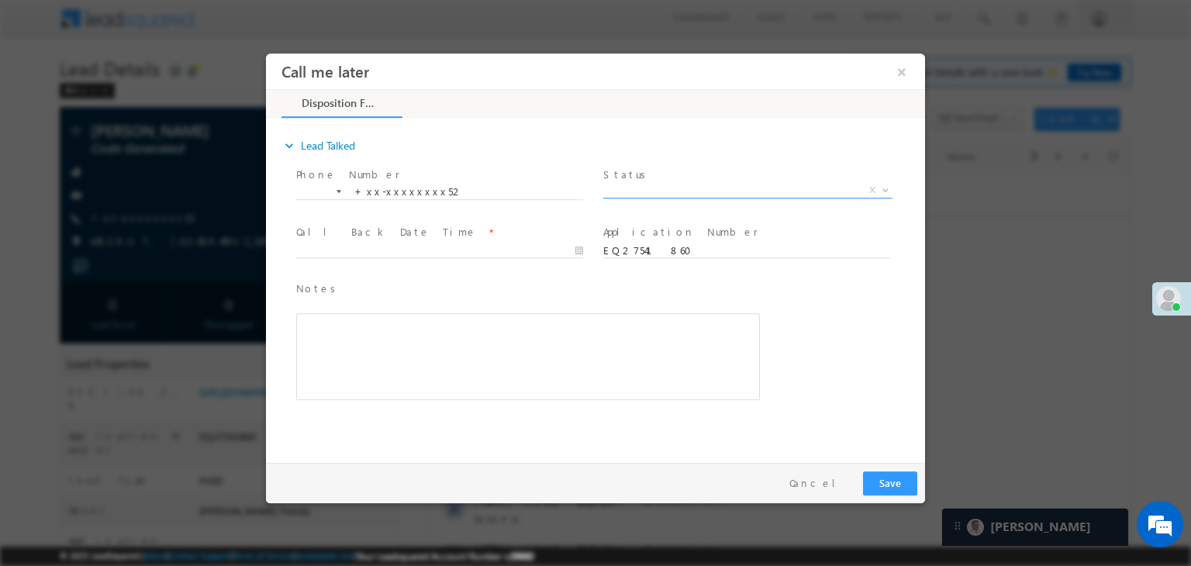
click at [756, 189] on span "X" at bounding box center [747, 191] width 289 height 16
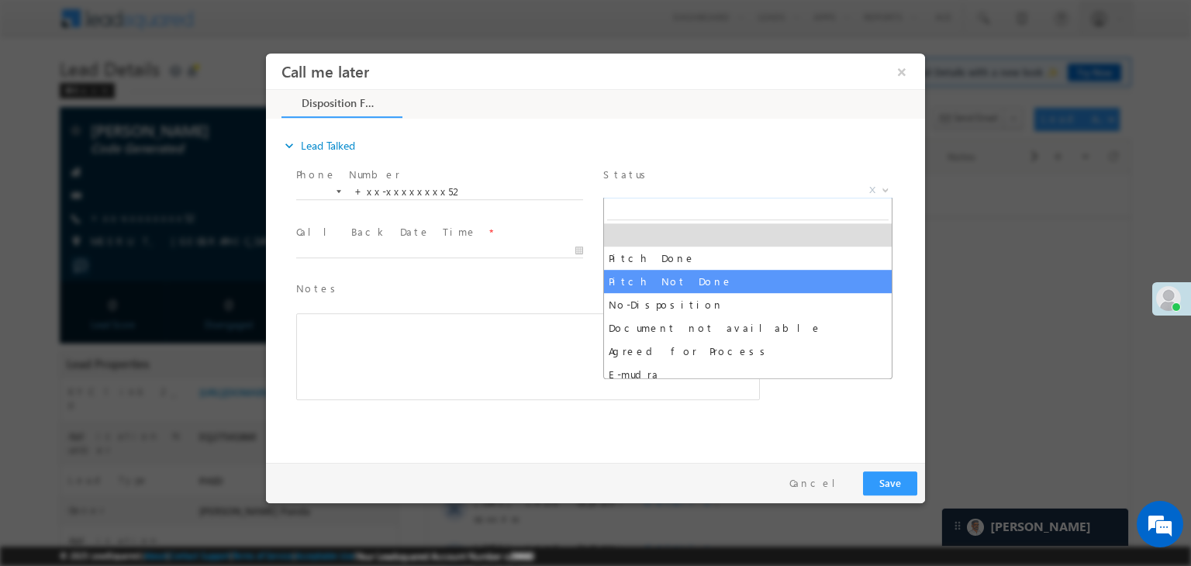
select select "Pitch Not Done"
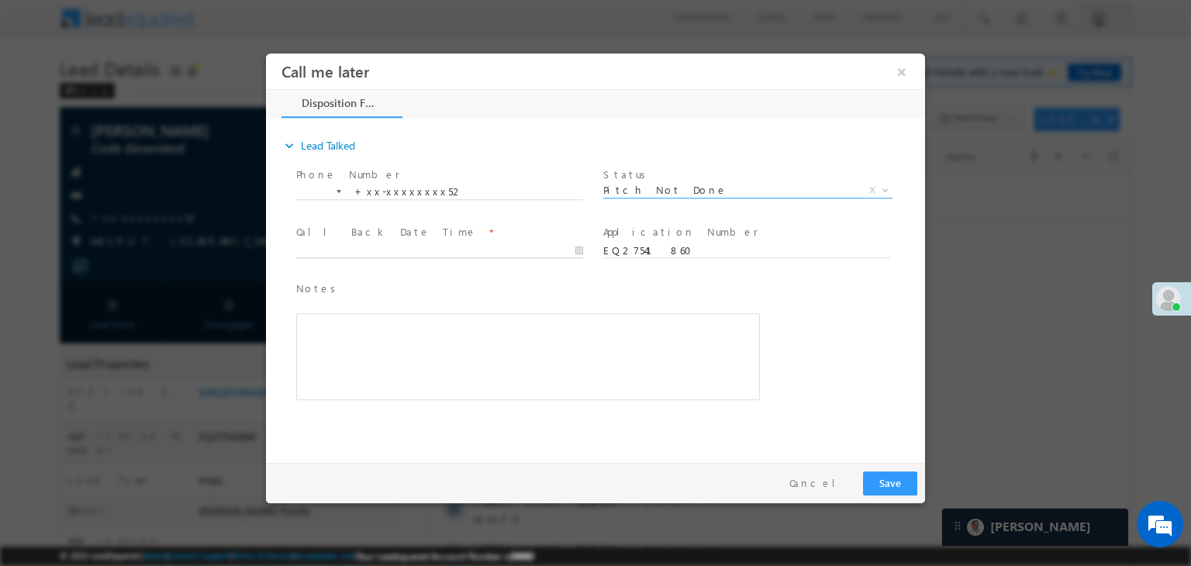
type input "[DATE] 3:45 PM"
click at [530, 248] on input "[DATE] 3:45 PM" at bounding box center [439, 251] width 287 height 16
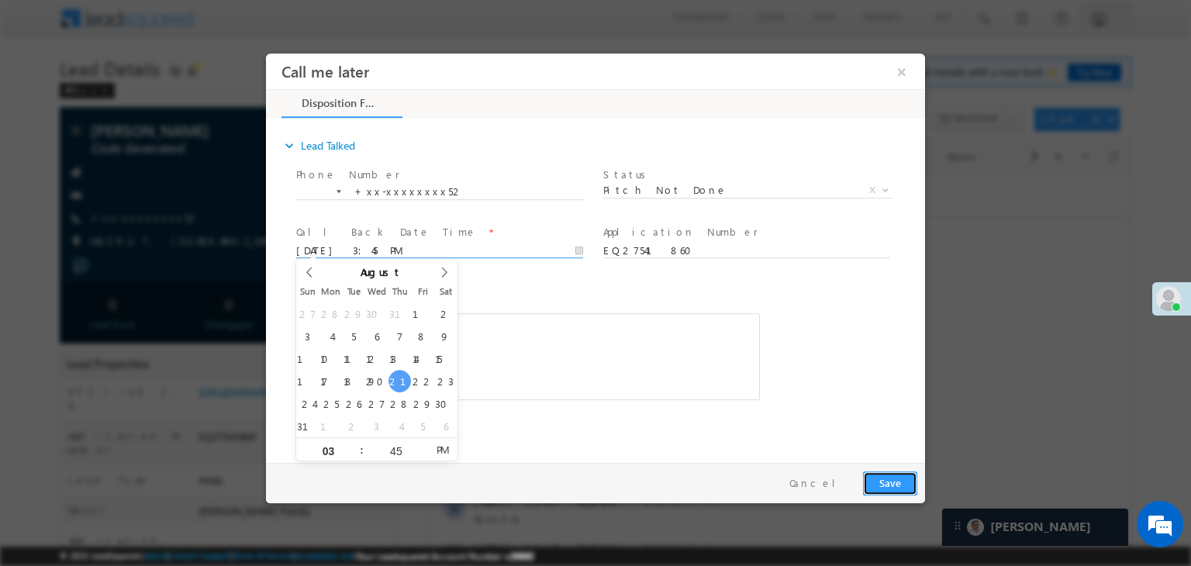
click at [888, 478] on button "Save" at bounding box center [890, 483] width 54 height 24
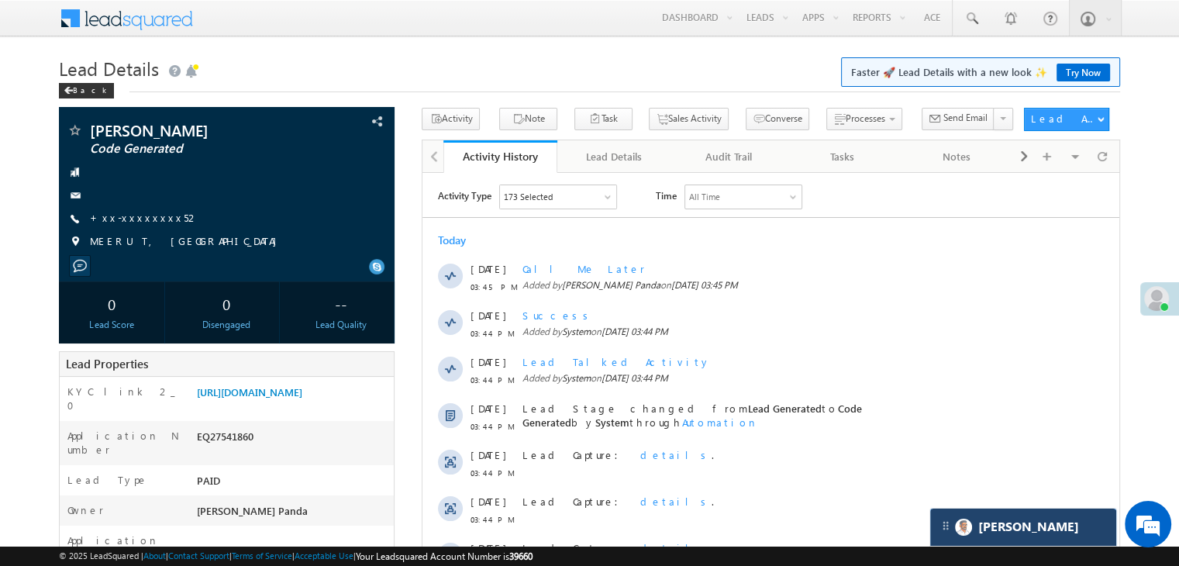
click at [1028, 531] on div "[PERSON_NAME]" at bounding box center [1023, 527] width 186 height 37
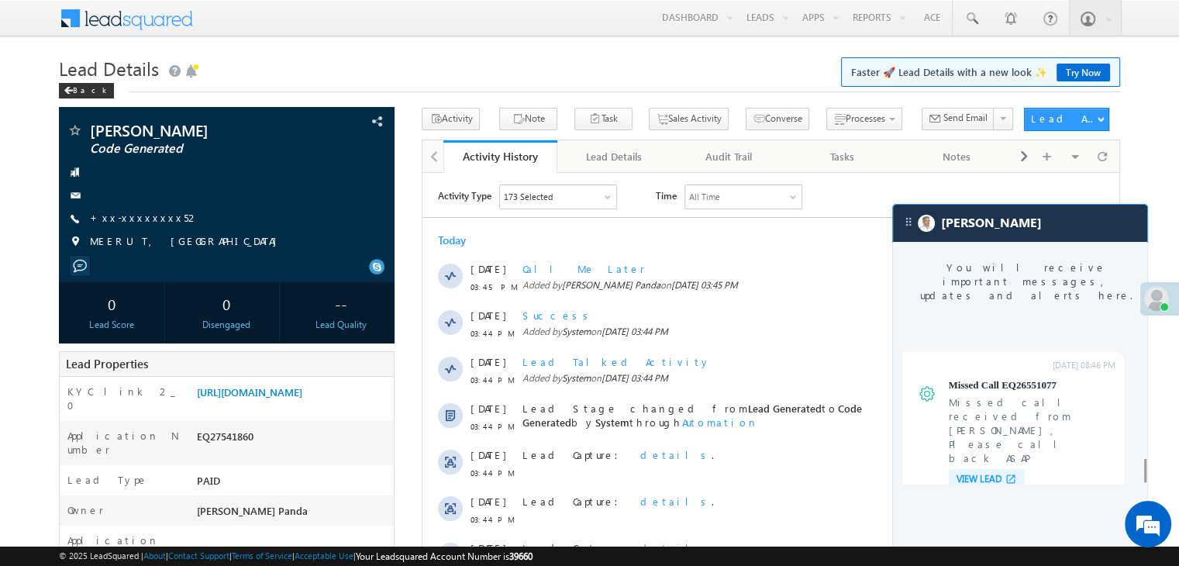
scroll to position [6129, 0]
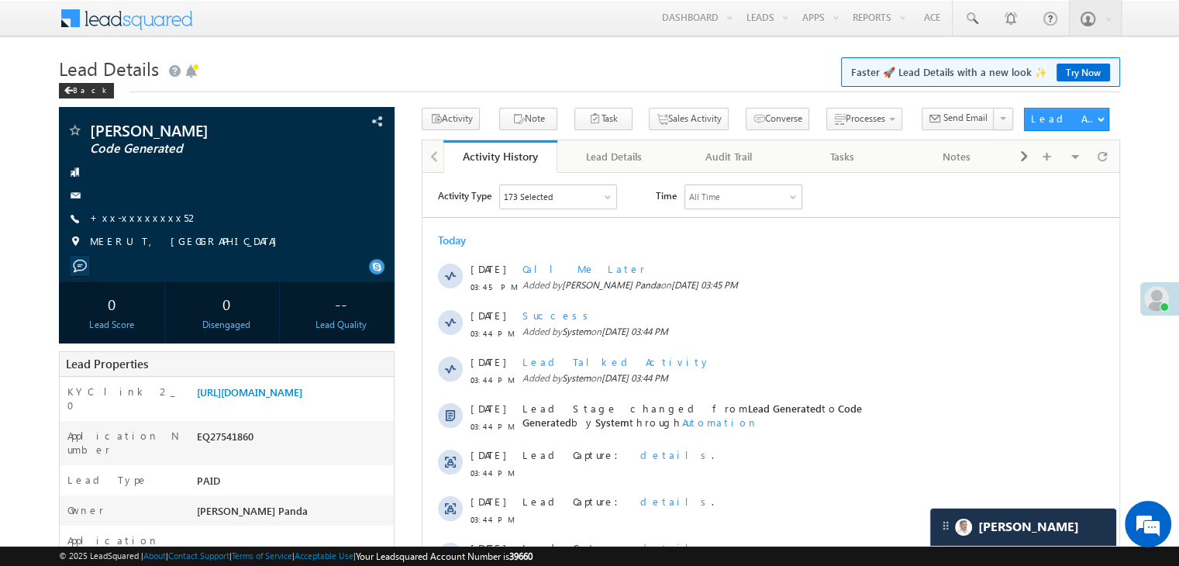
scroll to position [6230, 0]
click at [133, 214] on link "+xx-xxxxxxxx52" at bounding box center [144, 217] width 109 height 13
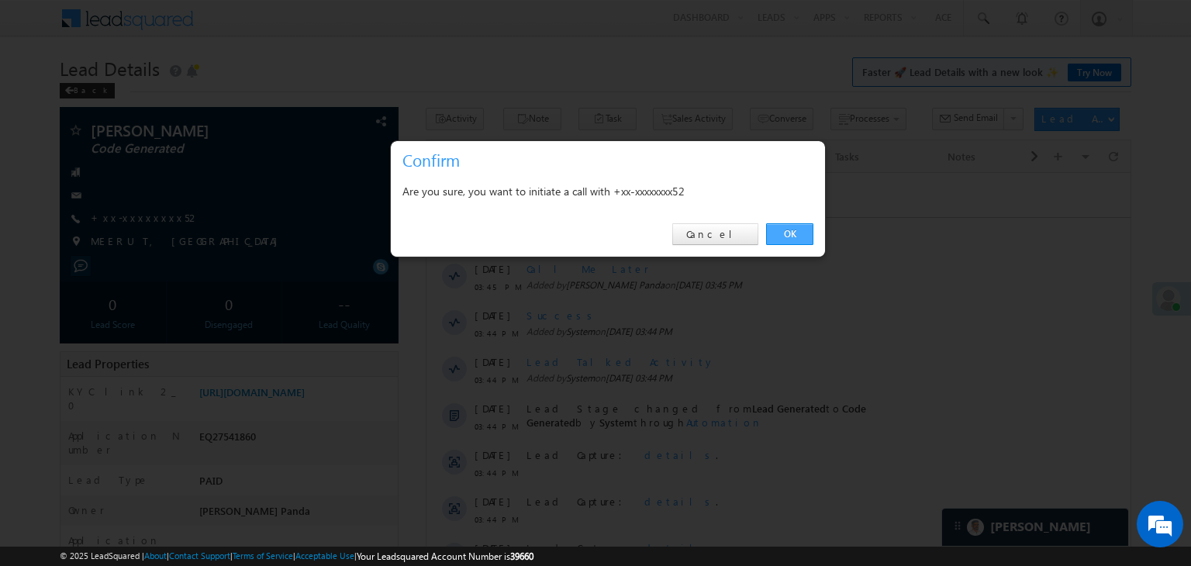
click at [787, 230] on link "OK" at bounding box center [789, 234] width 47 height 22
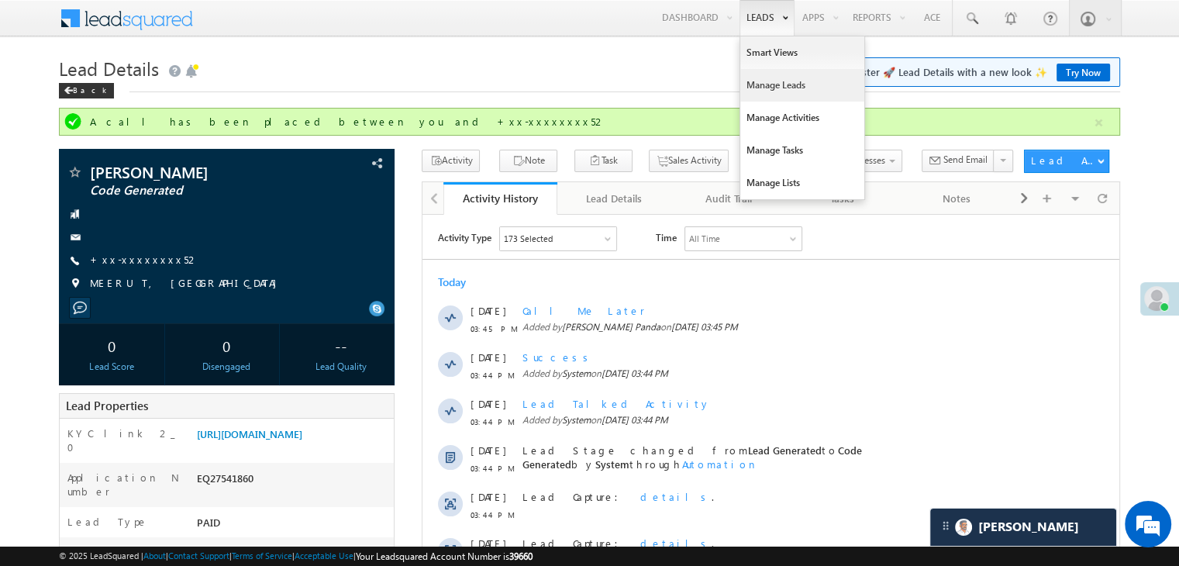
click at [764, 81] on link "Manage Leads" at bounding box center [802, 85] width 124 height 33
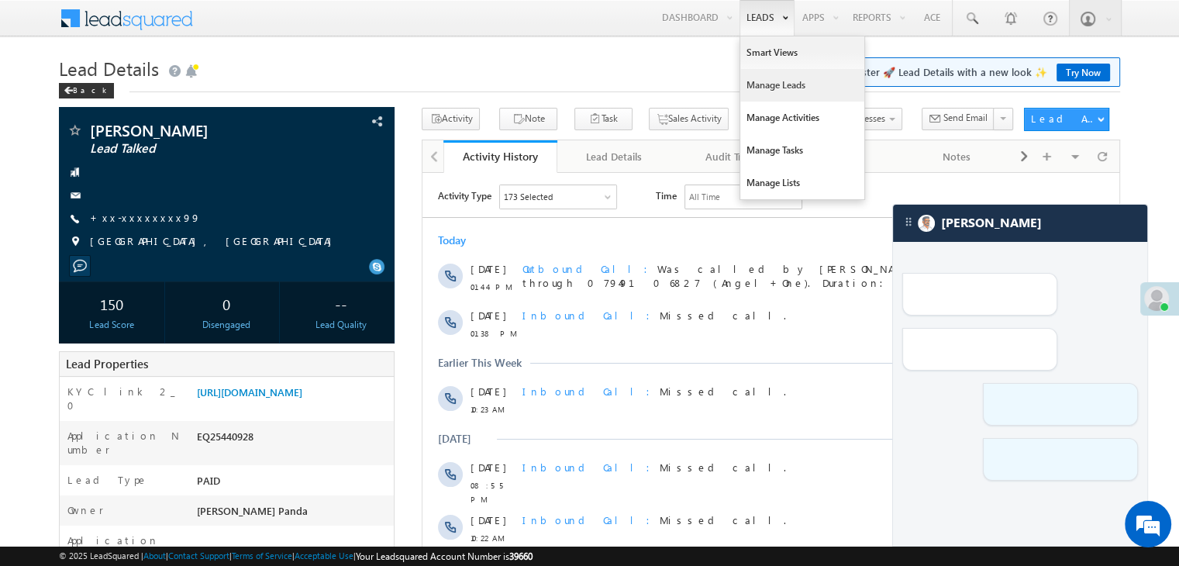
click at [758, 78] on link "Manage Leads" at bounding box center [802, 85] width 124 height 33
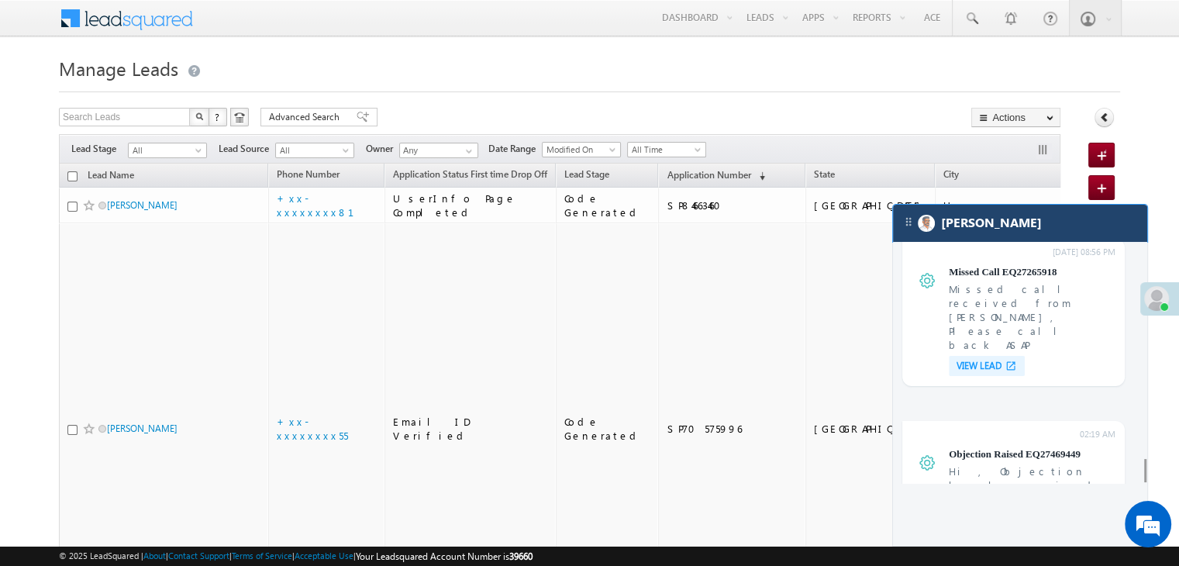
click at [1092, 233] on div "[PERSON_NAME]" at bounding box center [1020, 223] width 254 height 37
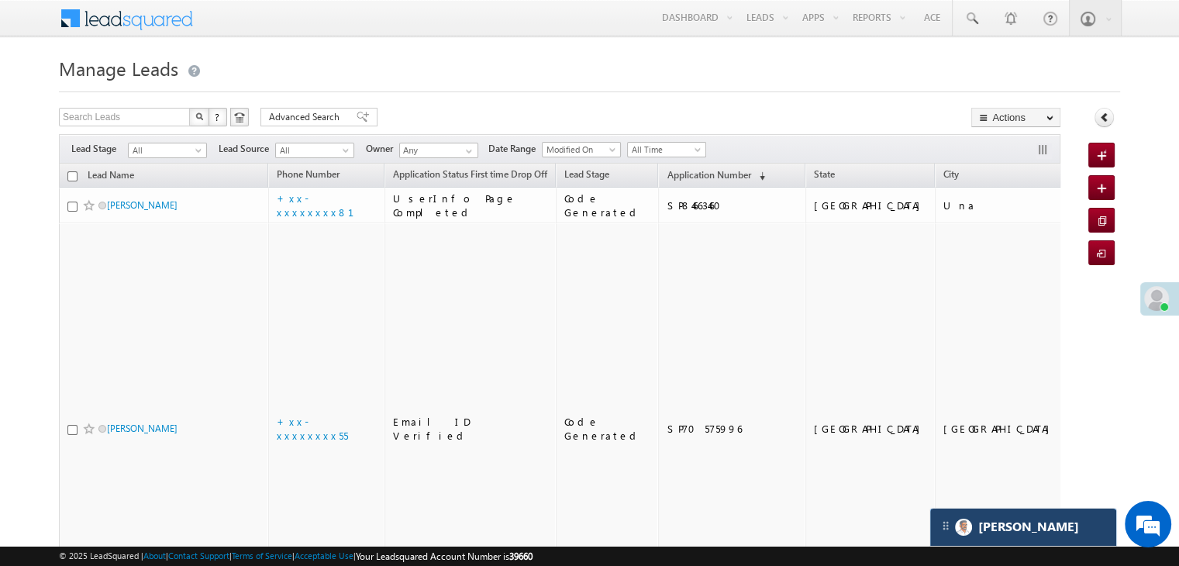
scroll to position [6128, 0]
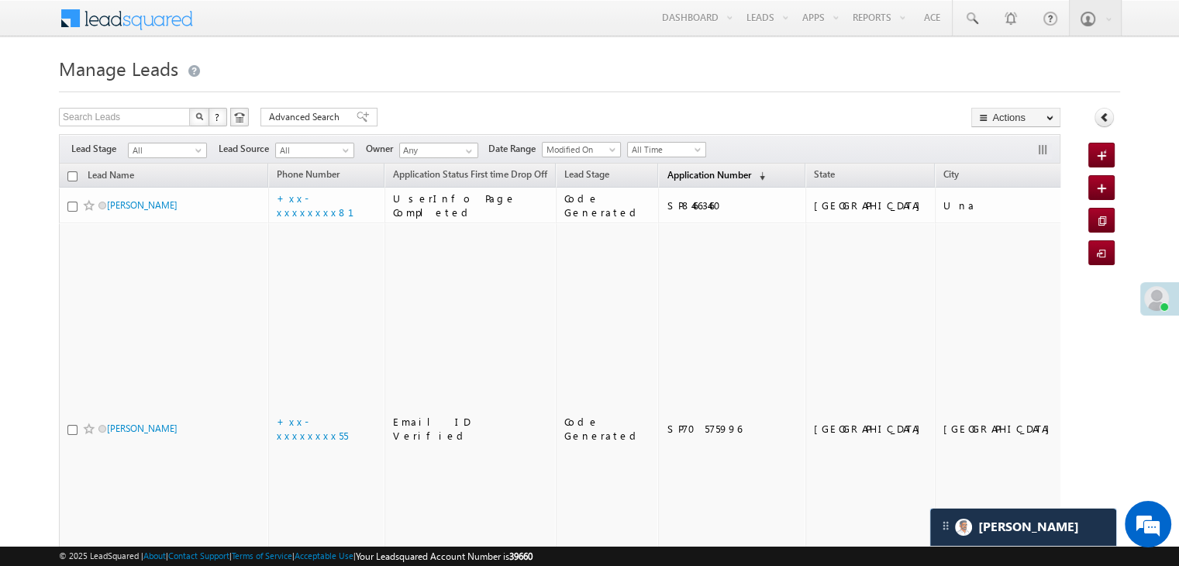
click at [667, 171] on span "Application Number" at bounding box center [709, 175] width 84 height 12
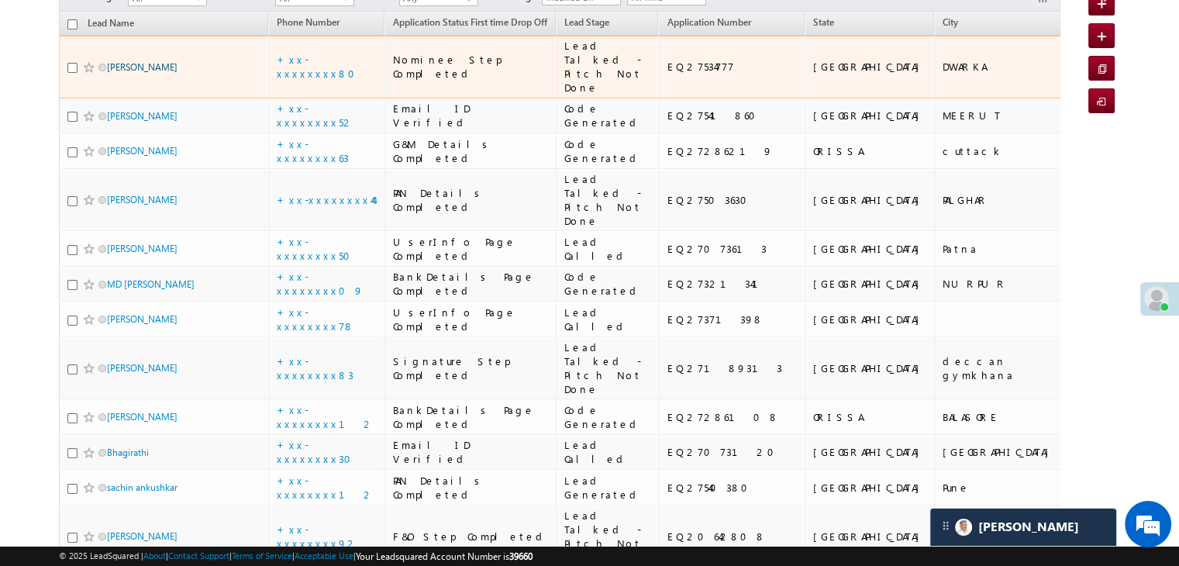
scroll to position [155, 0]
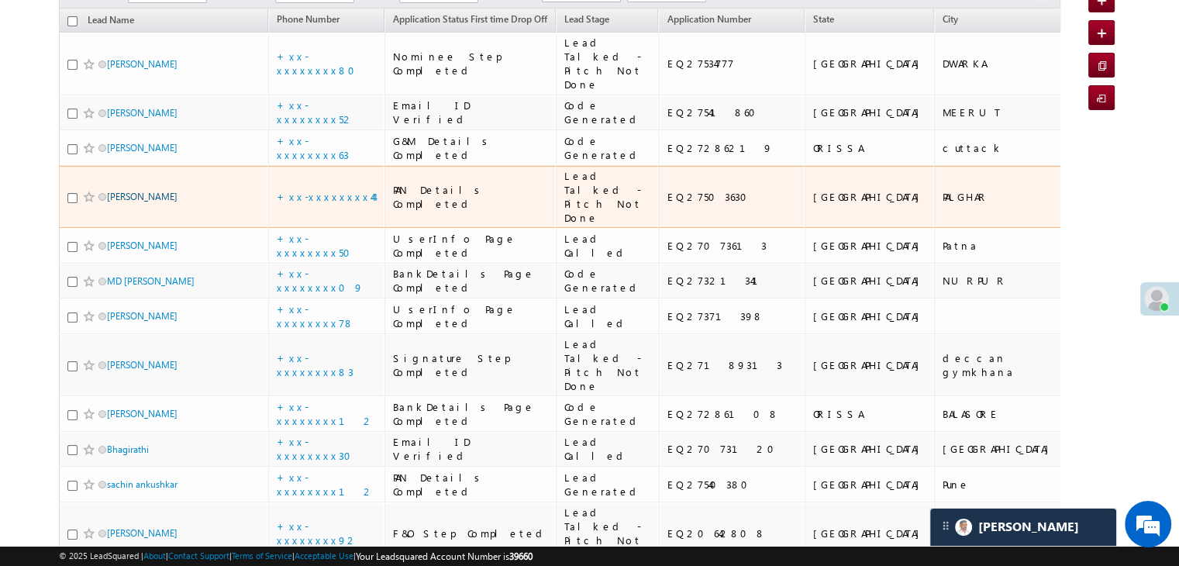
click at [152, 202] on link "Sanjay mutha" at bounding box center [142, 197] width 71 height 12
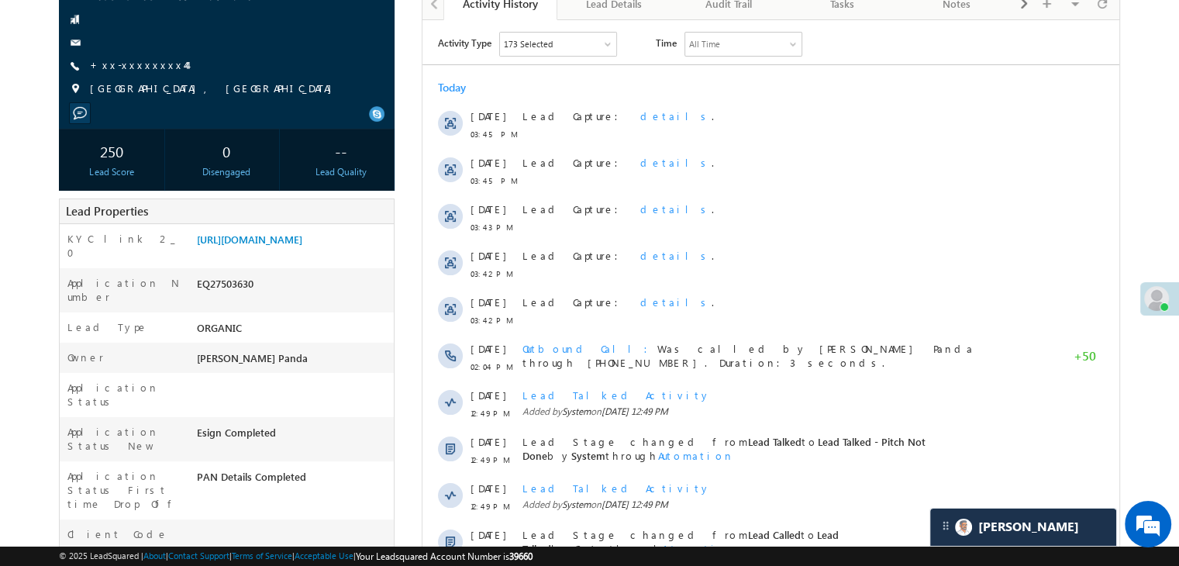
scroll to position [155, 0]
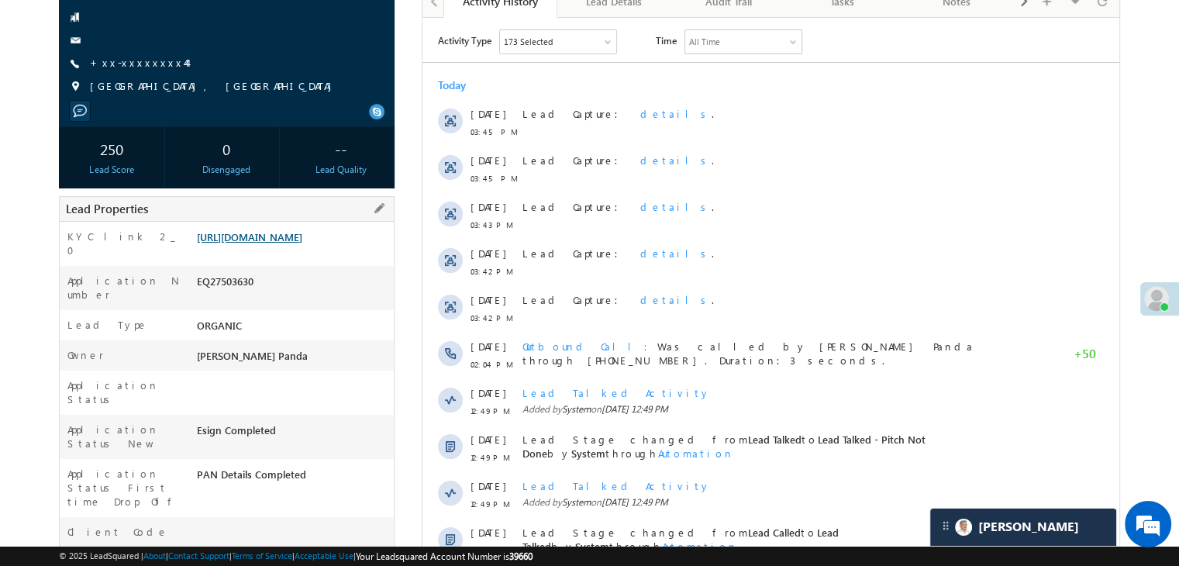
click at [302, 243] on link "[URL][DOMAIN_NAME]" at bounding box center [249, 236] width 105 height 13
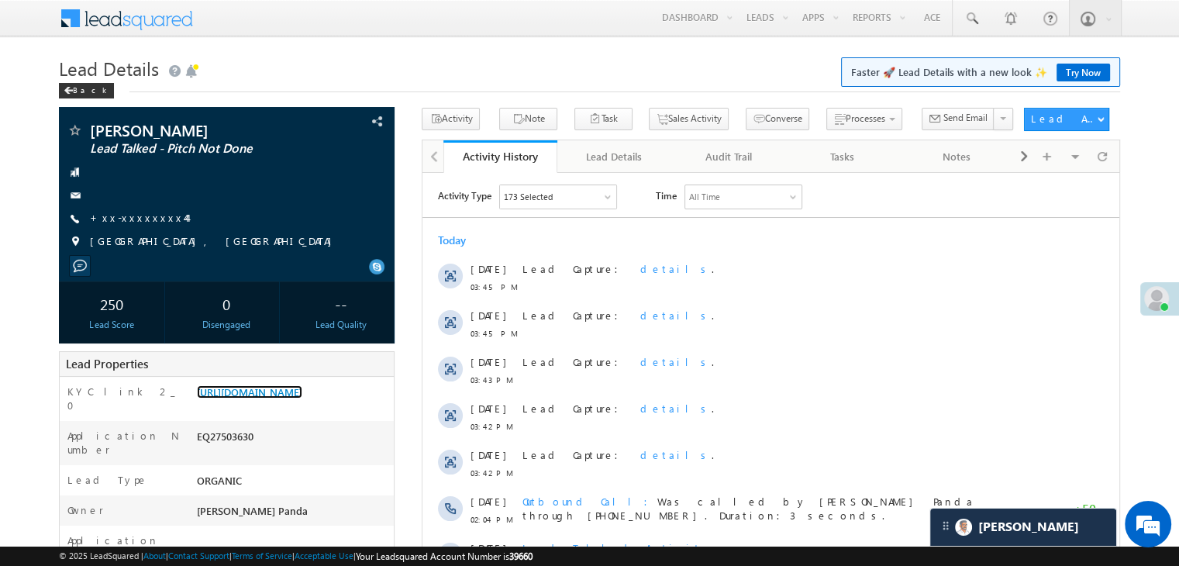
scroll to position [0, 0]
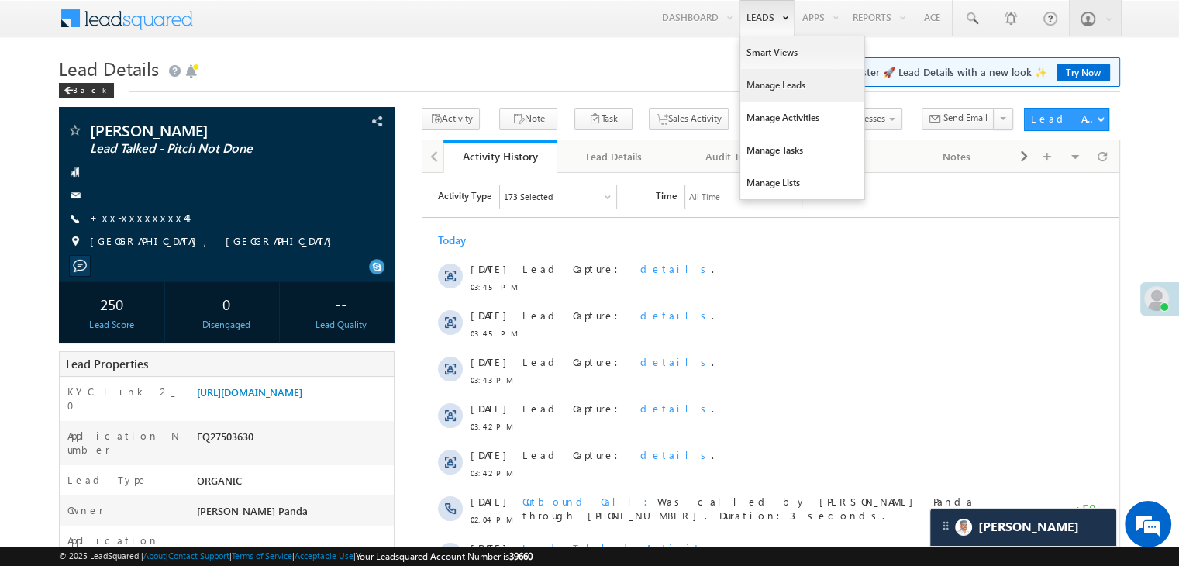
click at [781, 80] on link "Manage Leads" at bounding box center [802, 85] width 124 height 33
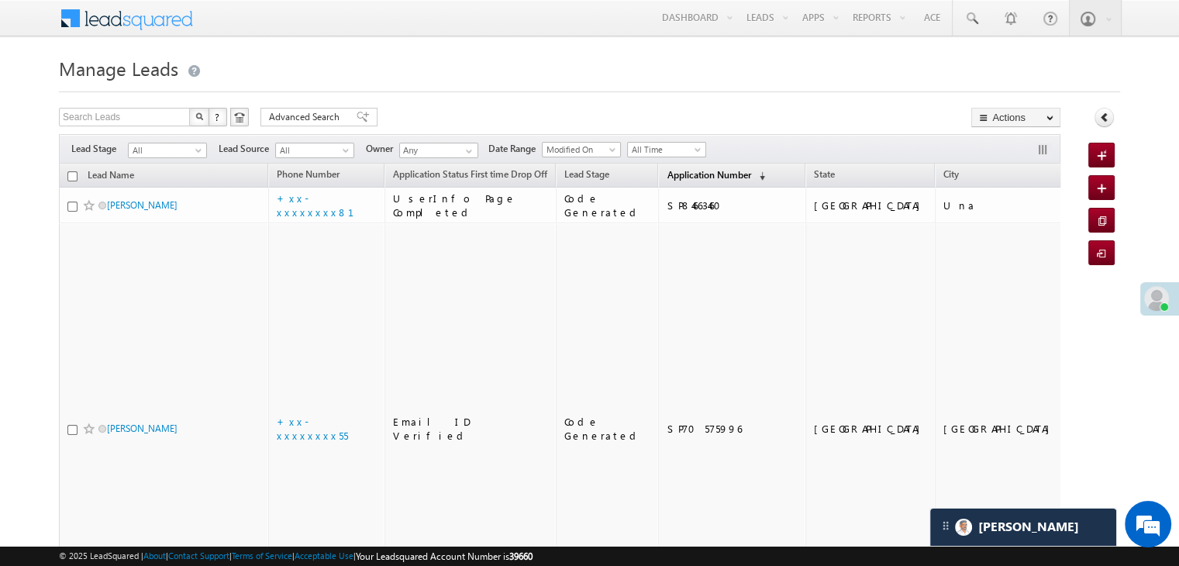
click at [667, 175] on span "Application Number" at bounding box center [709, 175] width 84 height 12
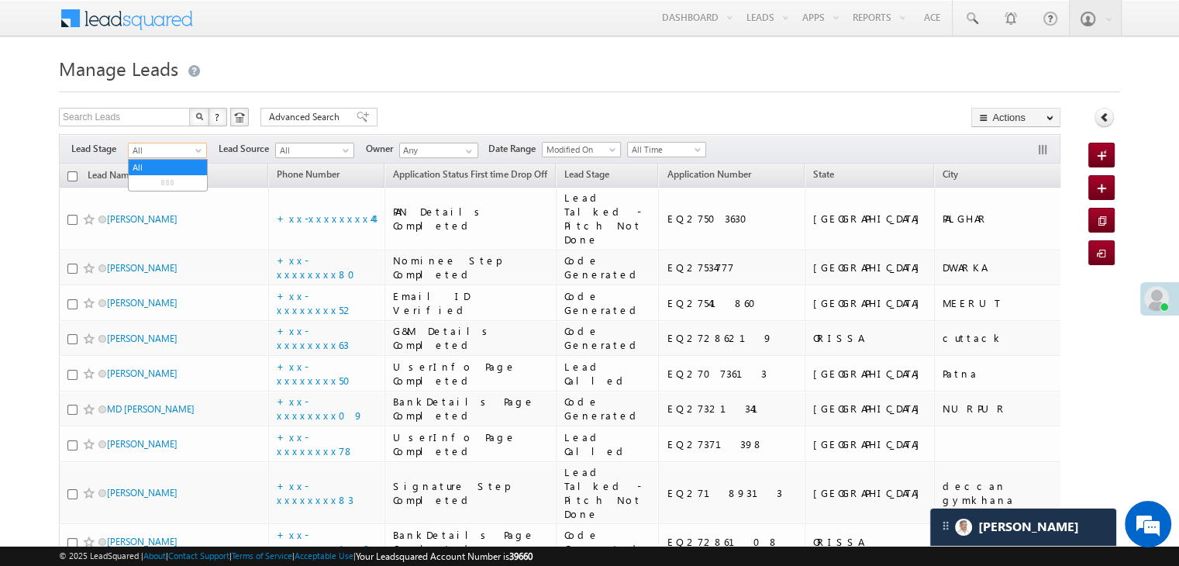
click at [203, 152] on span at bounding box center [200, 153] width 12 height 12
click at [174, 186] on link "Lead Generated" at bounding box center [168, 183] width 78 height 14
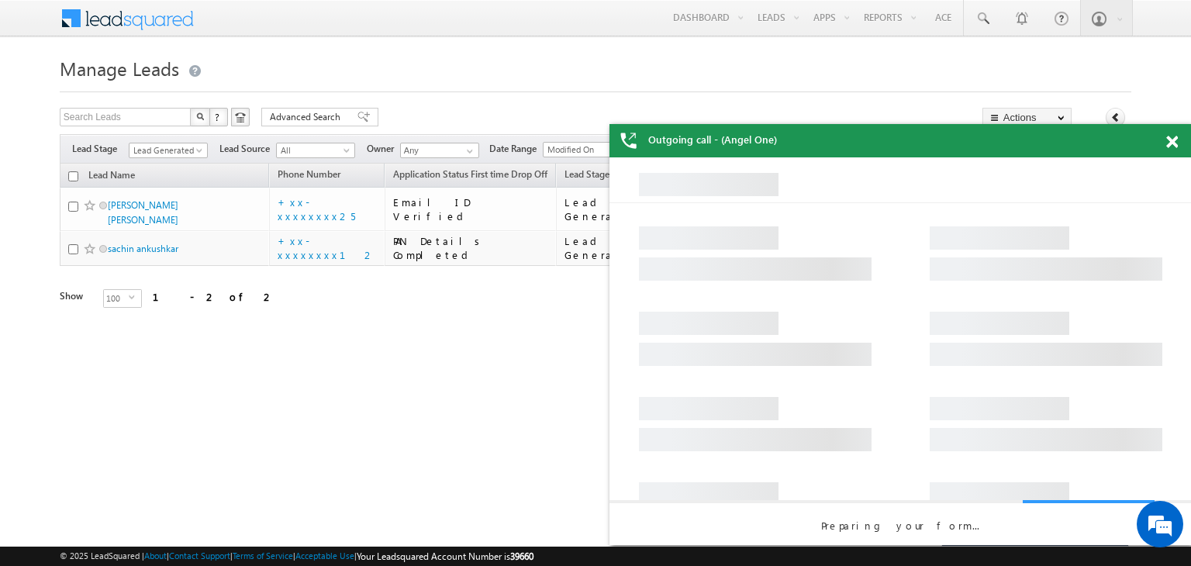
click at [1171, 142] on div "Outgoing call - (Angel One)" at bounding box center [899, 140] width 581 height 33
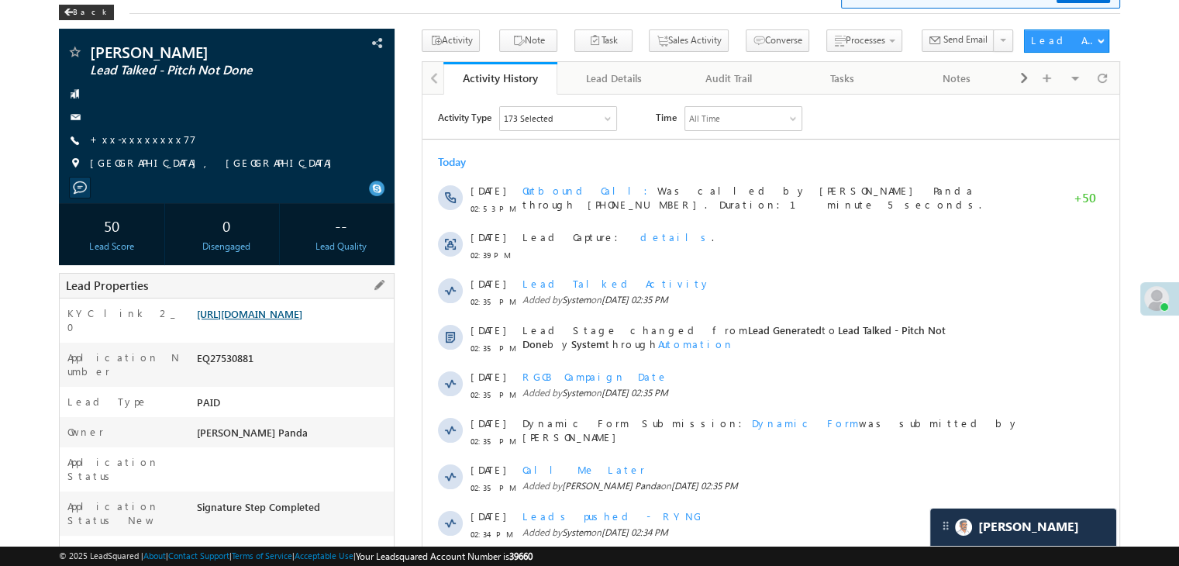
scroll to position [78, 0]
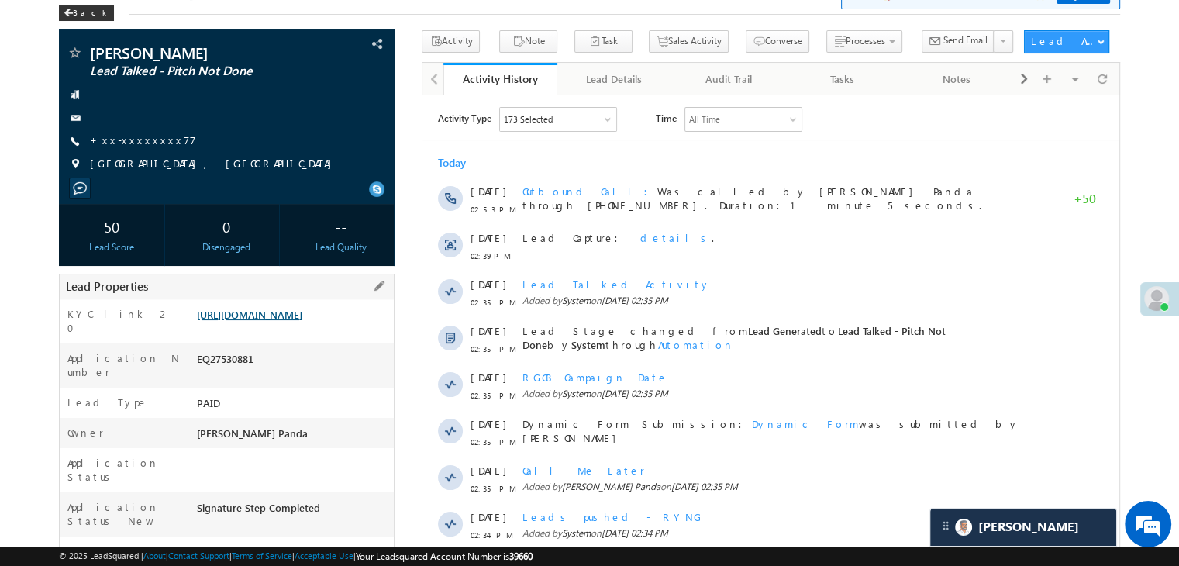
click at [302, 321] on link "https://angelbroking1-pk3em7sa.customui-test.leadsquared.com?leadId=91408009-4e…" at bounding box center [249, 314] width 105 height 13
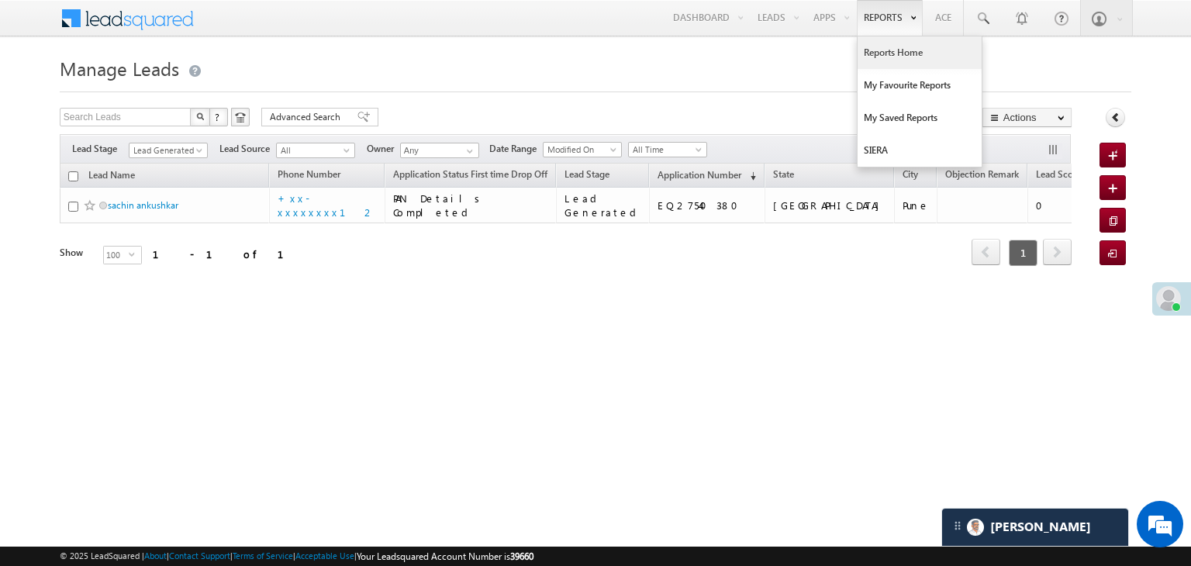
click at [888, 47] on link "Reports Home" at bounding box center [919, 52] width 124 height 33
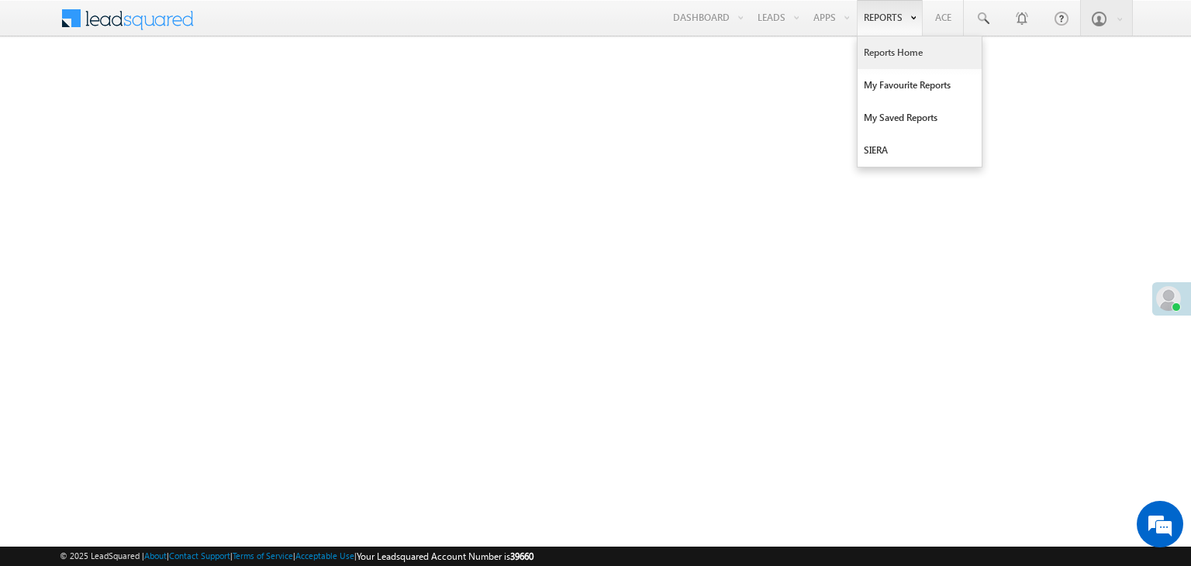
click at [880, 52] on link "Reports Home" at bounding box center [919, 52] width 124 height 33
